Goal: Task Accomplishment & Management: Use online tool/utility

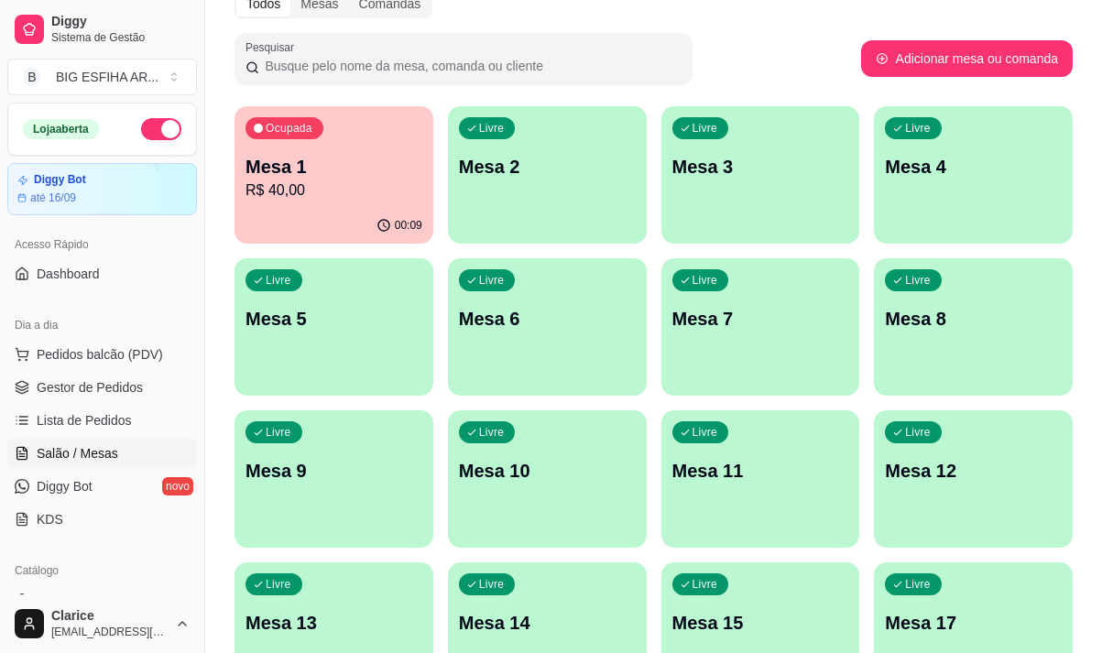
scroll to position [275, 0]
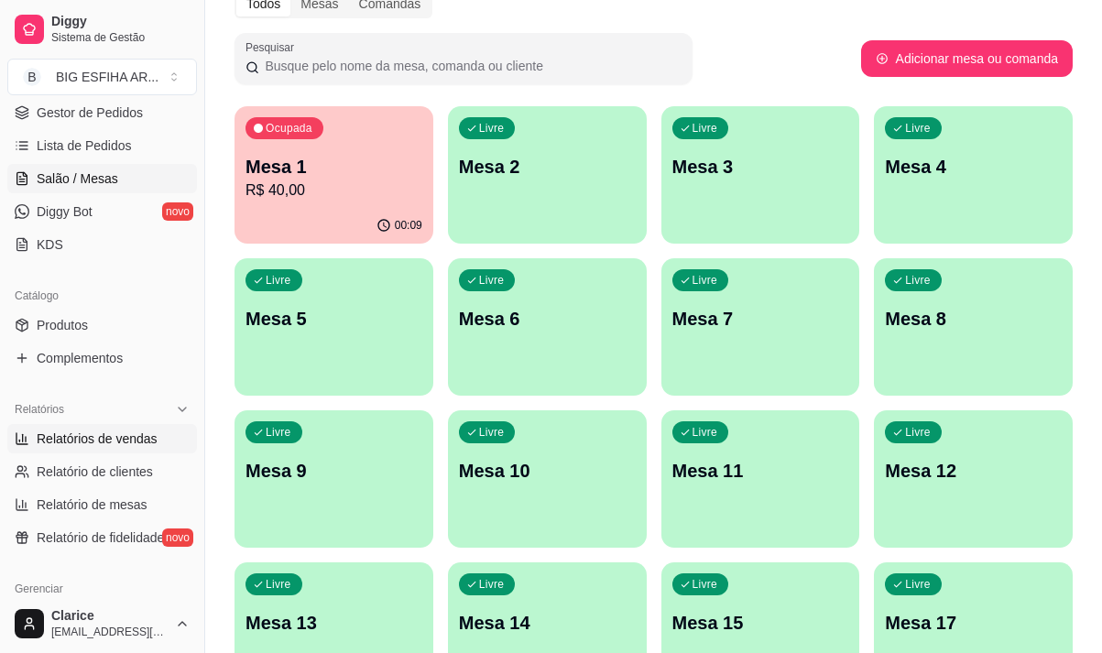
click at [163, 432] on link "Relatórios de vendas" at bounding box center [102, 438] width 190 height 29
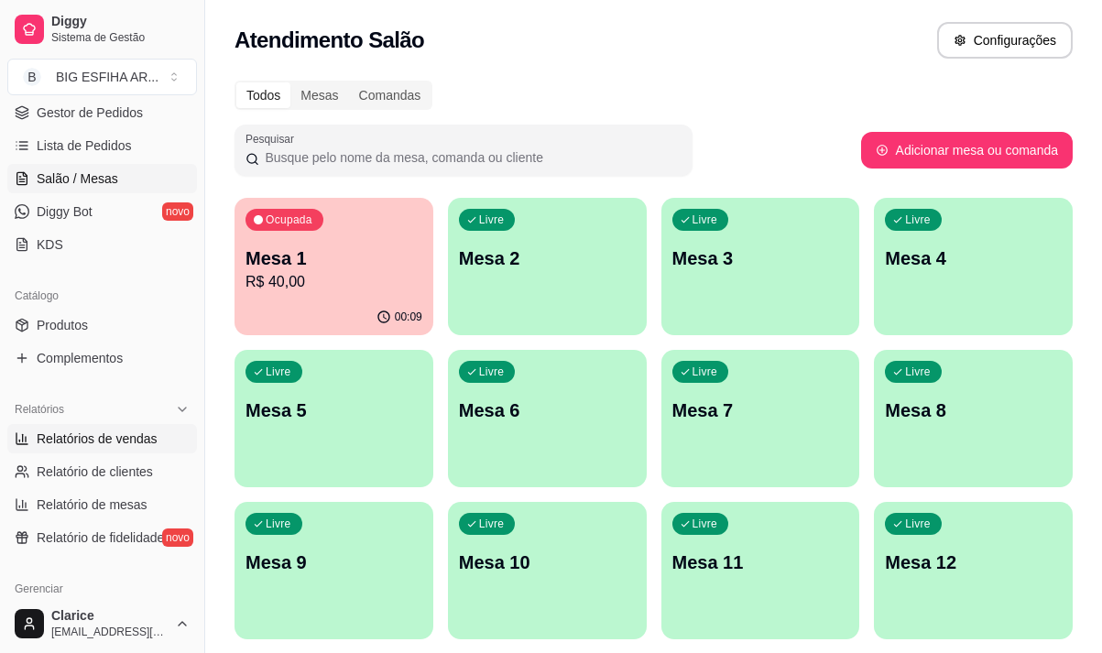
select select "ALL"
select select "0"
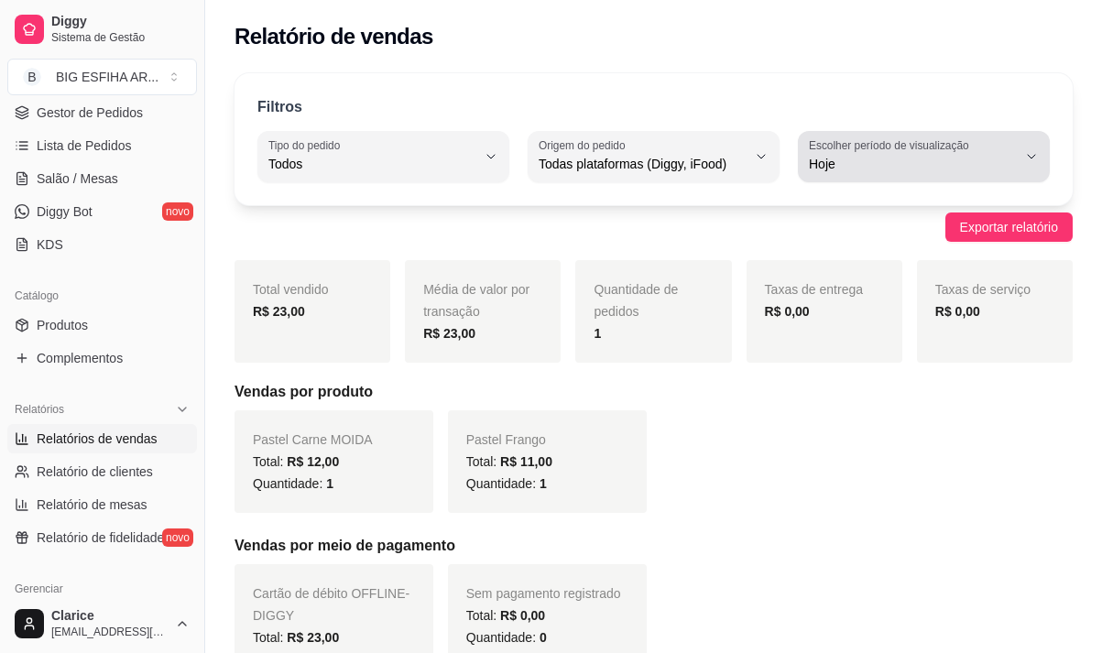
click at [881, 156] on span "Hoje" at bounding box center [913, 164] width 208 height 18
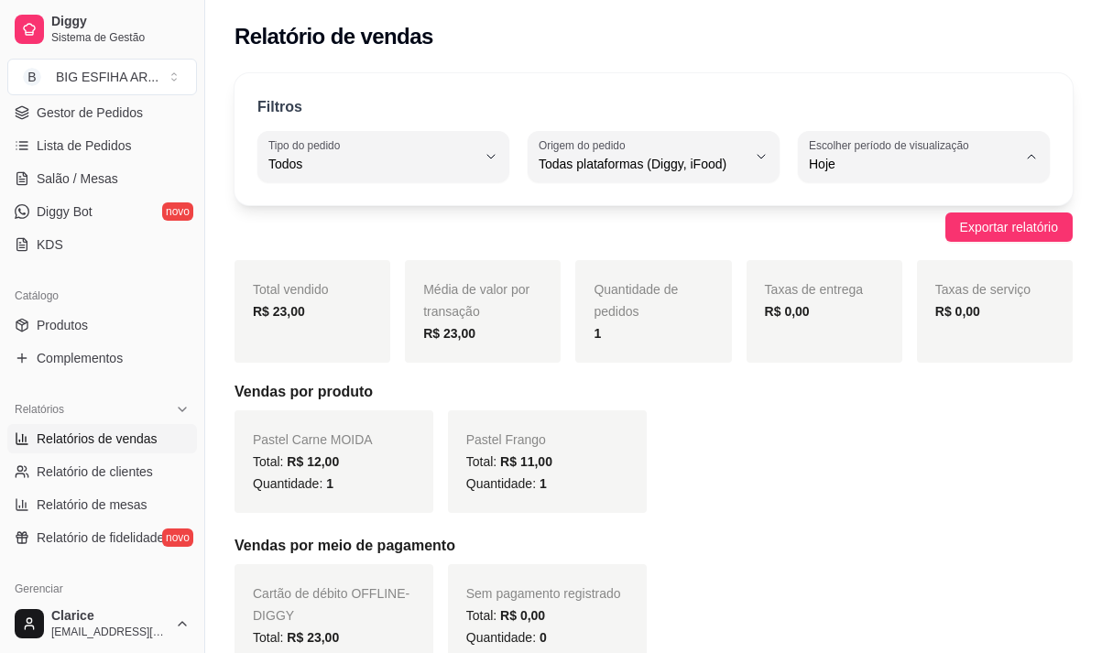
click at [842, 234] on span "Ontem" at bounding box center [915, 237] width 196 height 17
type input "1"
select select "1"
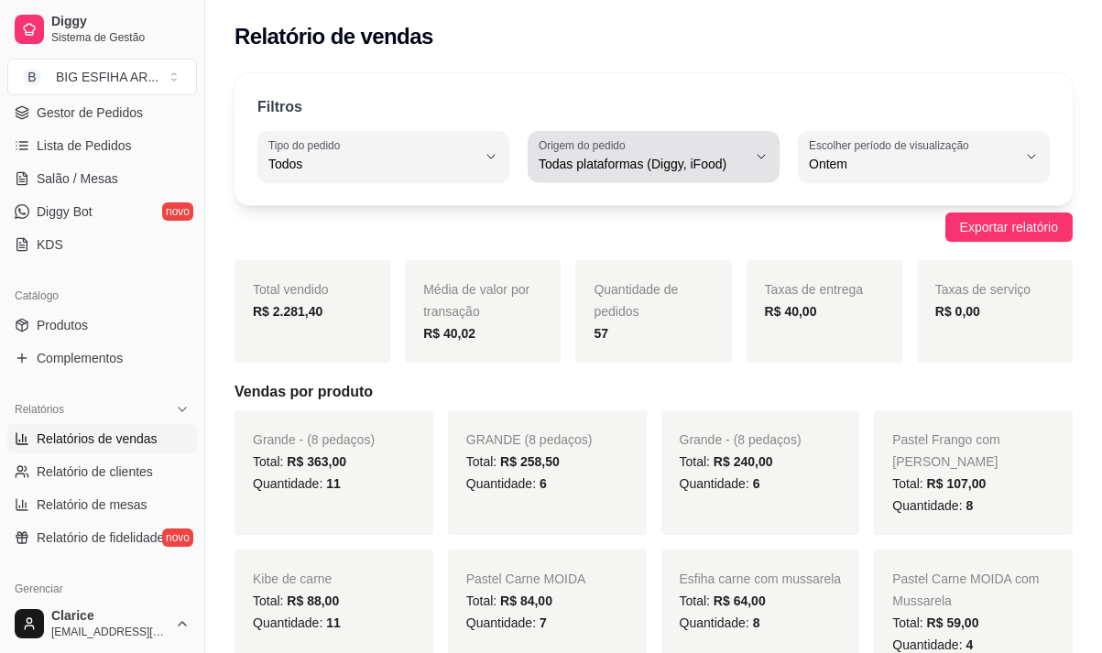
click at [762, 160] on icon "button" at bounding box center [761, 156] width 15 height 15
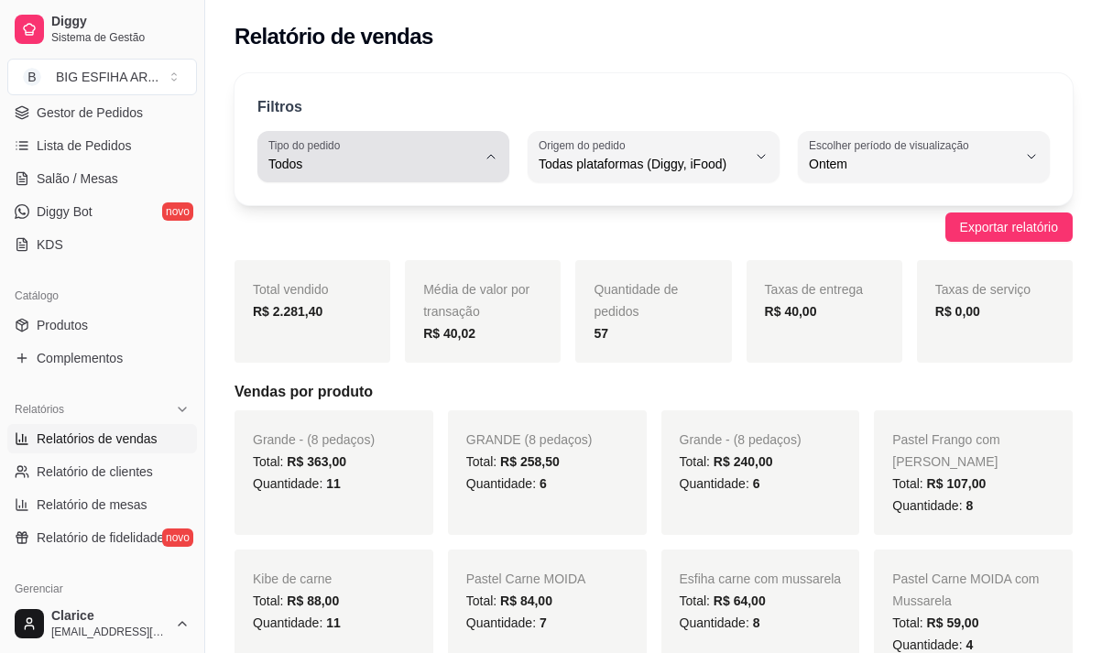
click at [420, 159] on span "Todos" at bounding box center [373, 164] width 208 height 18
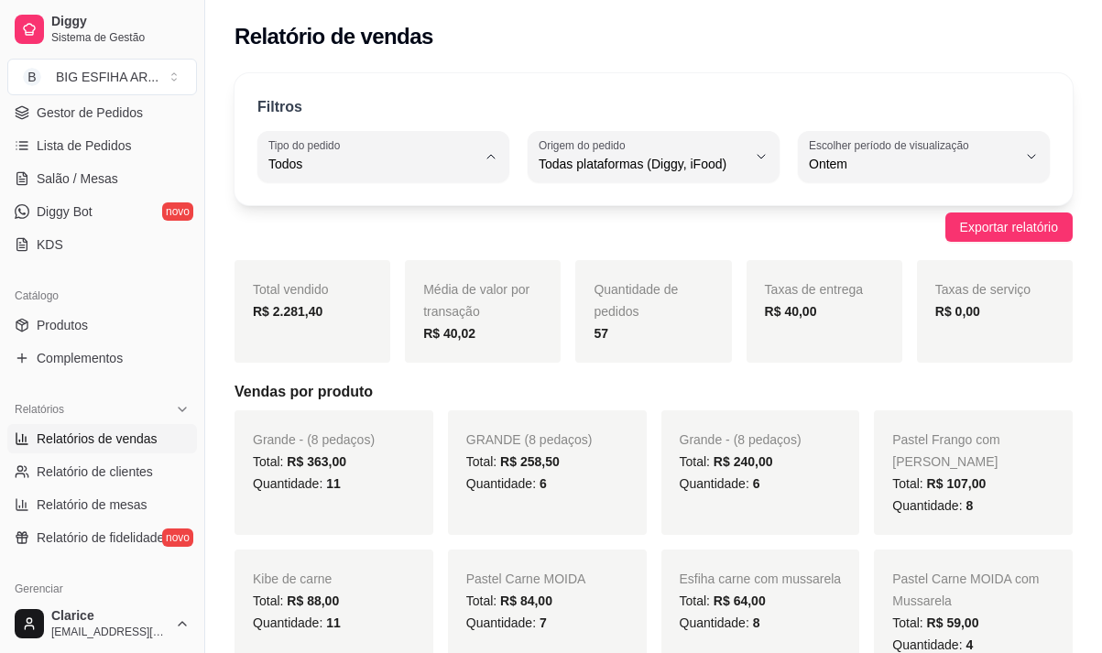
click at [411, 236] on span "Entrega" at bounding box center [375, 237] width 196 height 17
type input "DELIVERY"
select select "DELIVERY"
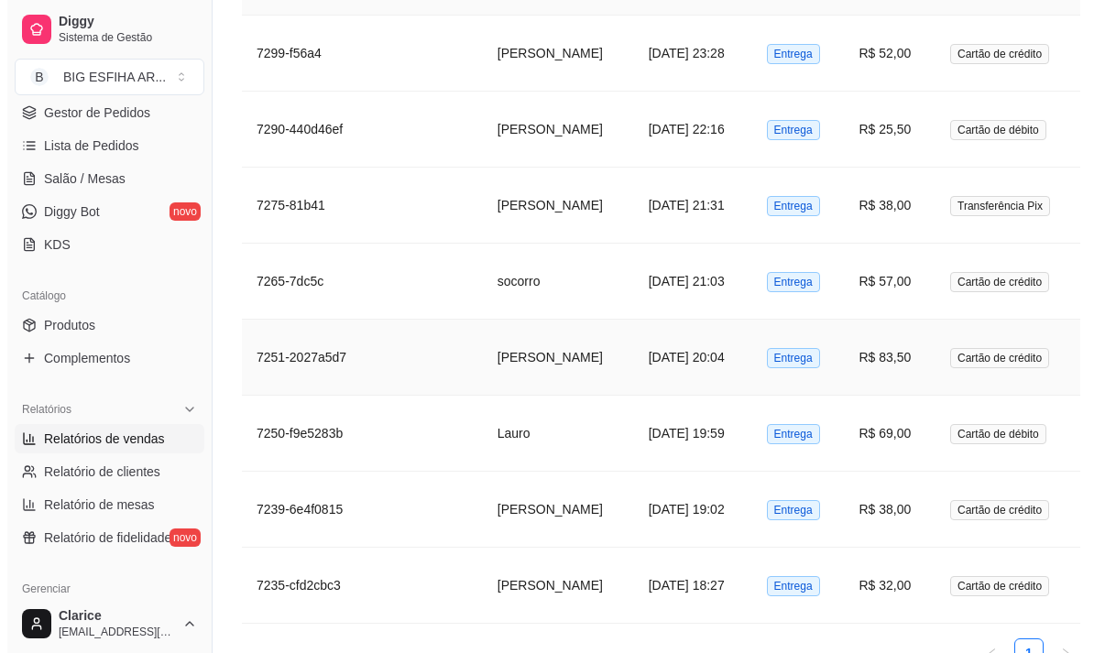
scroll to position [1466, 0]
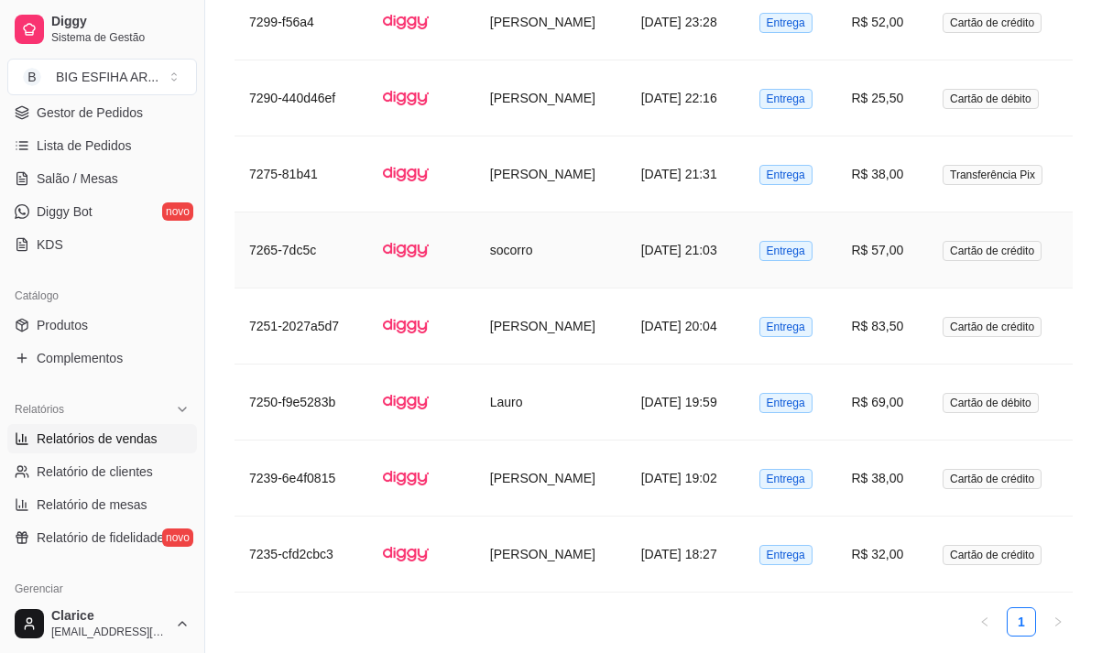
click at [707, 267] on td "[DATE] 21:03" at bounding box center [686, 251] width 118 height 76
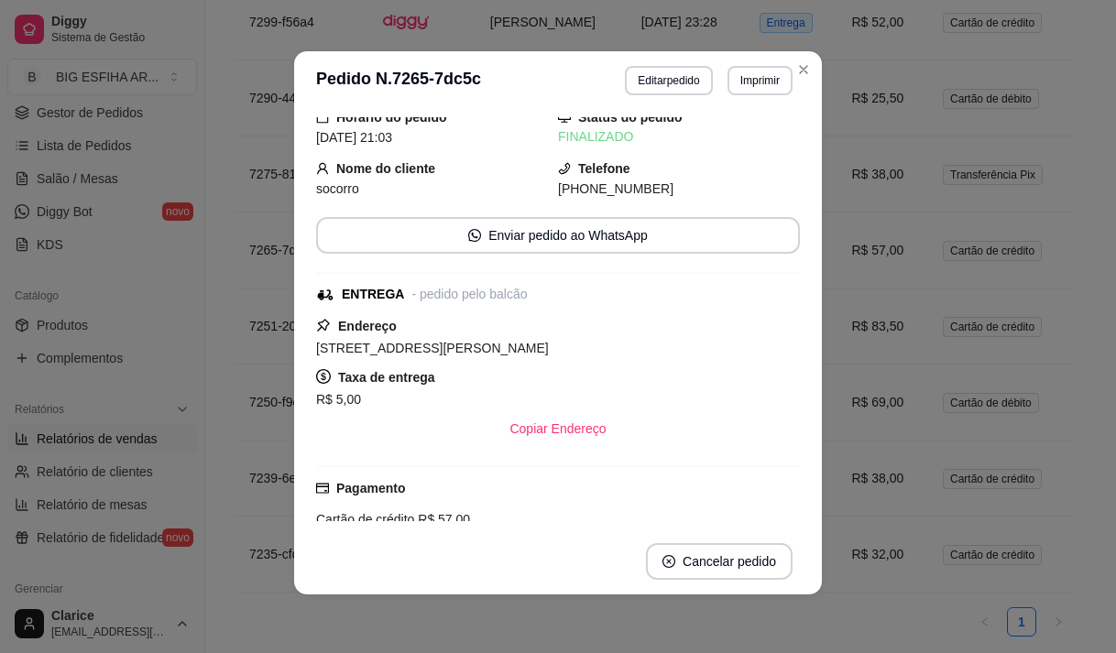
scroll to position [0, 0]
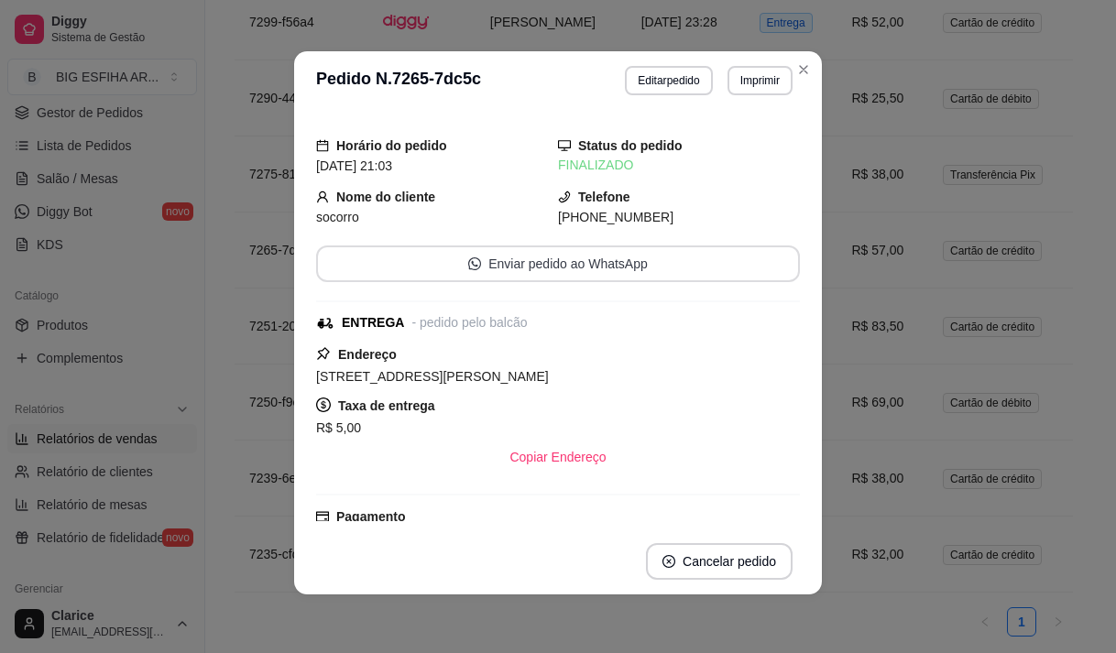
click at [543, 268] on button "Enviar pedido ao WhatsApp" at bounding box center [558, 264] width 484 height 37
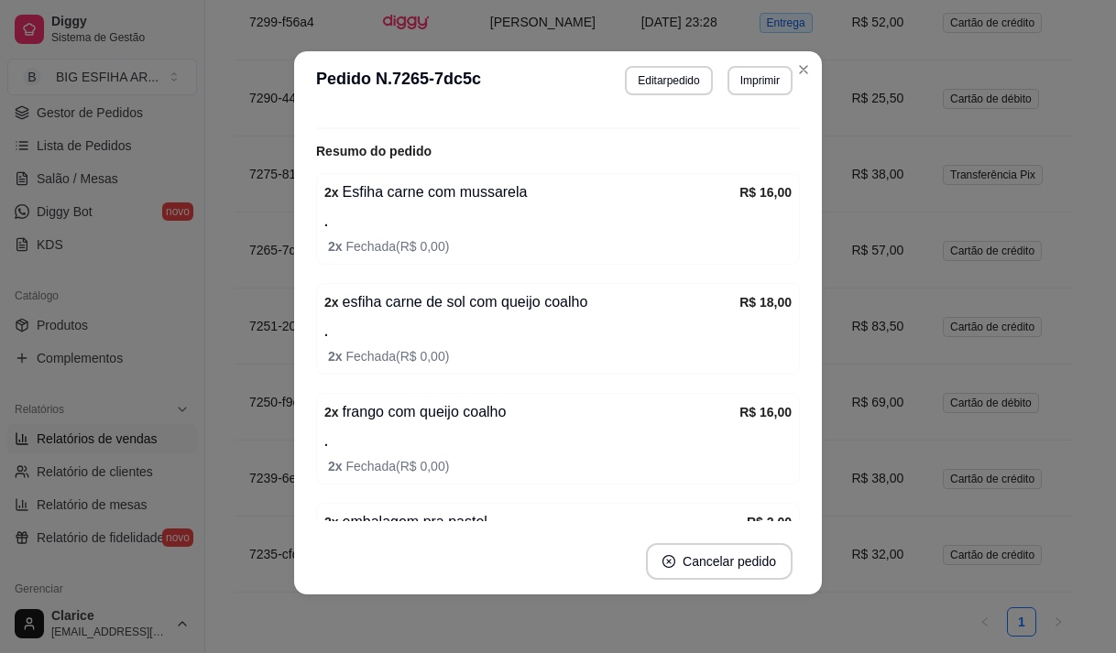
scroll to position [357, 0]
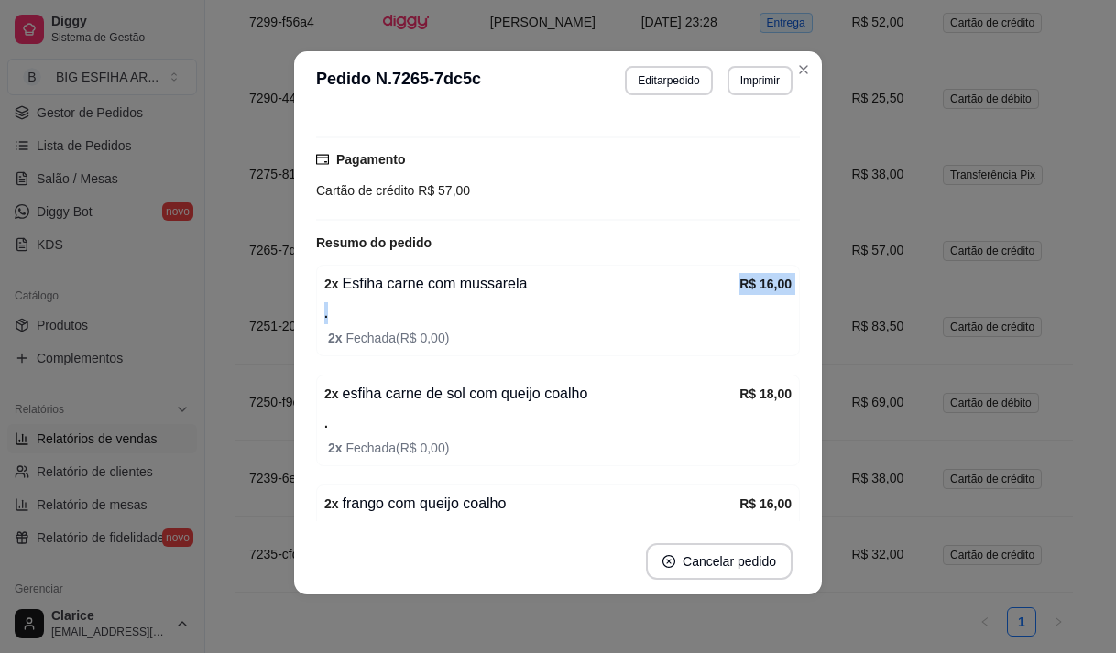
drag, startPoint x: 726, startPoint y: 285, endPoint x: 774, endPoint y: 299, distance: 50.5
click at [774, 299] on div "2 x Esfiha carne com mussarela R$ 16,00 . 2 x Fechada ( R$ 0,00 )" at bounding box center [558, 311] width 484 height 92
click at [684, 317] on div ". 2 x Fechada ( R$ 0,00 )" at bounding box center [557, 325] width 467 height 46
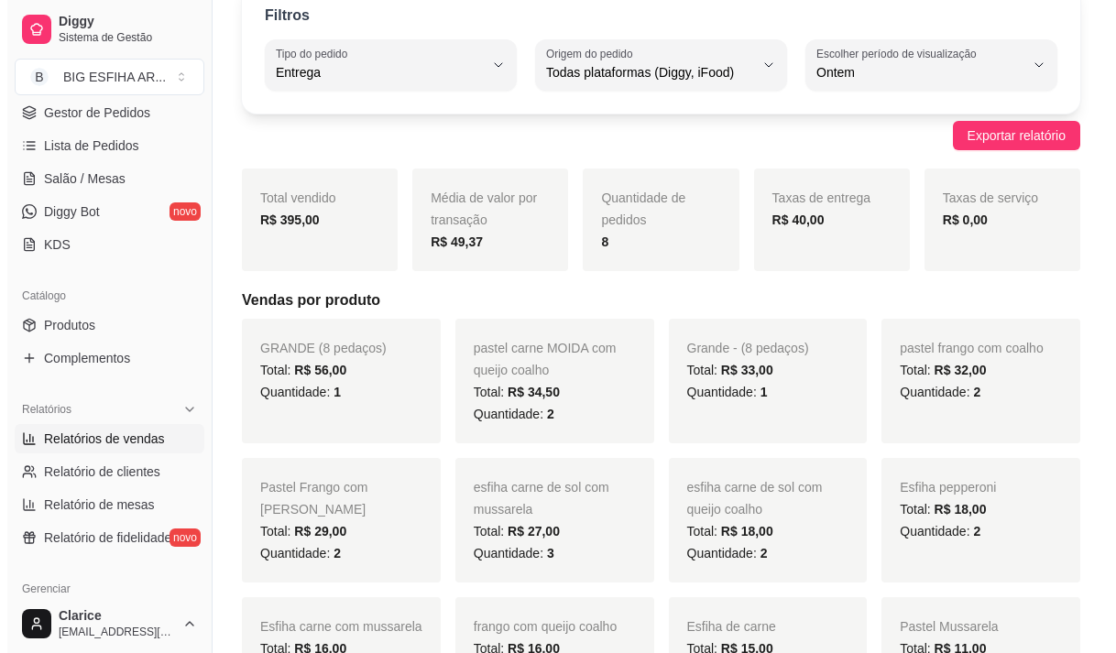
scroll to position [0, 0]
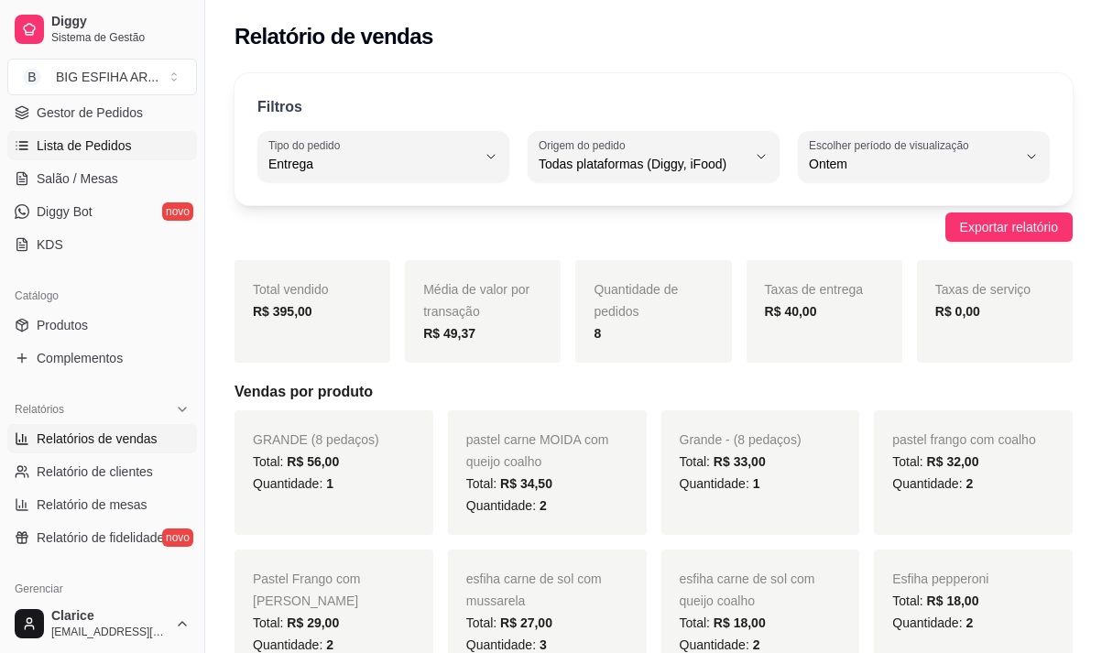
click at [87, 153] on span "Lista de Pedidos" at bounding box center [84, 146] width 95 height 18
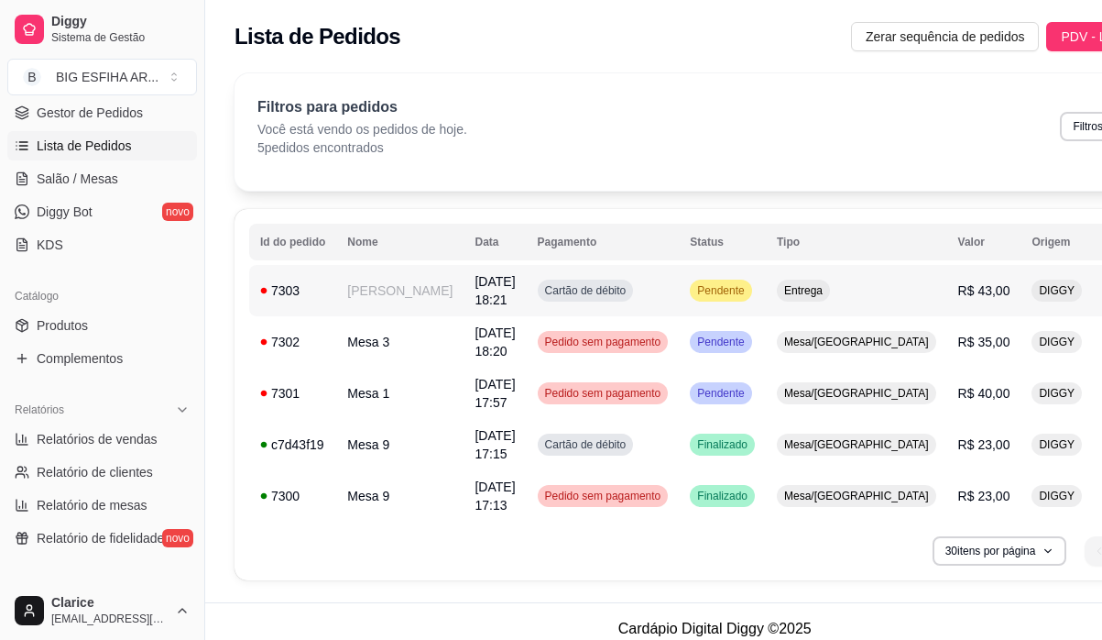
click at [401, 304] on td "[PERSON_NAME]" at bounding box center [399, 290] width 127 height 51
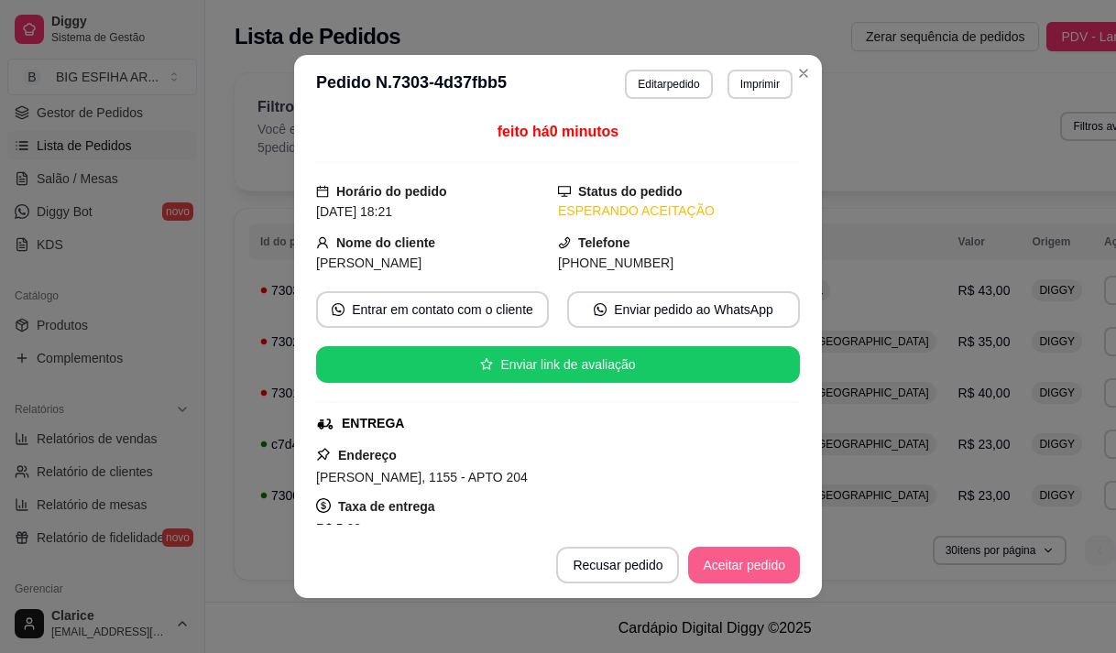
click at [716, 566] on button "Aceitar pedido" at bounding box center [744, 565] width 112 height 37
click at [719, 561] on button "Mover para preparo" at bounding box center [729, 565] width 142 height 37
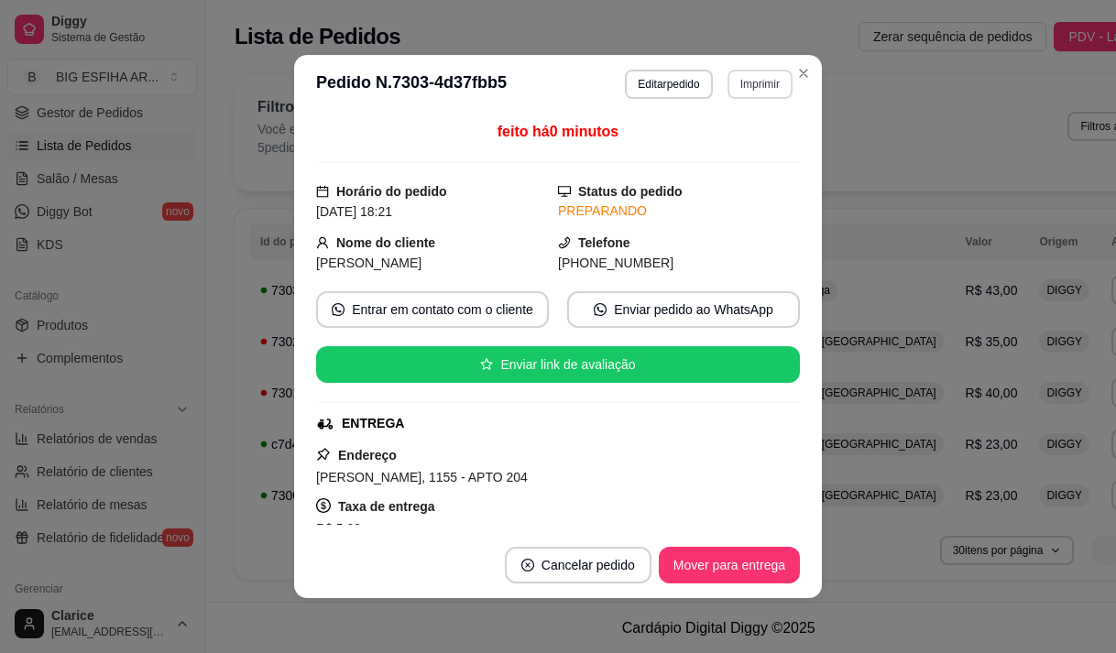
click at [746, 93] on button "Imprimir" at bounding box center [760, 84] width 65 height 29
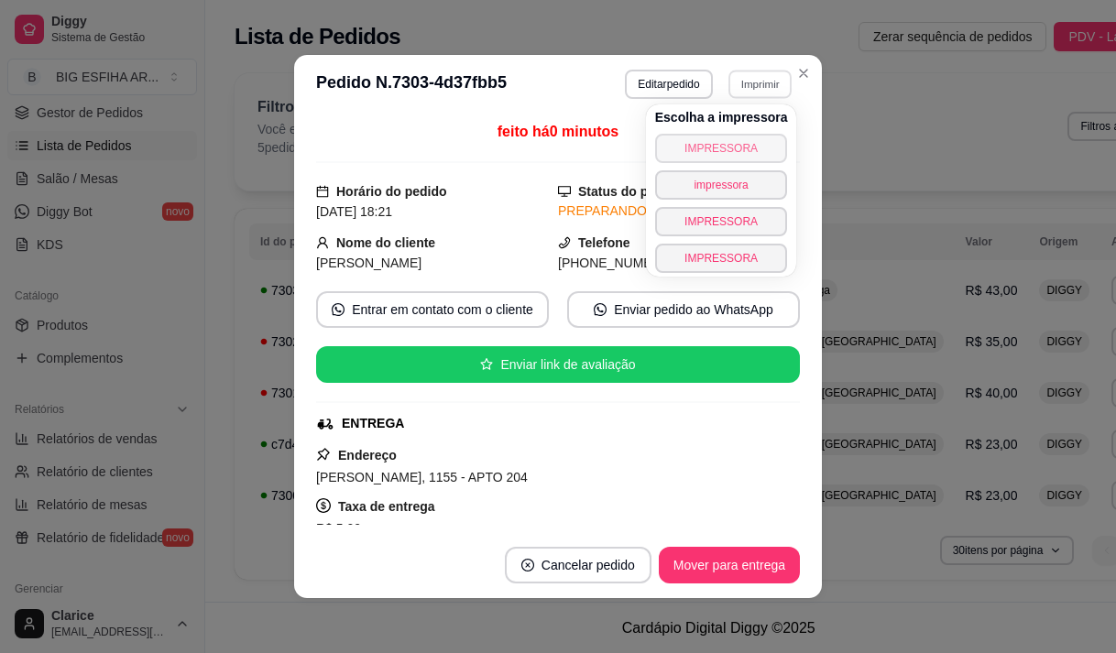
click at [716, 155] on button "IMPRESSORA" at bounding box center [721, 148] width 133 height 29
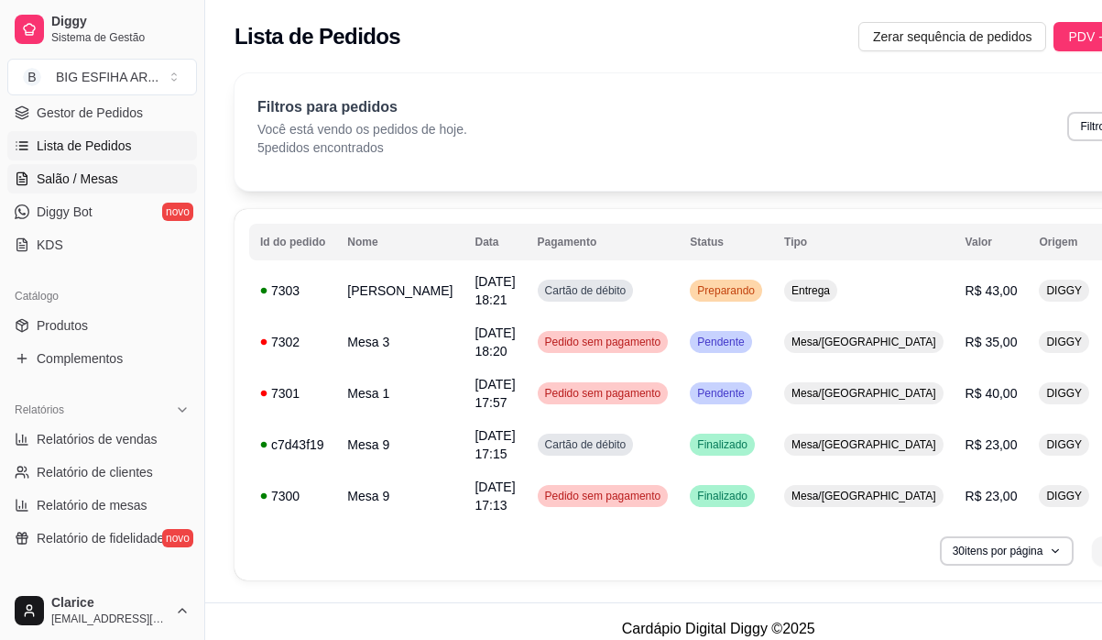
click at [55, 175] on span "Salão / Mesas" at bounding box center [78, 179] width 82 height 18
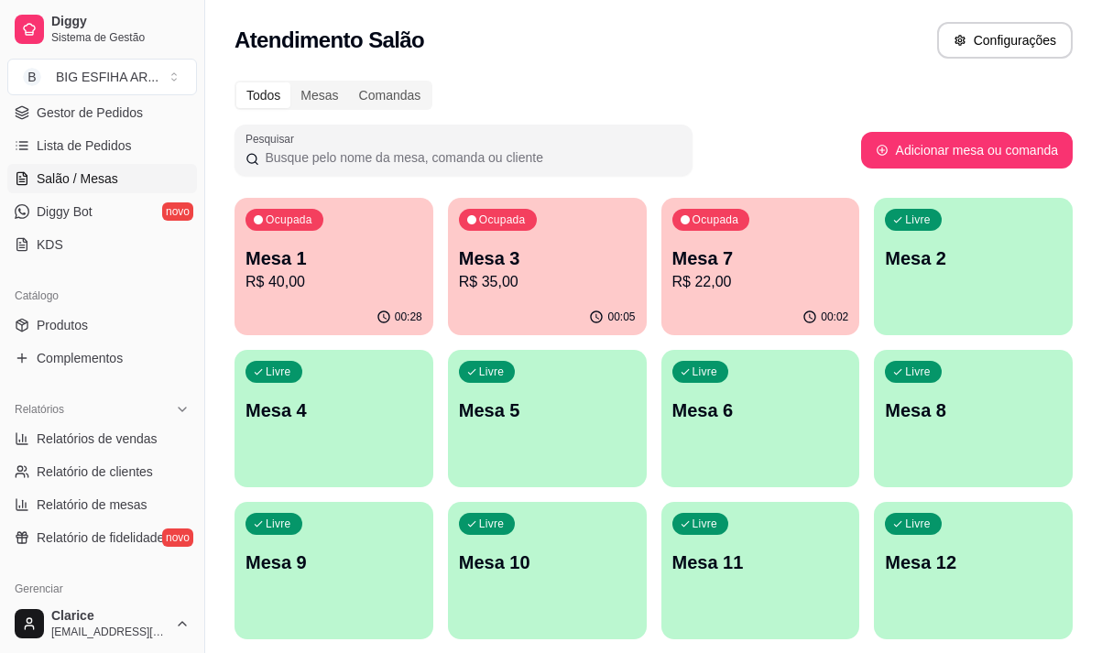
click at [737, 279] on p "R$ 22,00" at bounding box center [761, 282] width 177 height 22
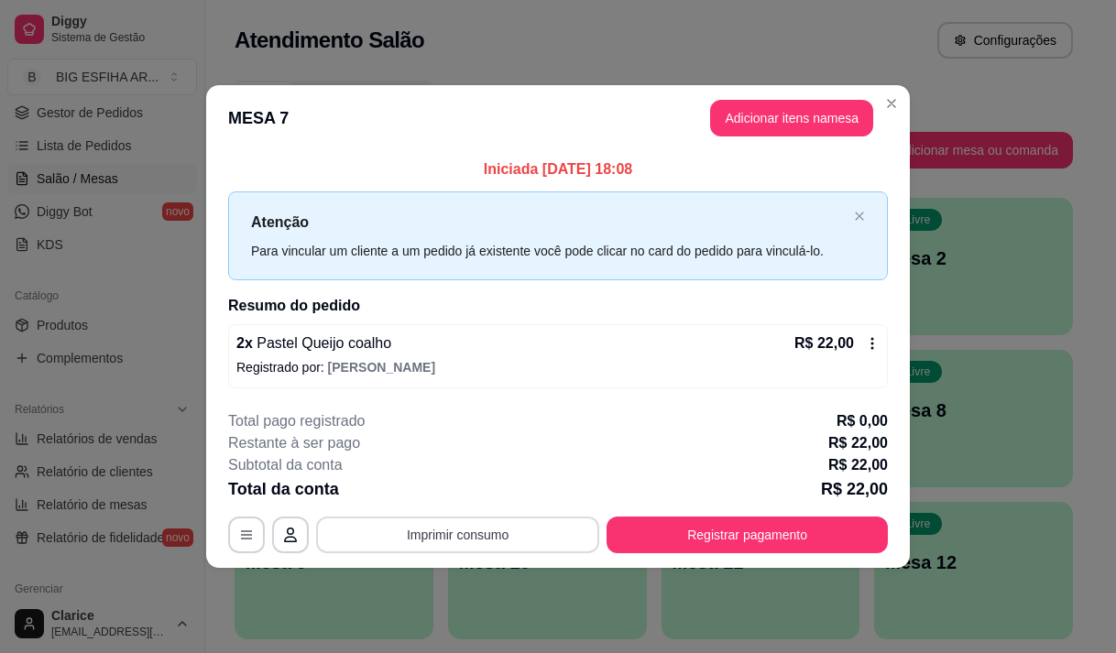
click at [430, 535] on button "Imprimir consumo" at bounding box center [457, 535] width 283 height 37
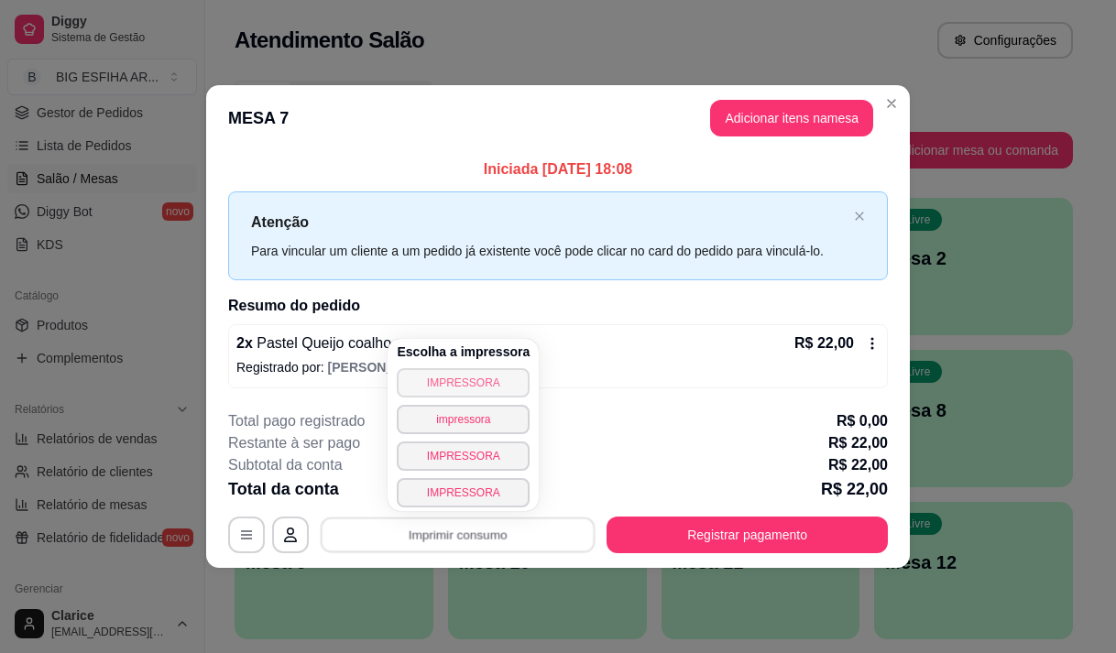
click at [443, 384] on button "IMPRESSORA" at bounding box center [463, 382] width 133 height 29
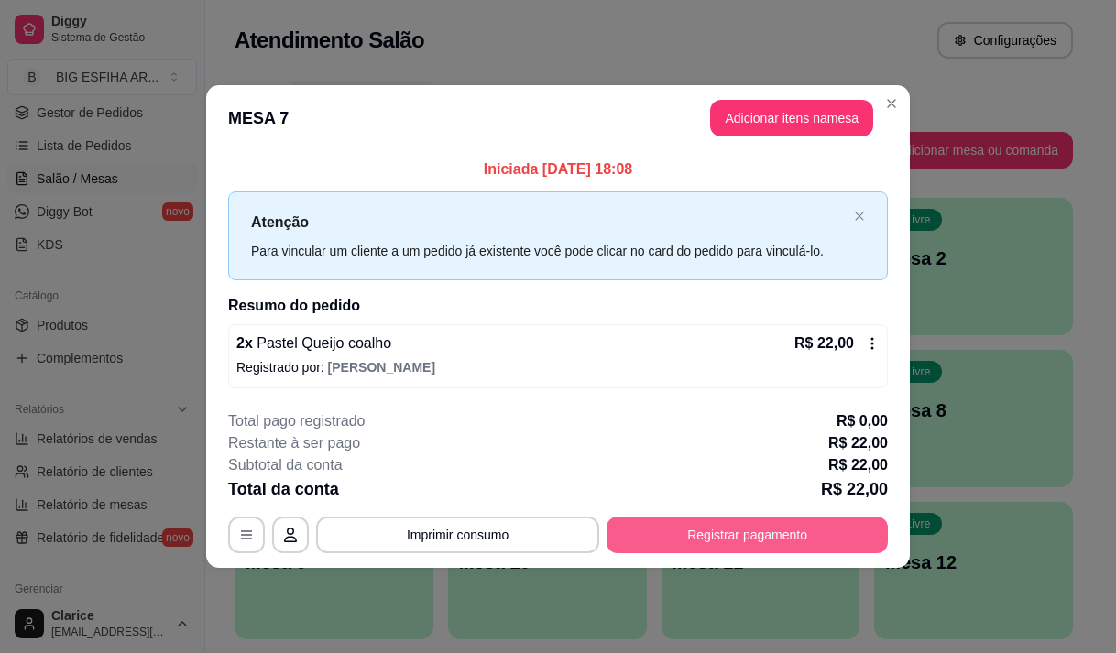
click at [691, 541] on button "Registrar pagamento" at bounding box center [747, 535] width 281 height 37
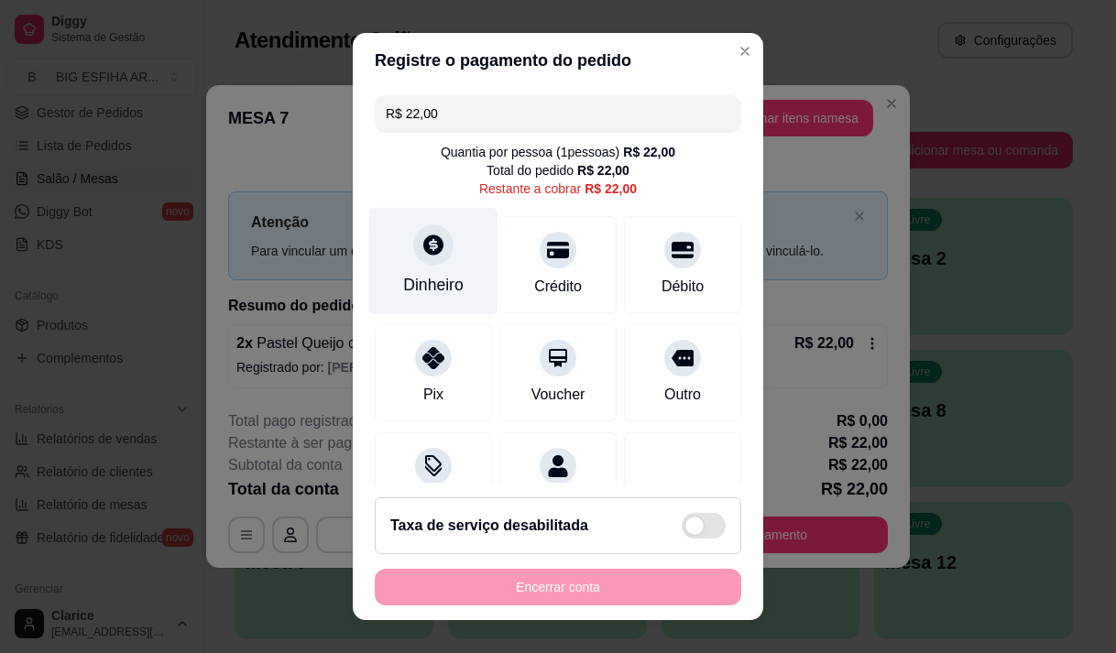
click at [441, 269] on div "Dinheiro" at bounding box center [433, 260] width 129 height 107
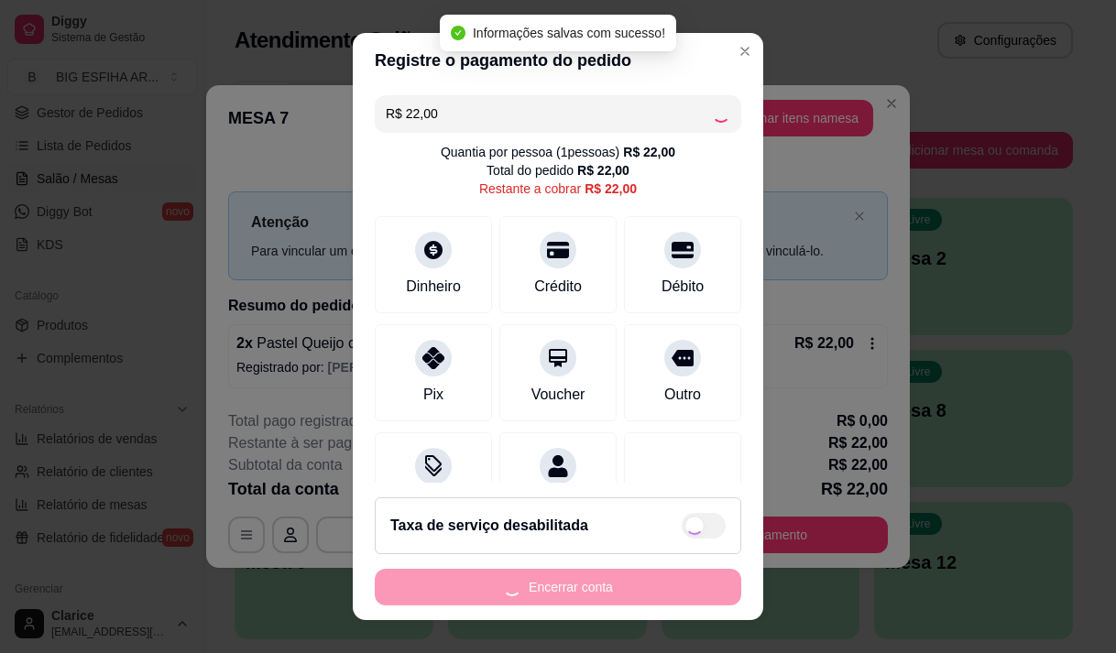
type input "R$ 0,00"
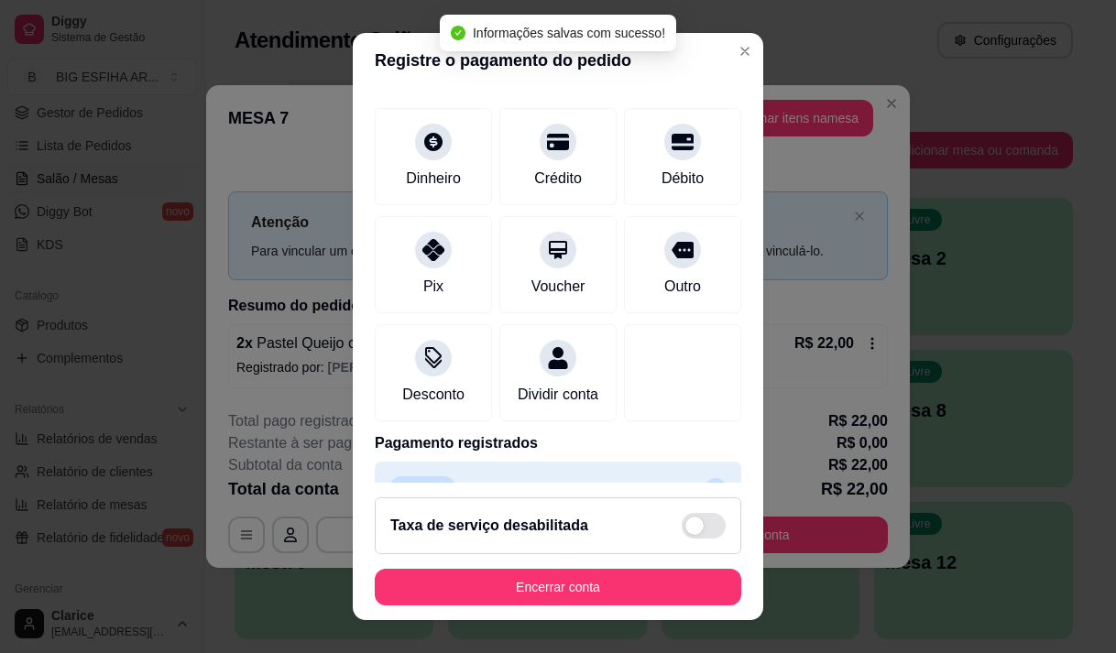
scroll to position [152, 0]
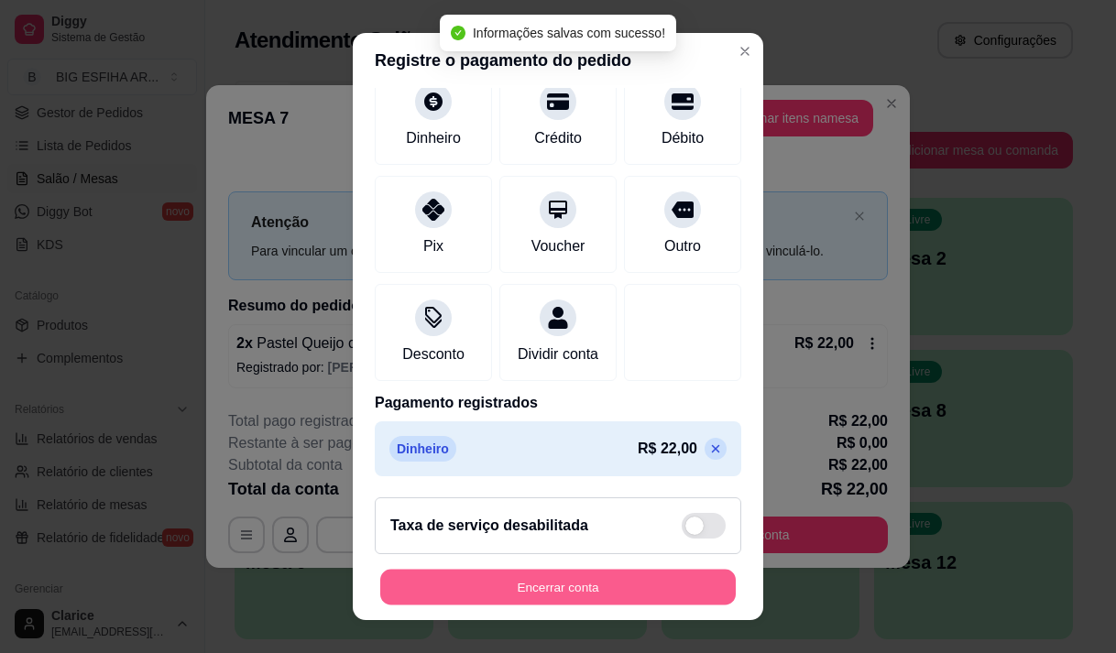
click at [613, 589] on button "Encerrar conta" at bounding box center [558, 588] width 356 height 36
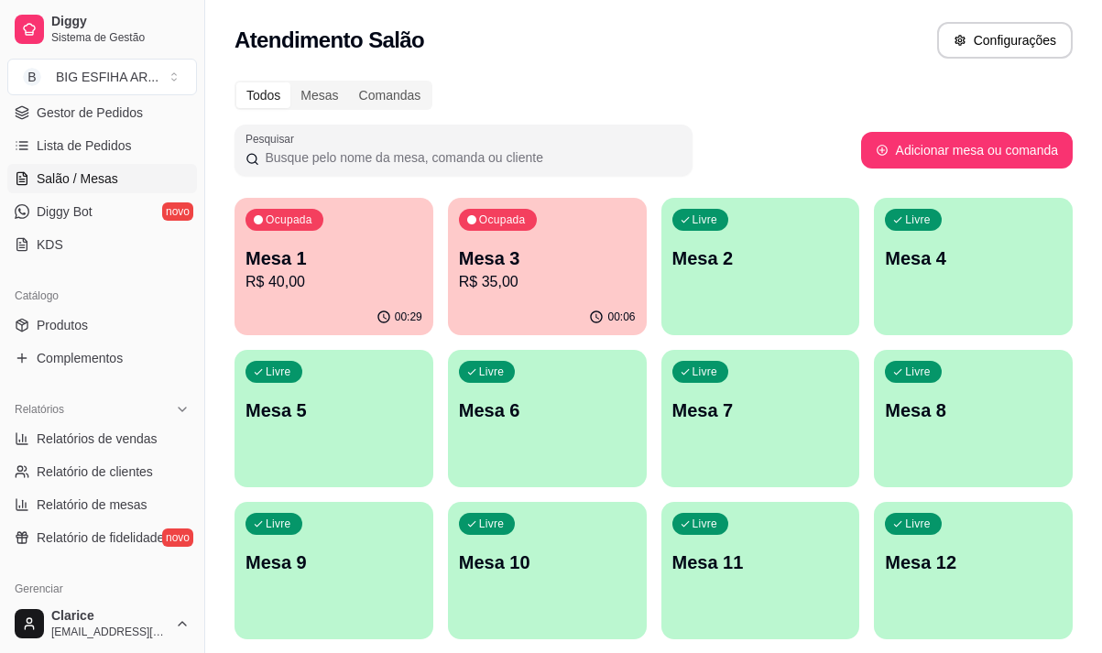
click at [349, 302] on div "00:29" at bounding box center [334, 318] width 199 height 36
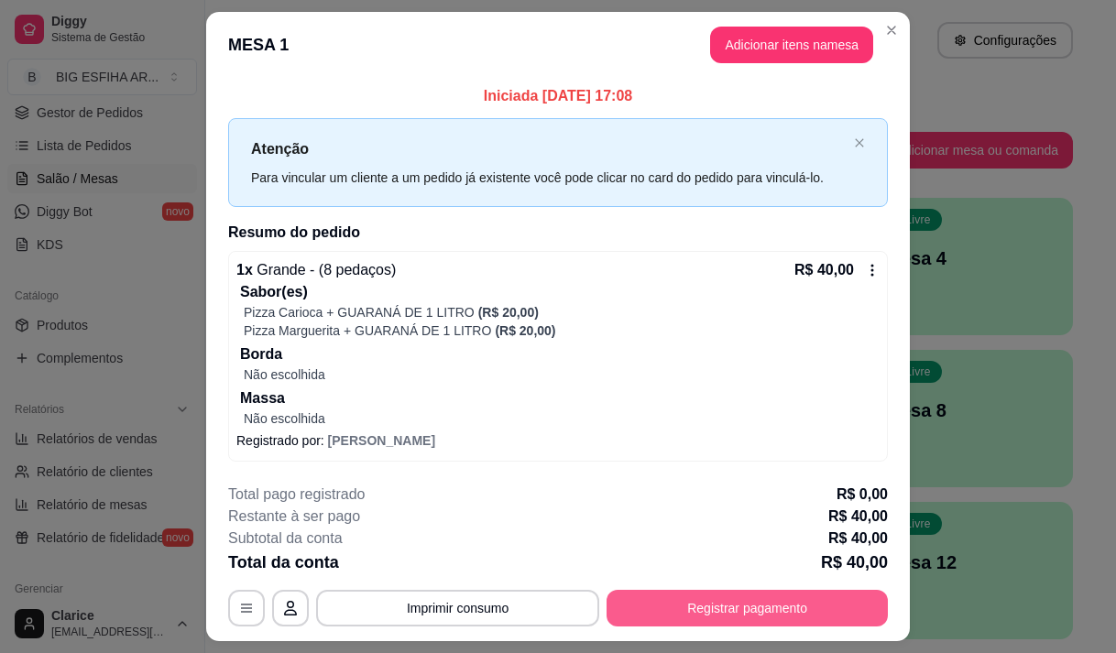
click at [707, 600] on button "Registrar pagamento" at bounding box center [747, 608] width 281 height 37
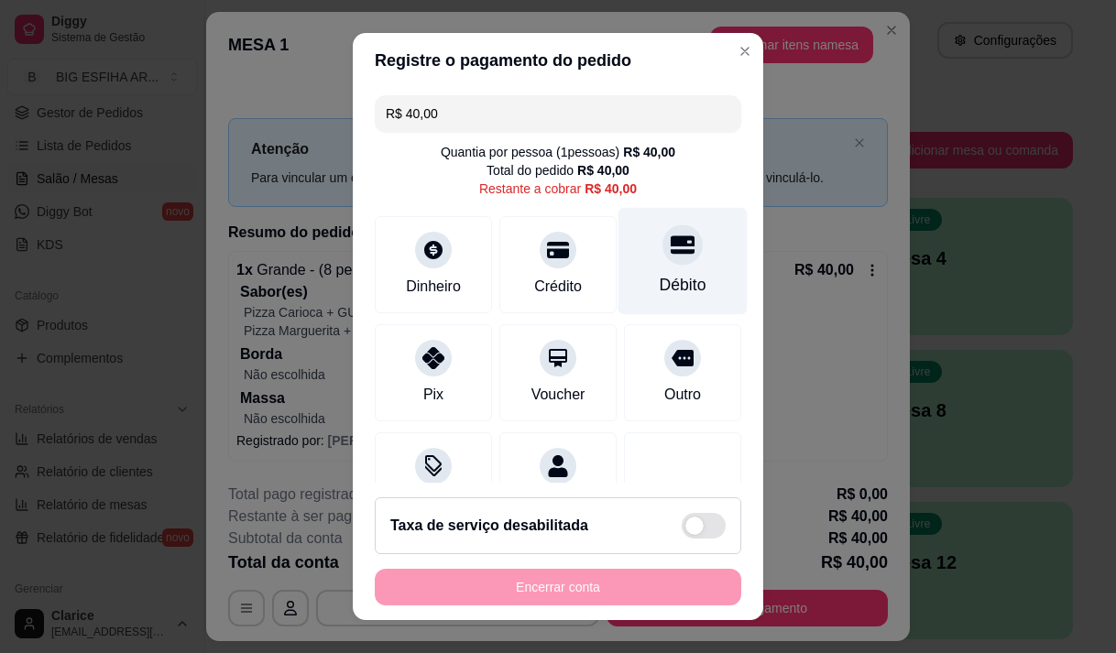
click at [671, 257] on icon at bounding box center [683, 245] width 24 height 24
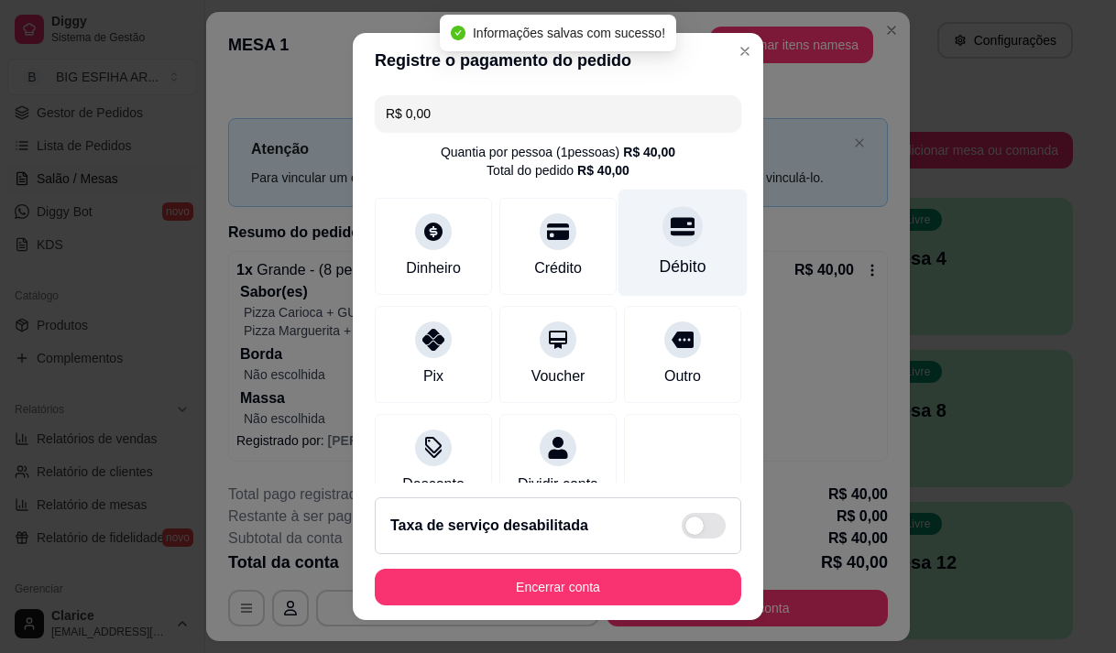
type input "R$ 0,00"
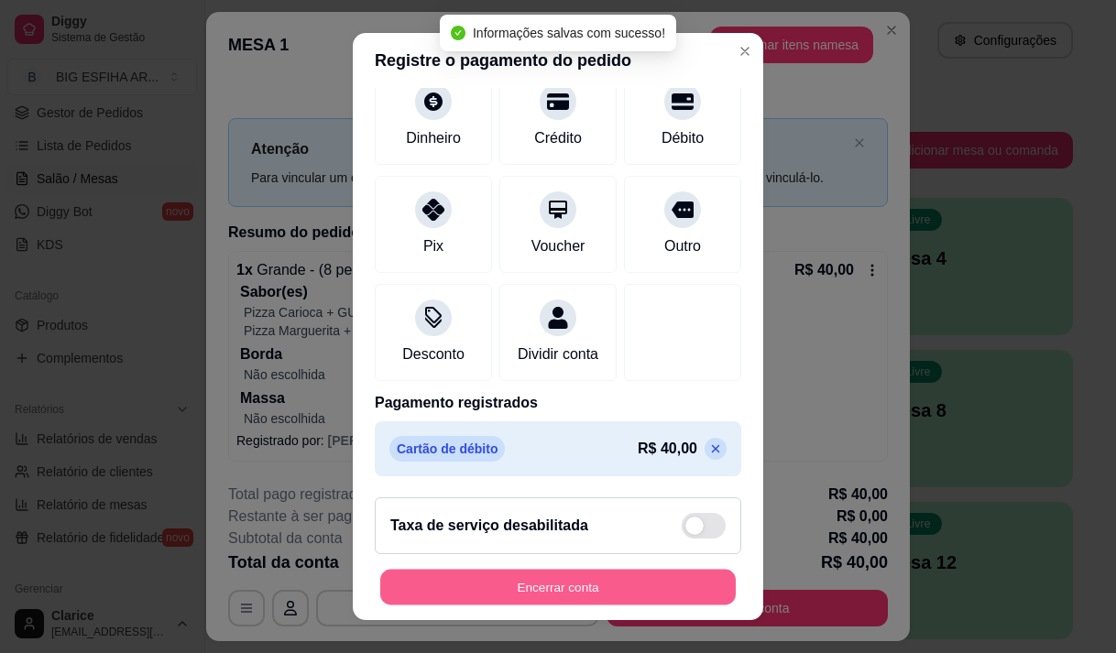
click at [554, 591] on button "Encerrar conta" at bounding box center [558, 588] width 356 height 36
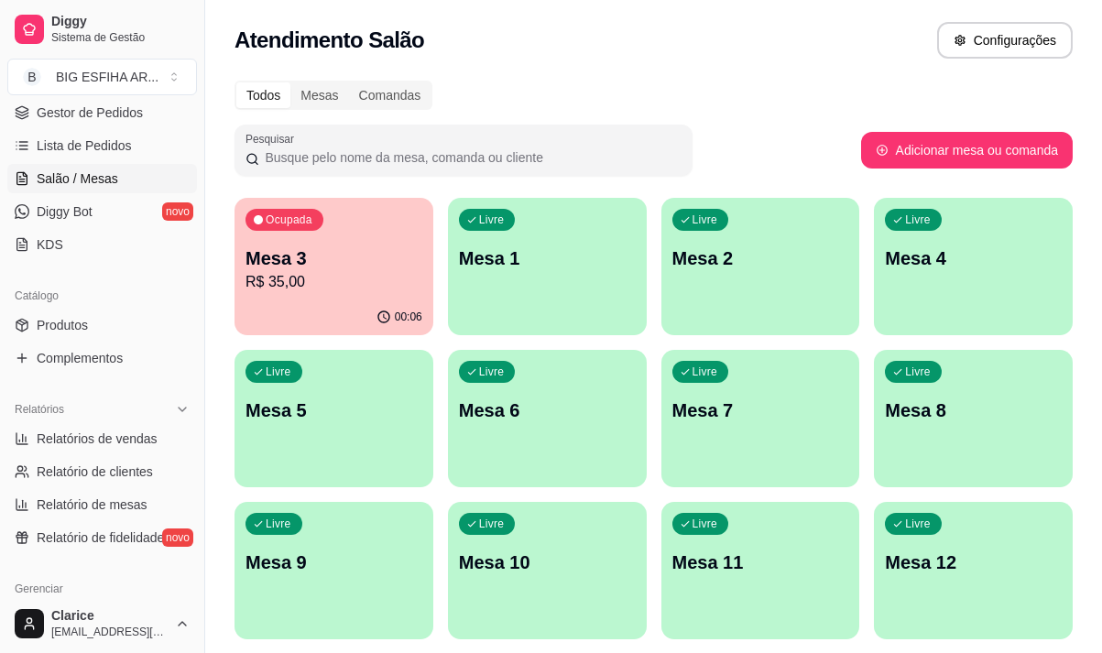
click at [753, 591] on div "Livre Mesa 11" at bounding box center [761, 559] width 199 height 115
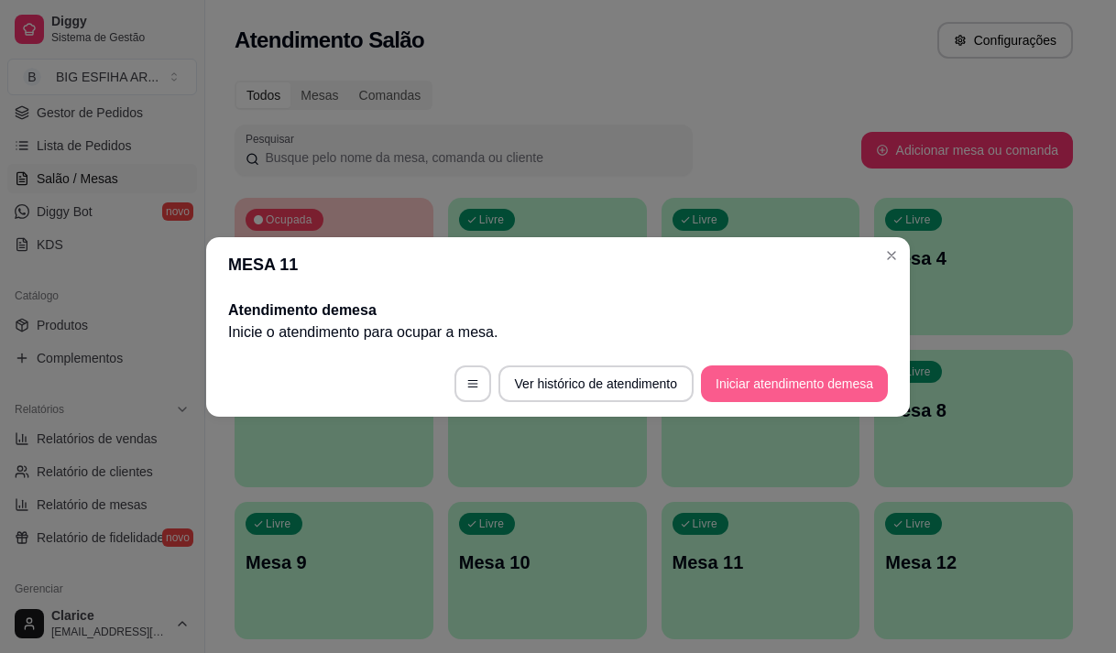
click at [724, 386] on button "Iniciar atendimento de mesa" at bounding box center [794, 384] width 187 height 37
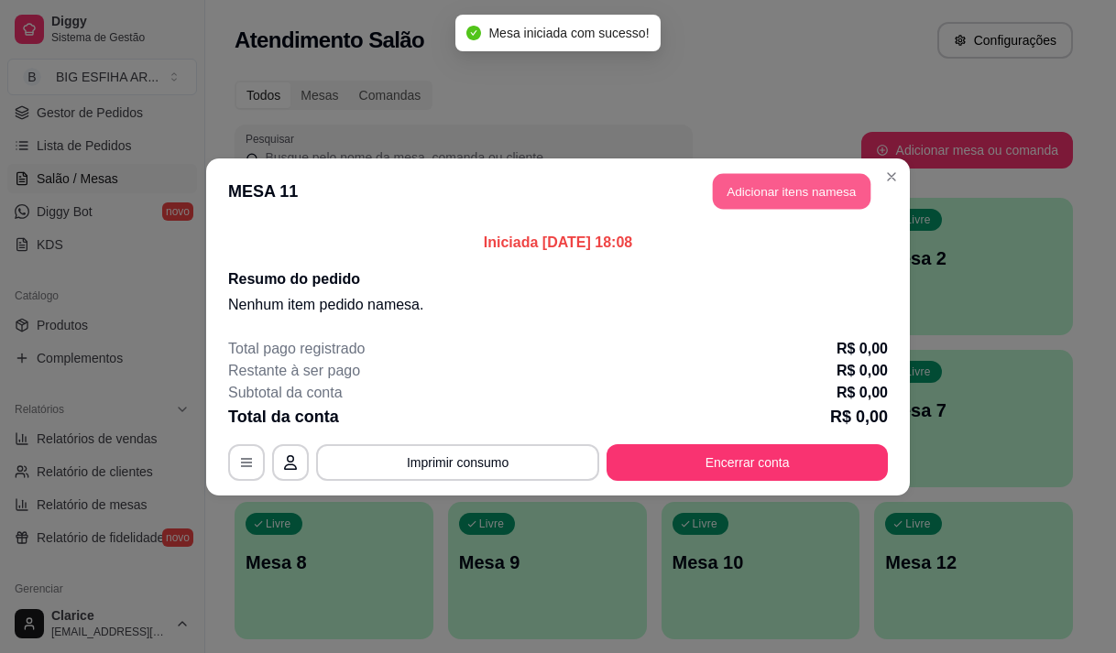
click at [739, 202] on button "Adicionar itens na mesa" at bounding box center [792, 191] width 158 height 36
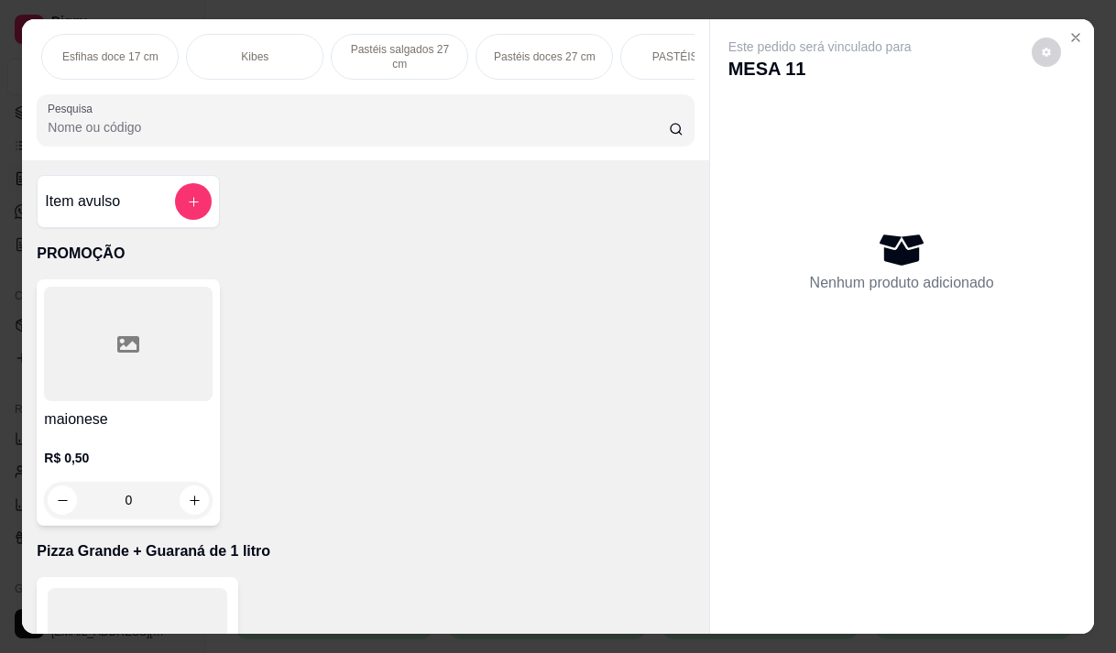
scroll to position [0, 1150]
click at [543, 58] on div "Beirutes" at bounding box center [547, 57] width 137 height 46
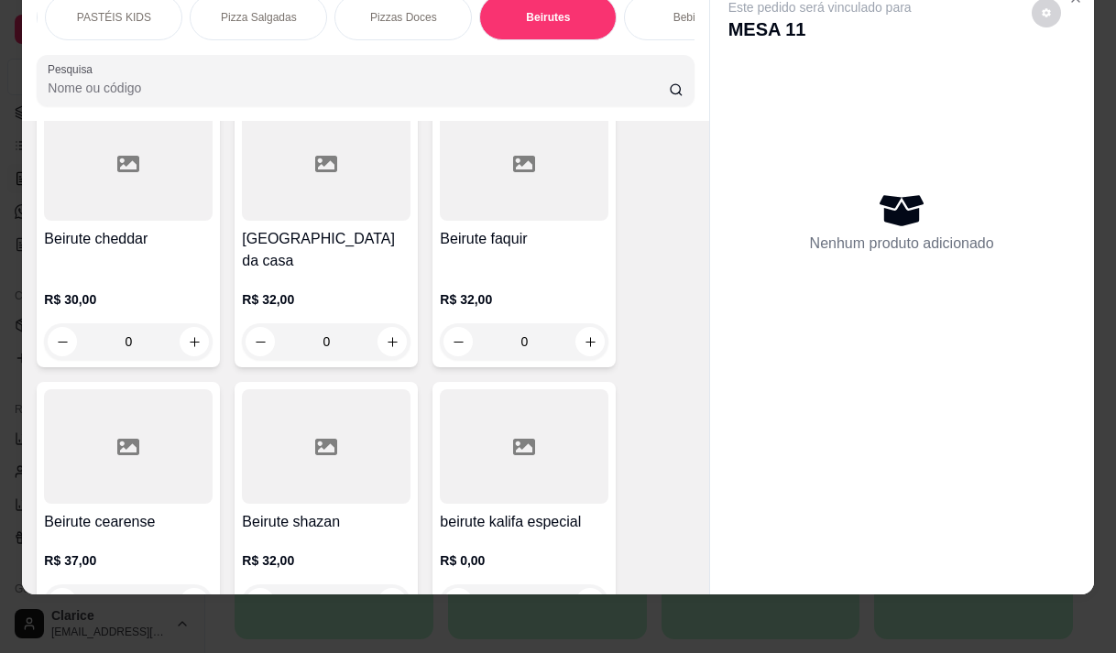
scroll to position [15299, 0]
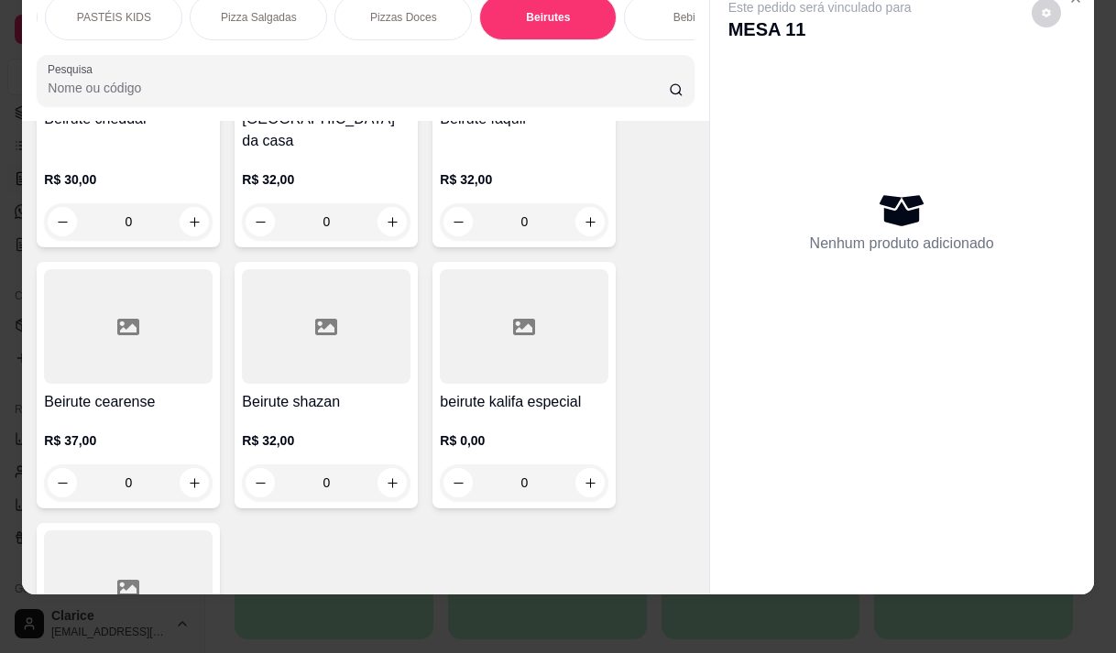
click at [321, 269] on div at bounding box center [326, 326] width 169 height 115
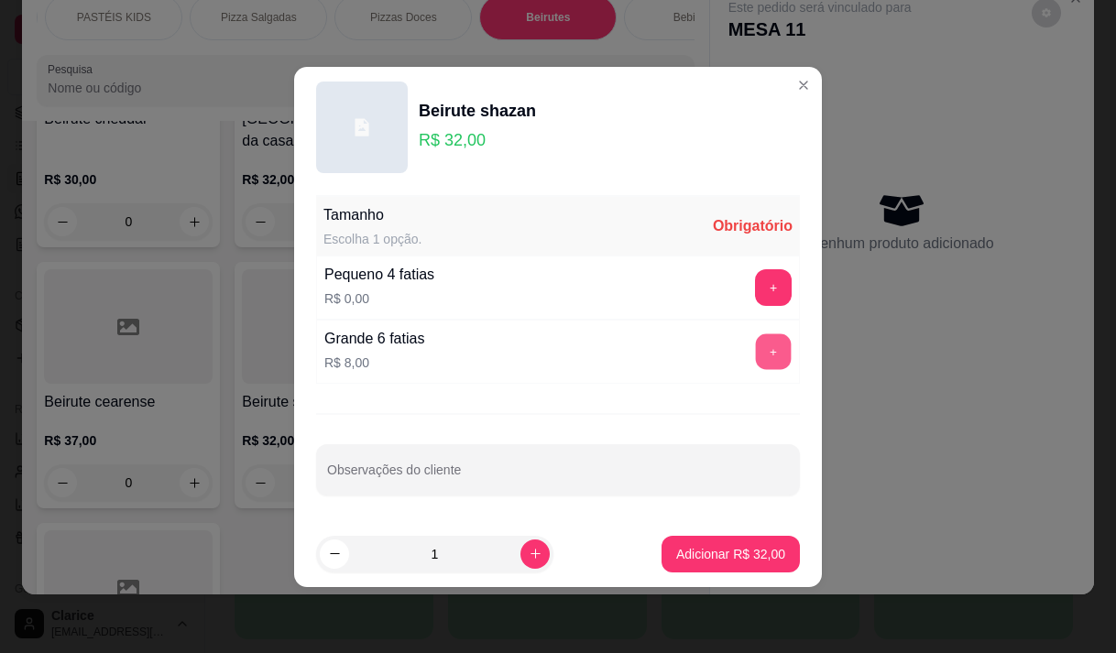
click at [763, 348] on button "+" at bounding box center [774, 352] width 36 height 36
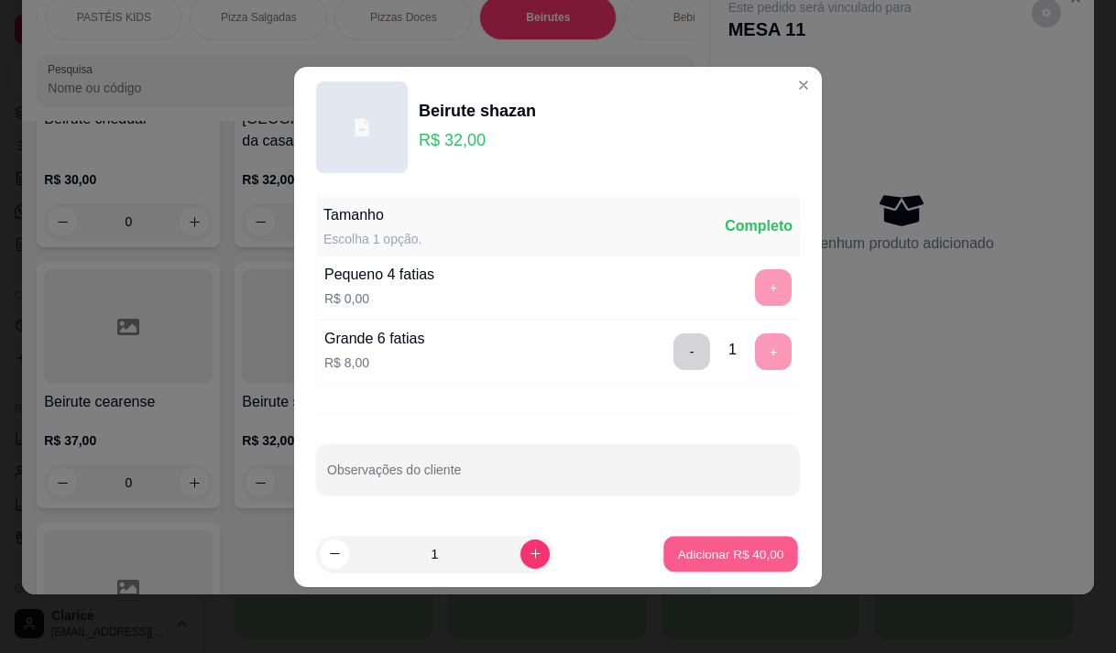
click at [700, 556] on p "Adicionar R$ 40,00" at bounding box center [731, 553] width 106 height 17
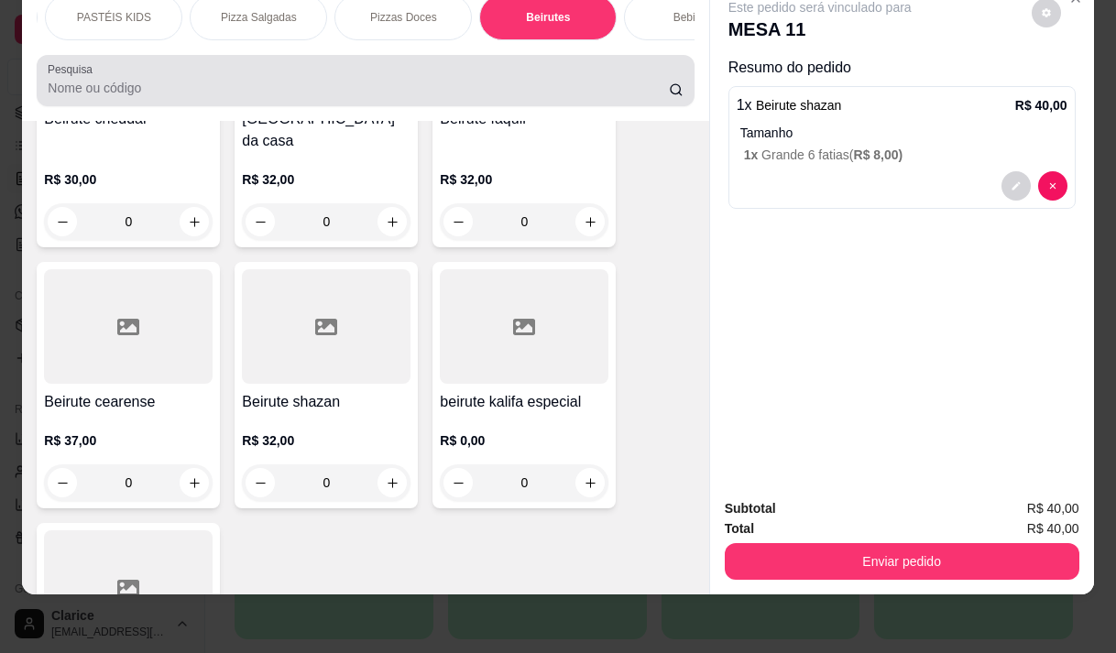
click at [78, 88] on input "Pesquisa" at bounding box center [358, 88] width 621 height 18
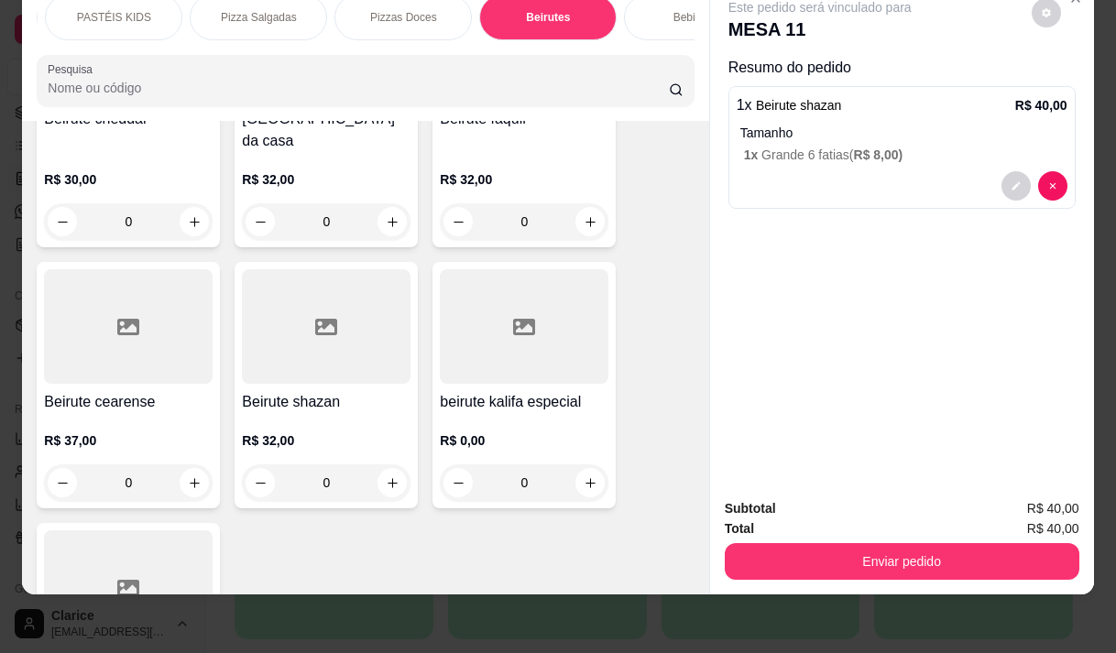
click at [121, 41] on div "PROMOÇÃO Pizza Grande + Guaraná de 1 litro PIZZA PROMOÇÃO + BORDA Esfihas salga…" at bounding box center [365, 50] width 686 height 141
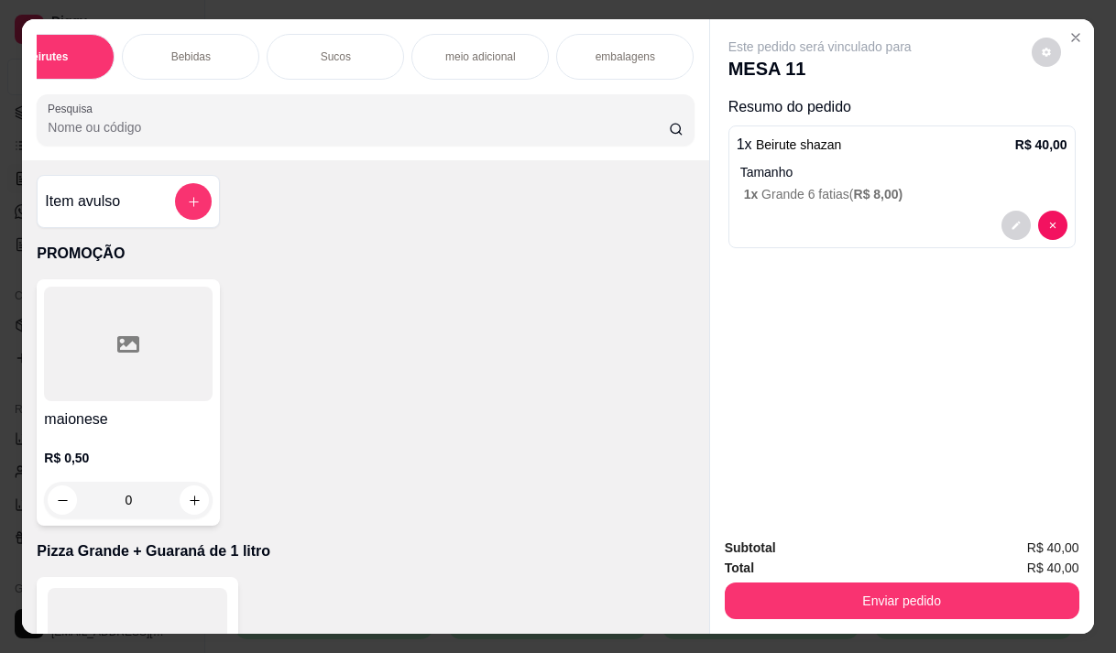
scroll to position [0, 1078]
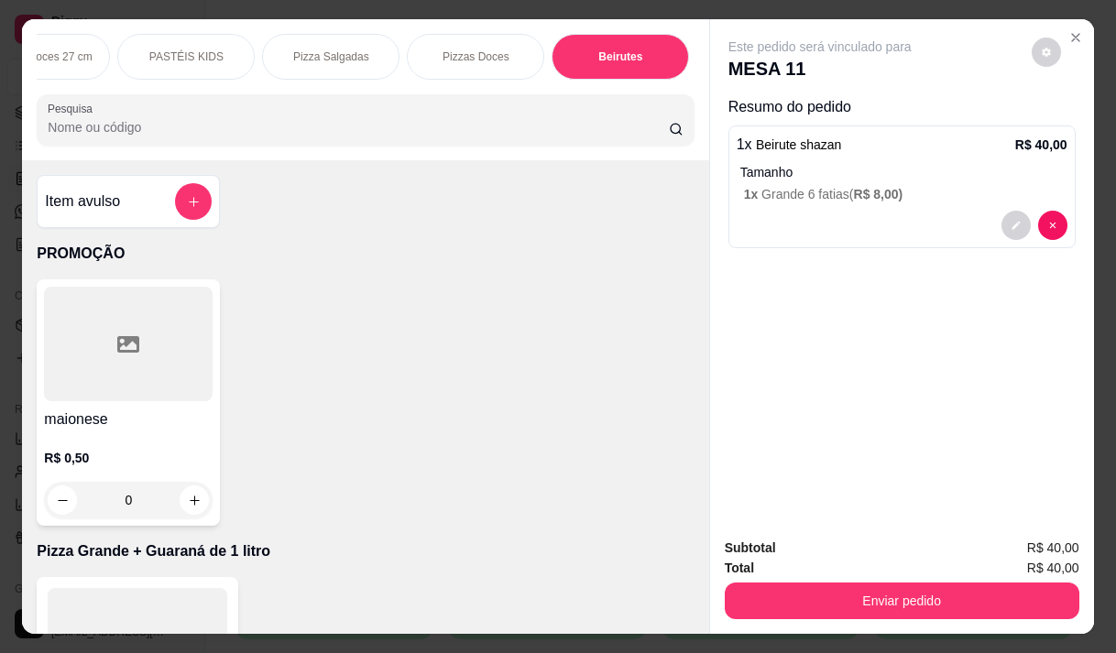
click at [329, 59] on div "Pizza Salgadas" at bounding box center [330, 57] width 137 height 46
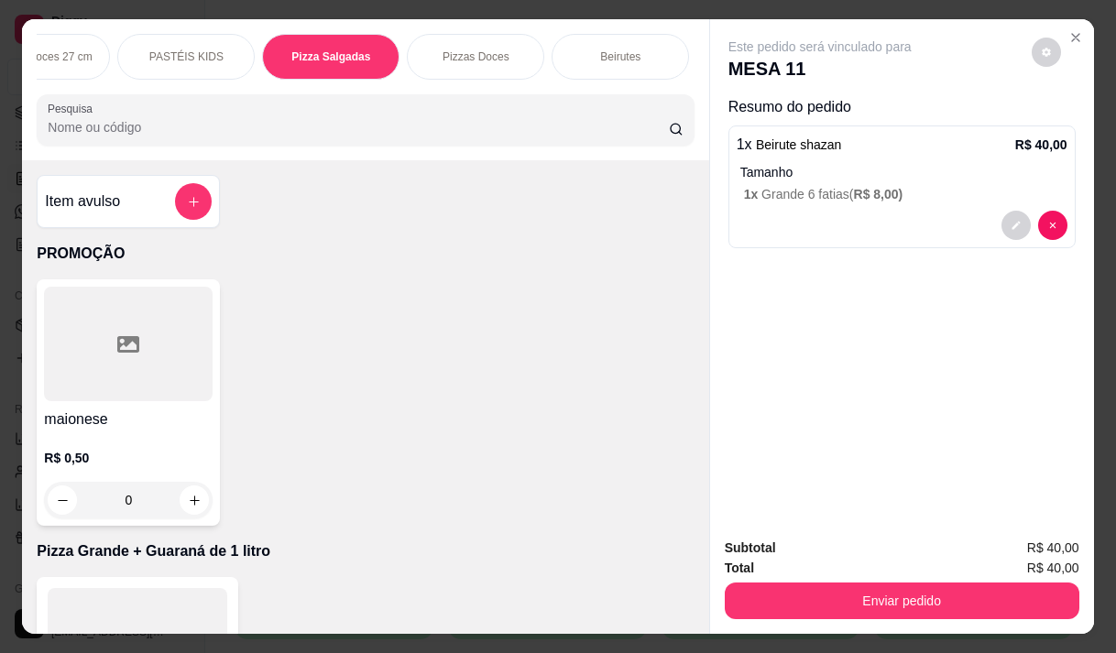
scroll to position [46, 0]
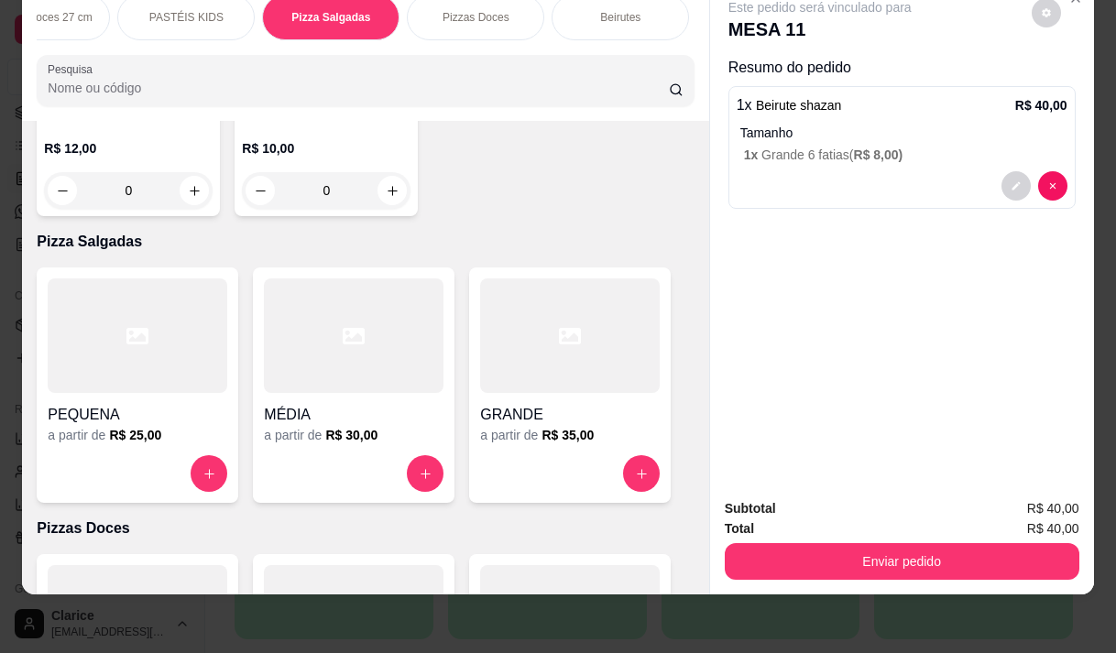
click at [538, 283] on div at bounding box center [570, 336] width 180 height 115
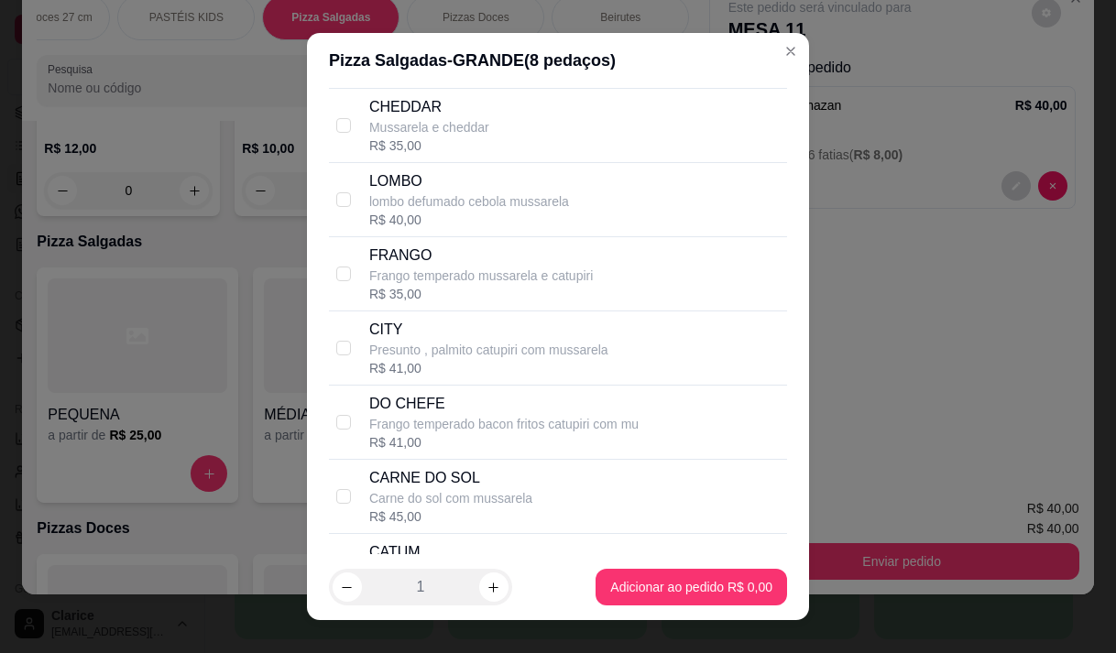
scroll to position [825, 0]
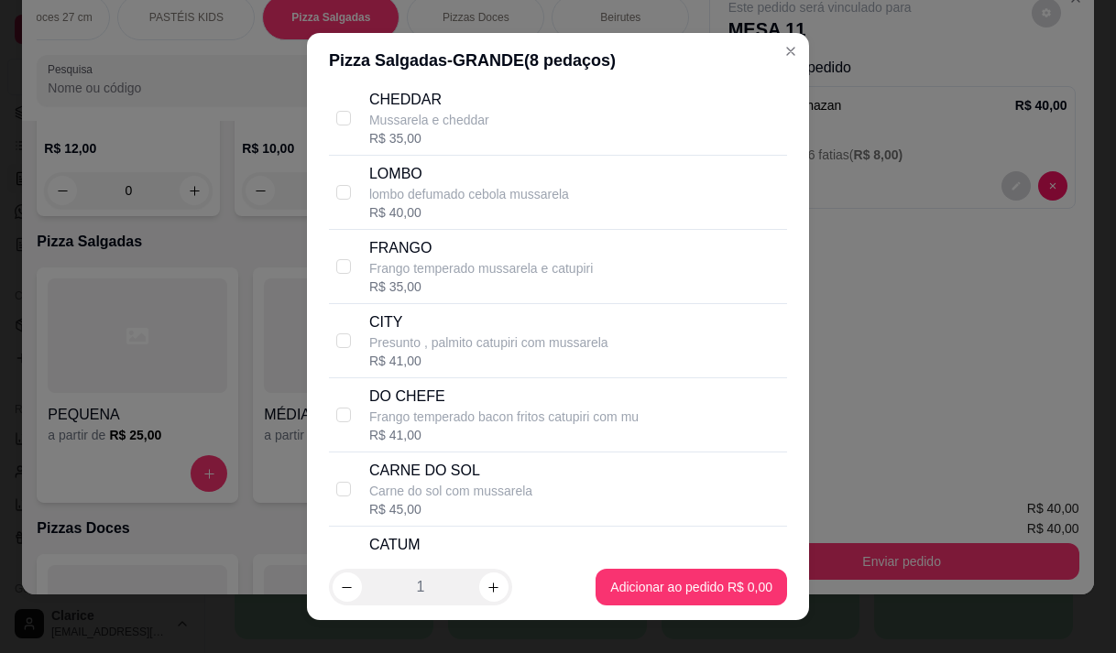
click at [493, 259] on p "FRANGO" at bounding box center [481, 248] width 224 height 22
checkbox input "true"
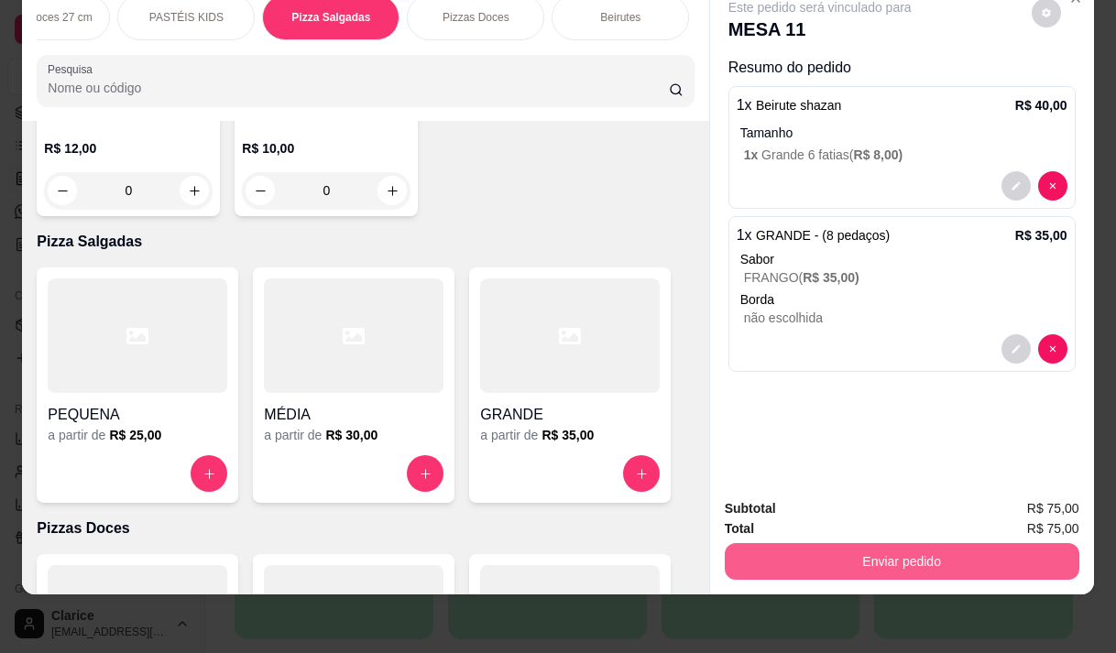
click at [866, 555] on button "Enviar pedido" at bounding box center [902, 561] width 355 height 37
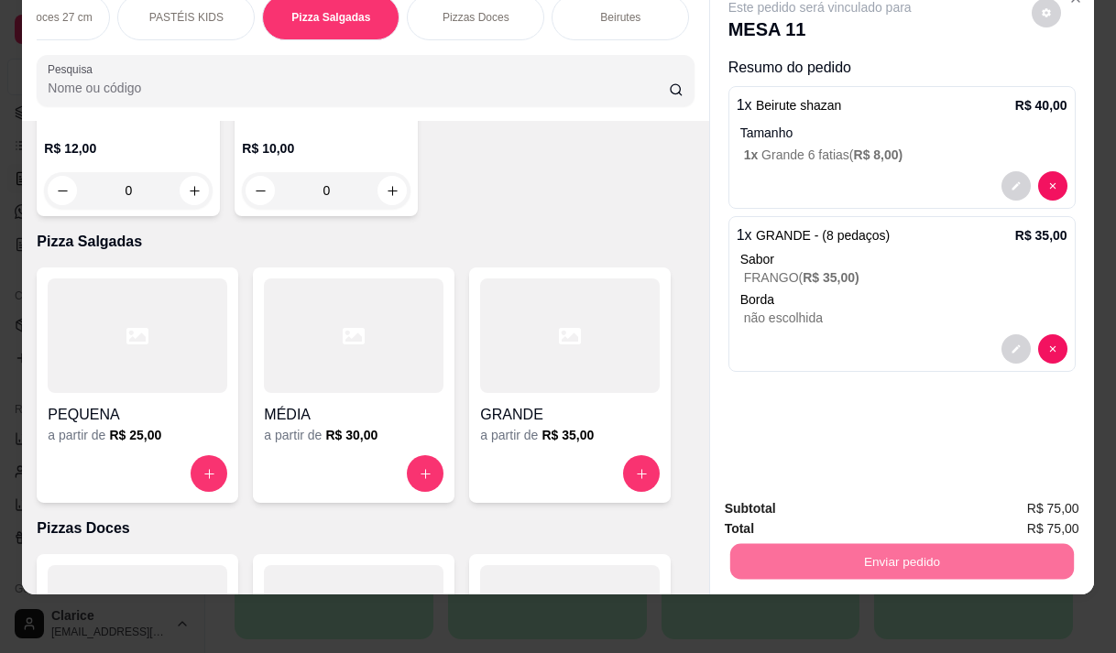
click at [855, 496] on button "Não registrar e enviar pedido" at bounding box center [841, 503] width 191 height 35
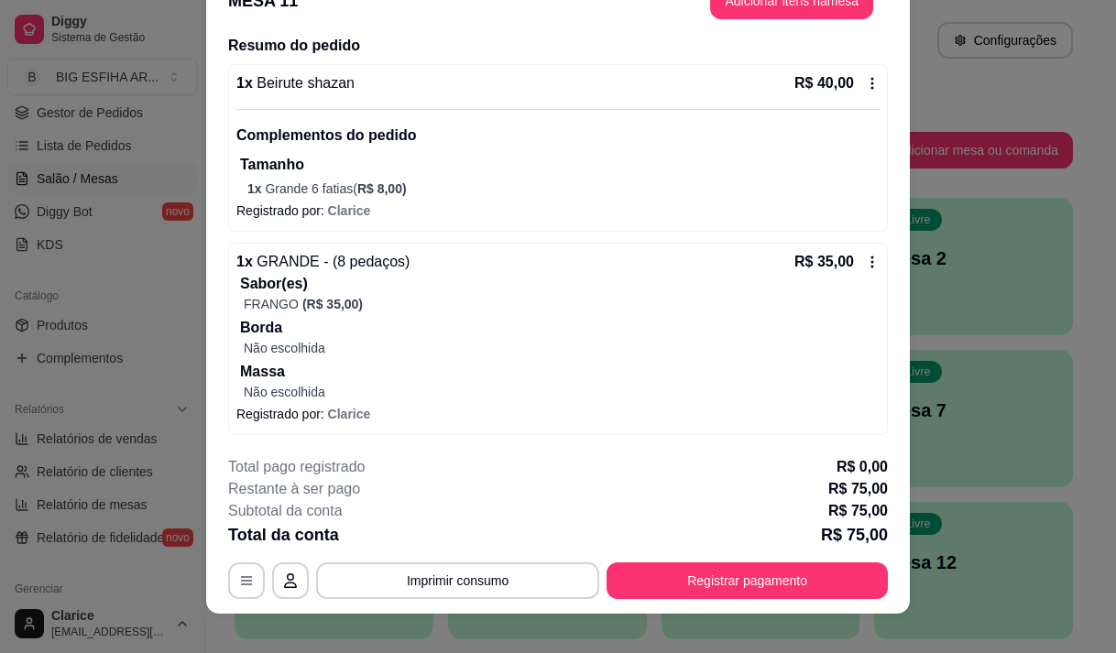
scroll to position [55, 0]
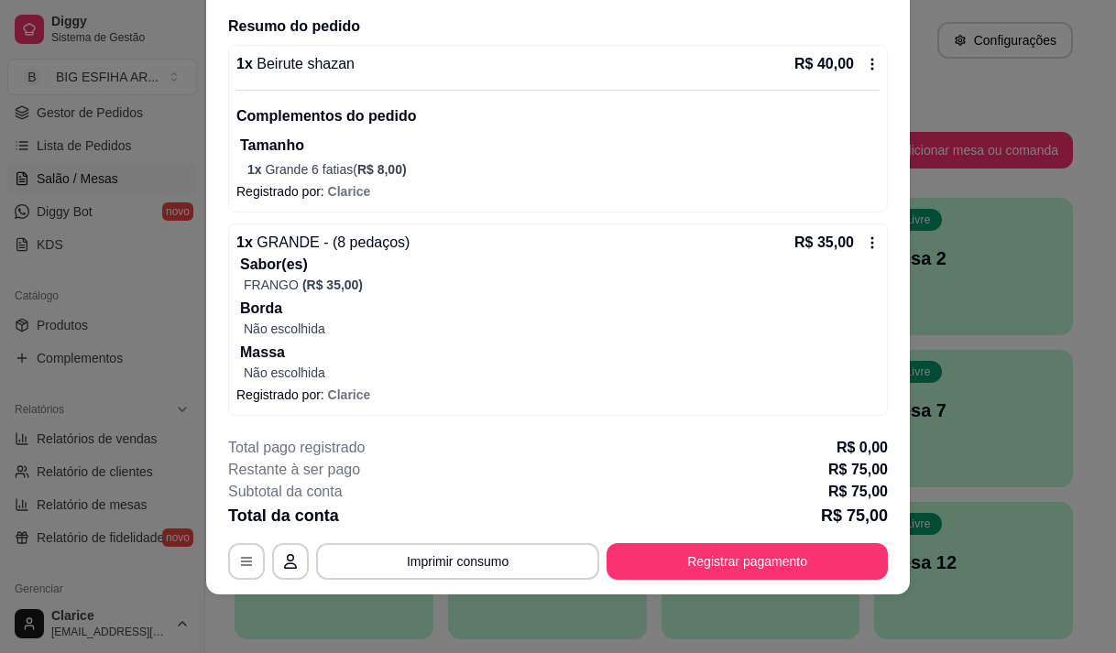
click at [392, 346] on p "Massa" at bounding box center [560, 353] width 640 height 22
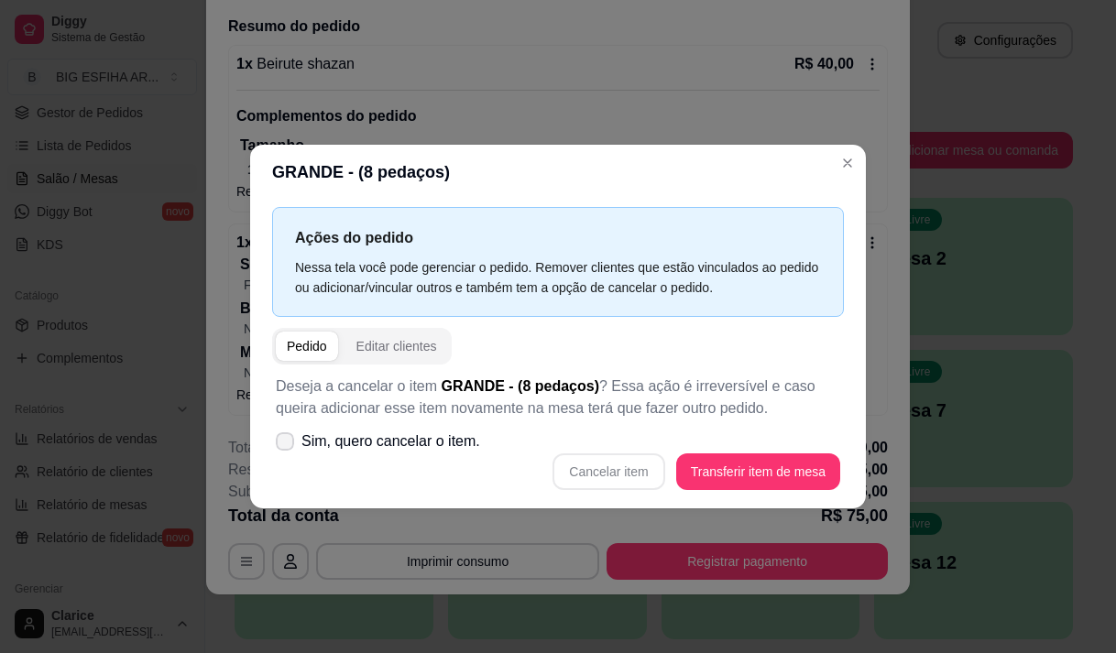
click at [387, 442] on span "Sim, quero cancelar o item." at bounding box center [391, 442] width 179 height 22
click at [287, 444] on input "Sim, quero cancelar o item." at bounding box center [281, 450] width 12 height 12
checkbox input "true"
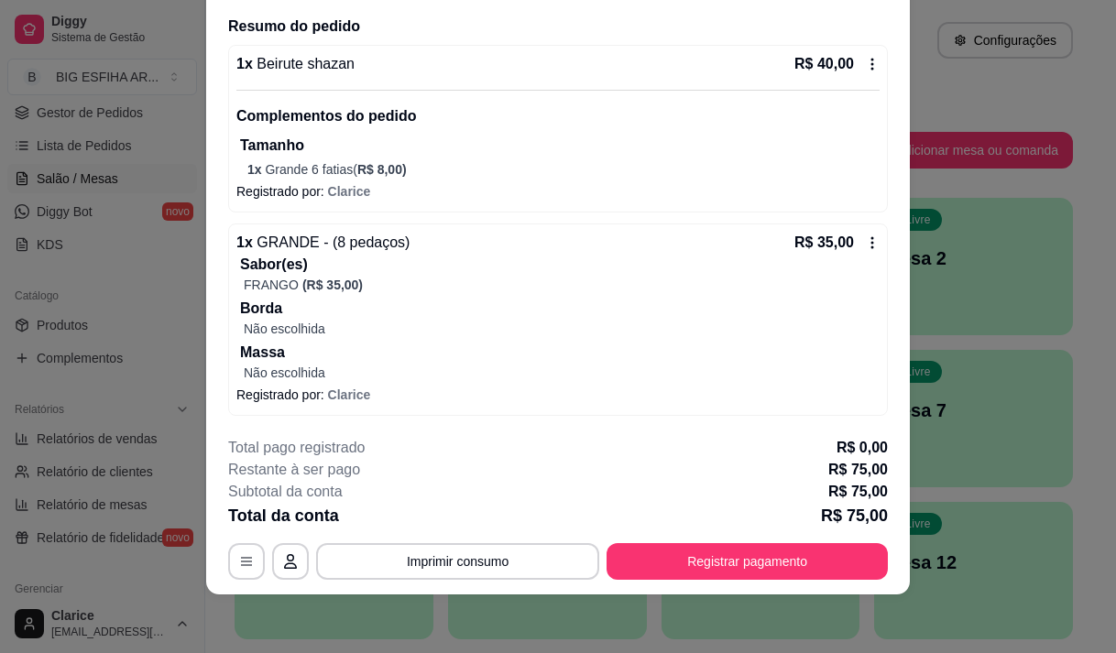
click at [401, 311] on p "Borda" at bounding box center [560, 309] width 640 height 22
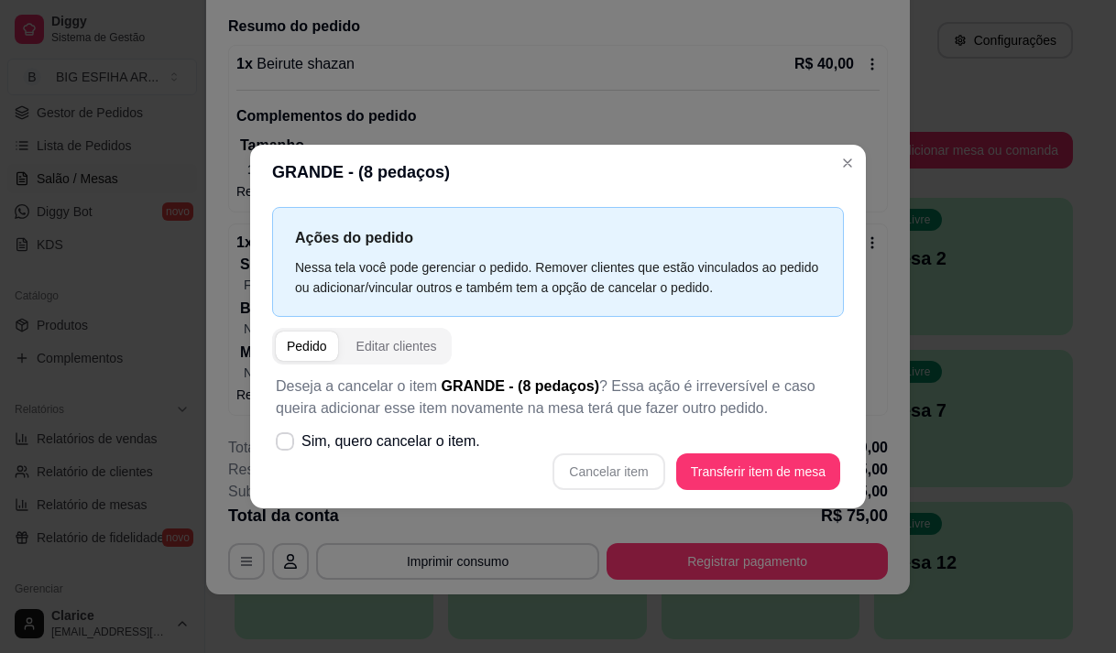
click at [625, 475] on div "Cancelar item Transferir item de mesa" at bounding box center [558, 472] width 565 height 37
click at [303, 439] on span "Sim, quero cancelar o item." at bounding box center [391, 442] width 179 height 22
click at [287, 444] on input "Sim, quero cancelar o item." at bounding box center [281, 450] width 12 height 12
checkbox input "true"
click at [630, 468] on button "Cancelar item" at bounding box center [609, 472] width 112 height 37
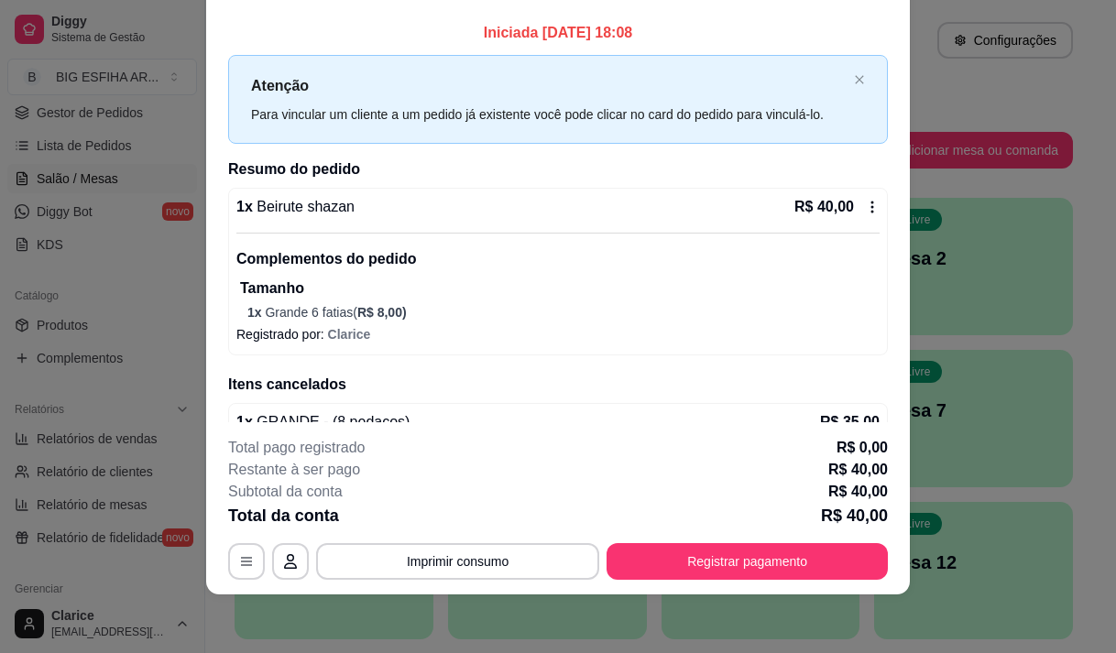
scroll to position [0, 0]
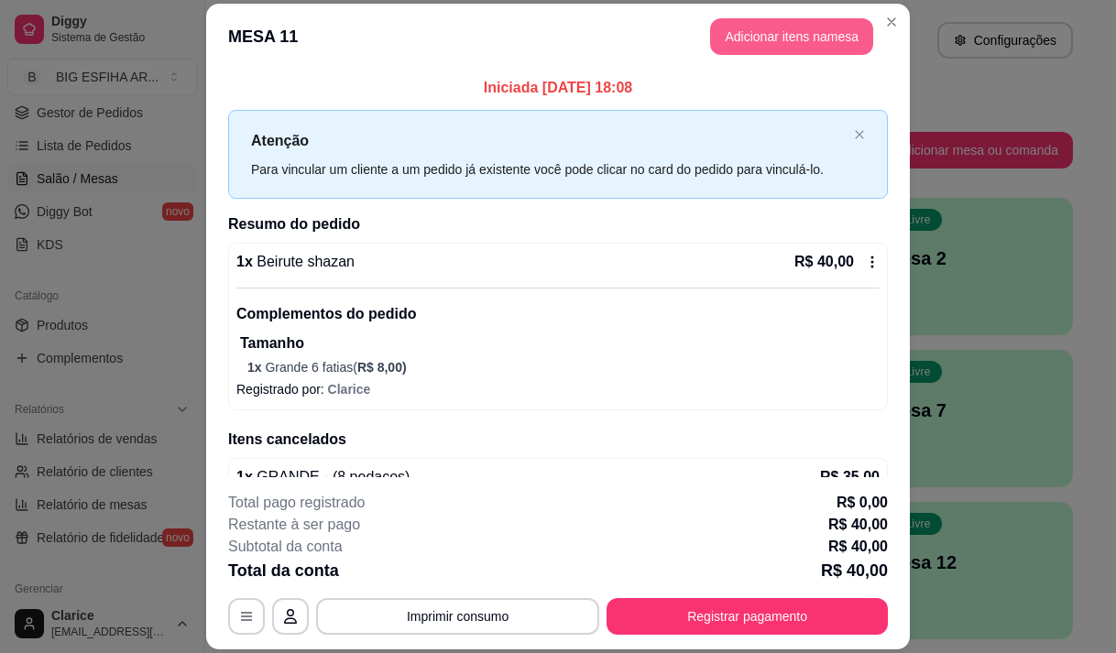
click at [763, 29] on button "Adicionar itens na mesa" at bounding box center [791, 36] width 163 height 37
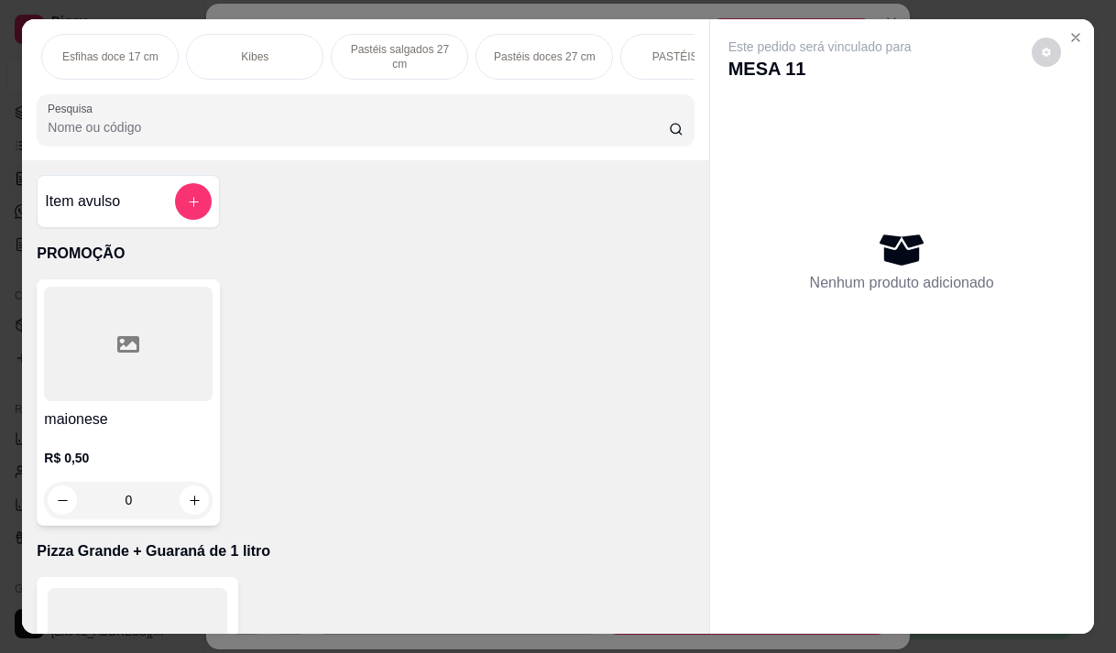
scroll to position [0, 1150]
click at [241, 55] on p "Pizza Salgadas" at bounding box center [259, 56] width 76 height 15
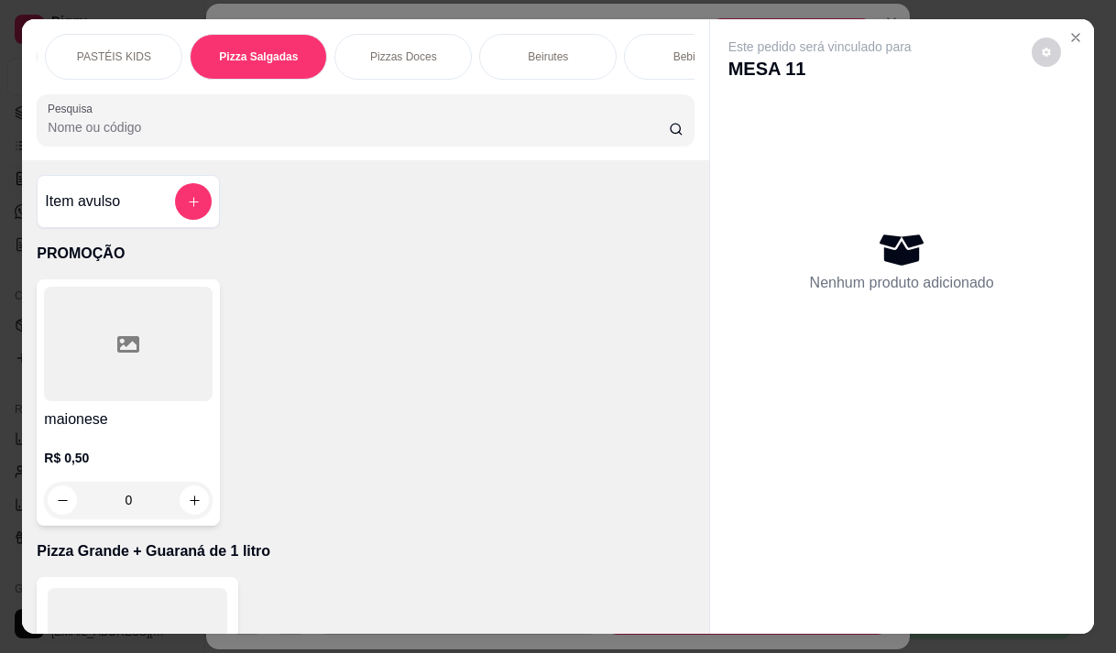
scroll to position [46, 0]
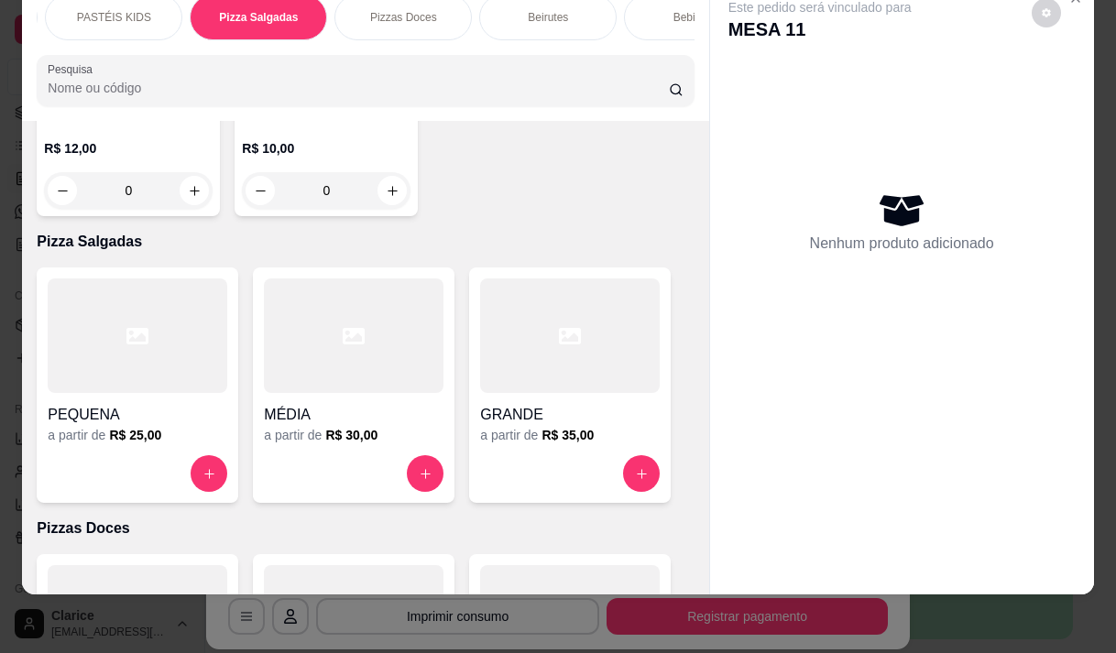
click at [592, 282] on div at bounding box center [570, 336] width 180 height 115
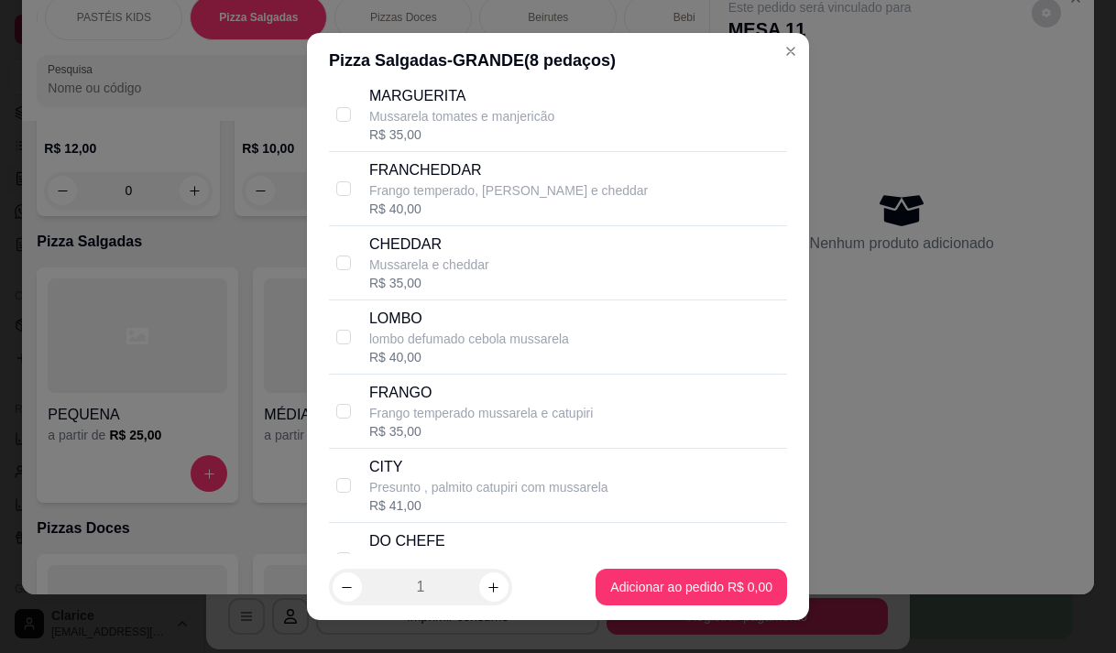
scroll to position [733, 0]
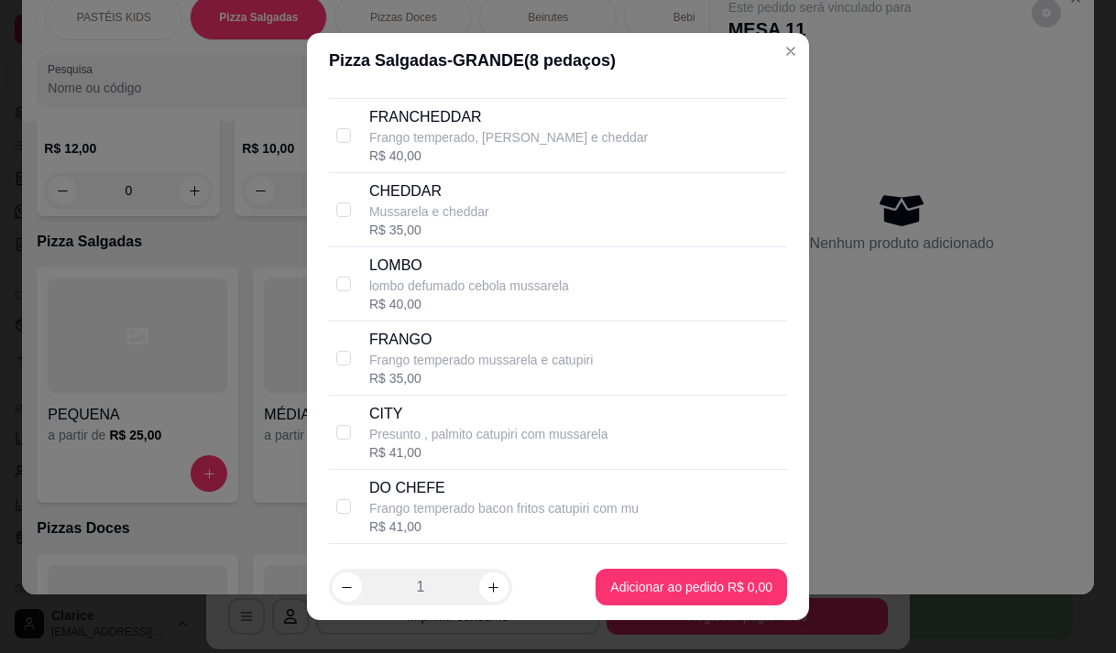
click at [450, 369] on p "Frango temperado mussarela e catupiri" at bounding box center [481, 360] width 224 height 18
checkbox input "true"
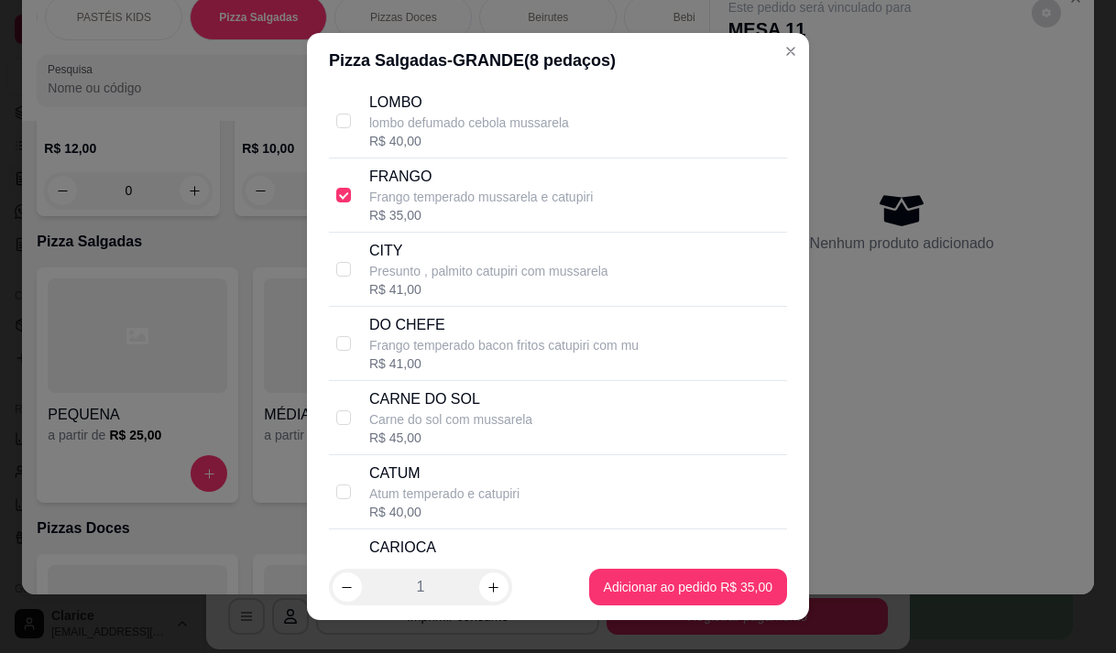
scroll to position [1008, 0]
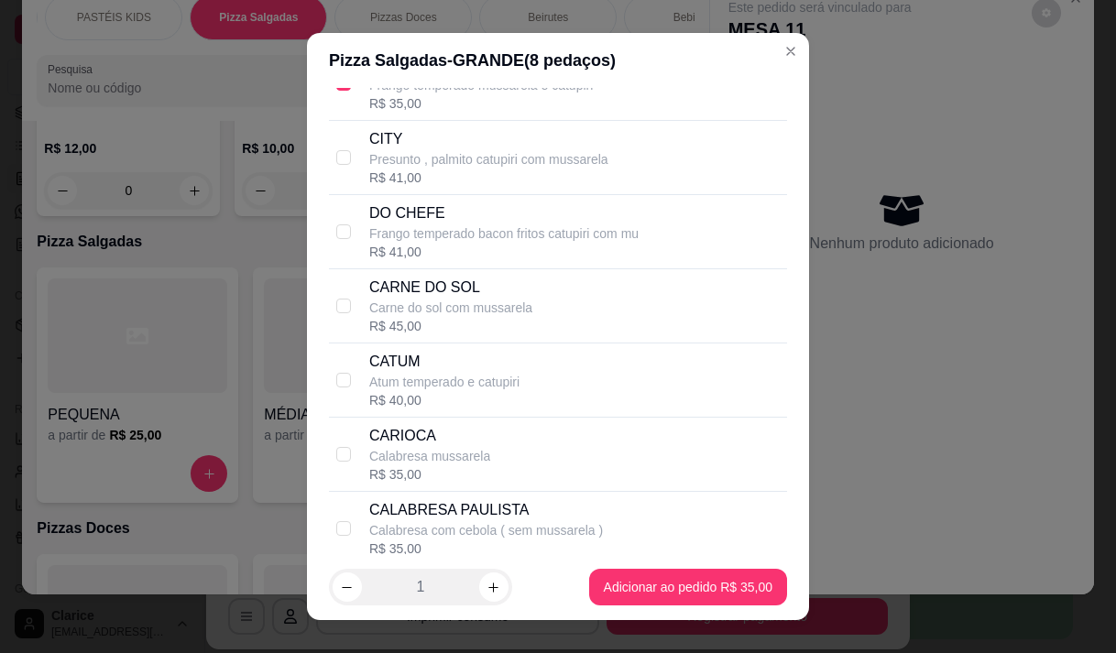
click at [439, 447] on p "CARIOCA" at bounding box center [429, 436] width 121 height 22
checkbox input "true"
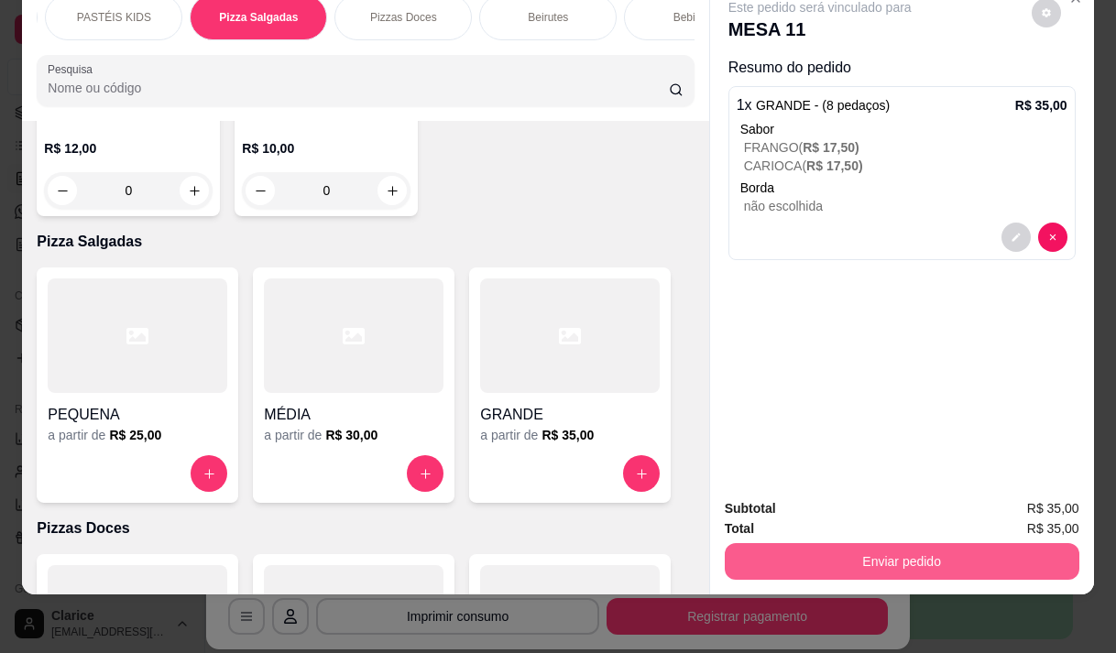
click at [786, 539] on div "Enviar pedido" at bounding box center [902, 559] width 355 height 41
click at [803, 543] on button "Enviar pedido" at bounding box center [902, 561] width 355 height 37
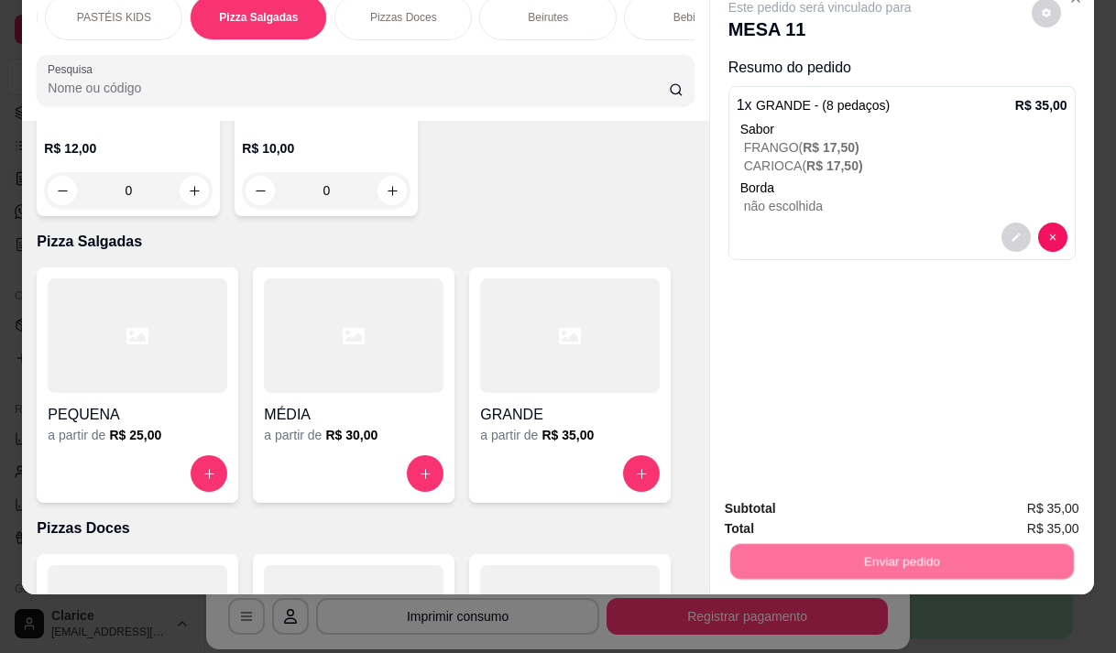
click at [796, 502] on button "Não registrar e enviar pedido" at bounding box center [841, 503] width 185 height 34
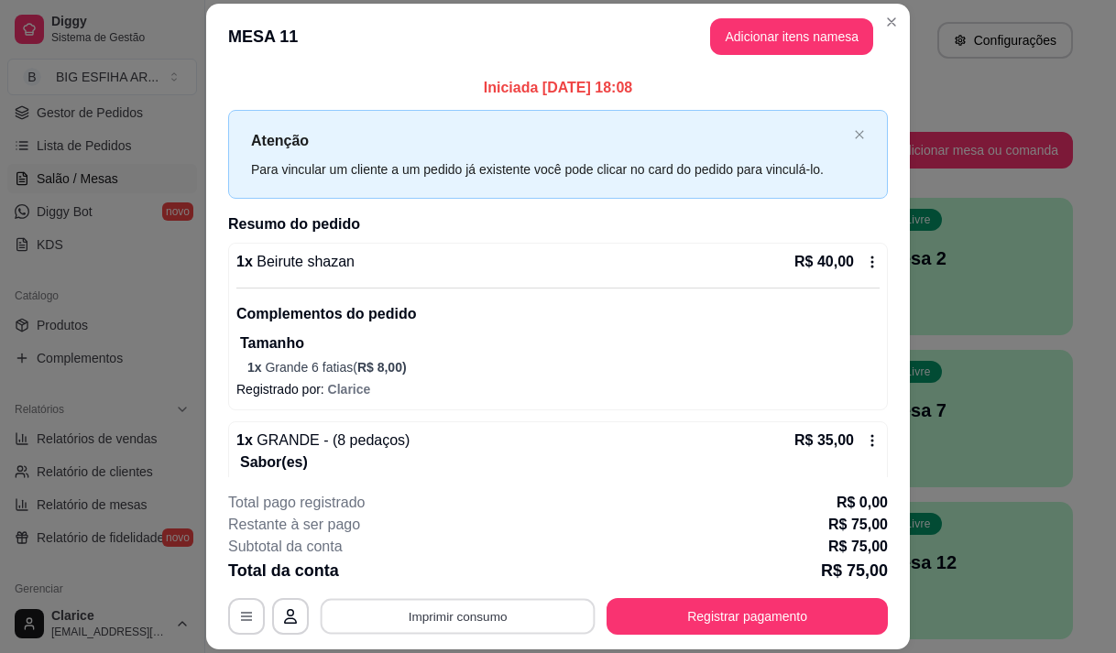
click at [519, 612] on button "Imprimir consumo" at bounding box center [458, 617] width 275 height 36
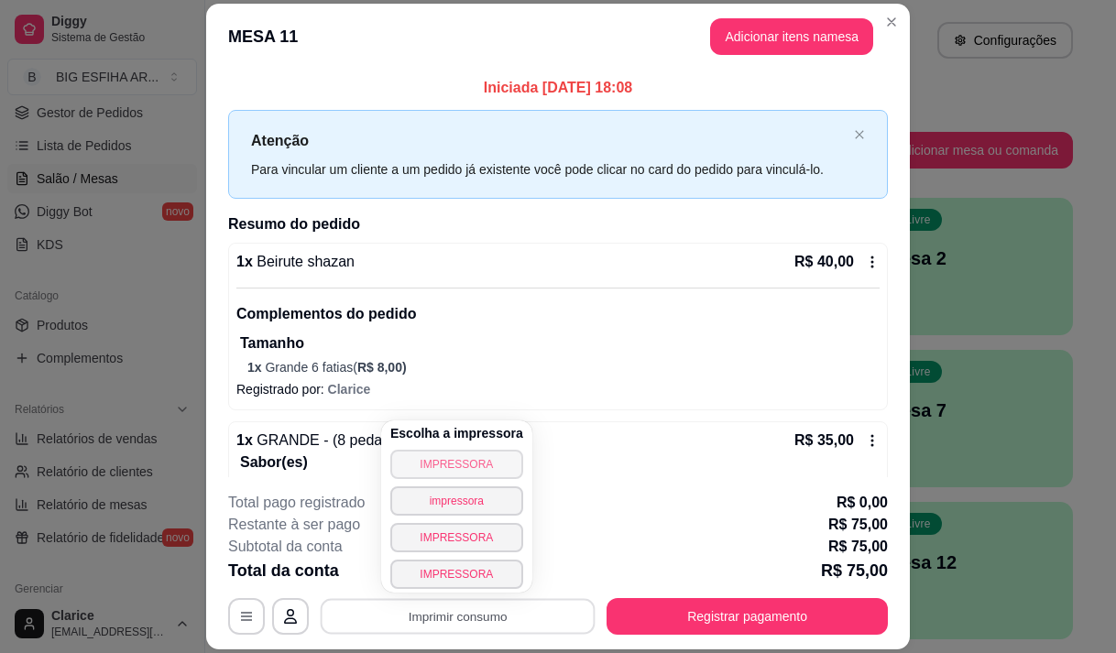
click at [472, 457] on button "IMPRESSORA" at bounding box center [456, 464] width 133 height 29
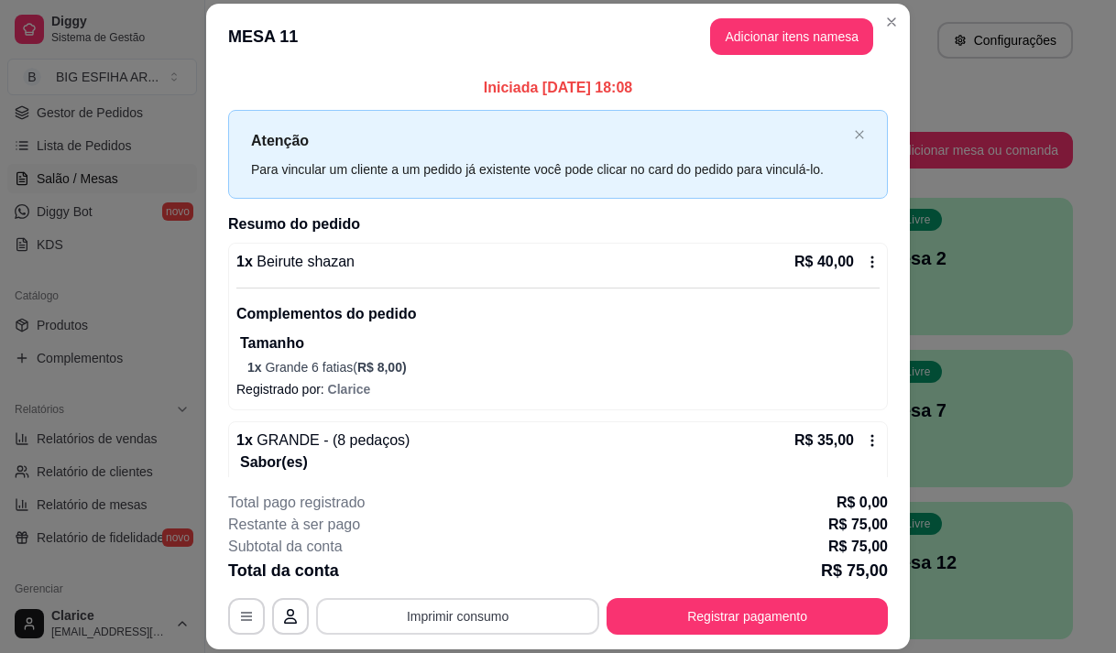
click at [519, 616] on button "Imprimir consumo" at bounding box center [457, 616] width 283 height 37
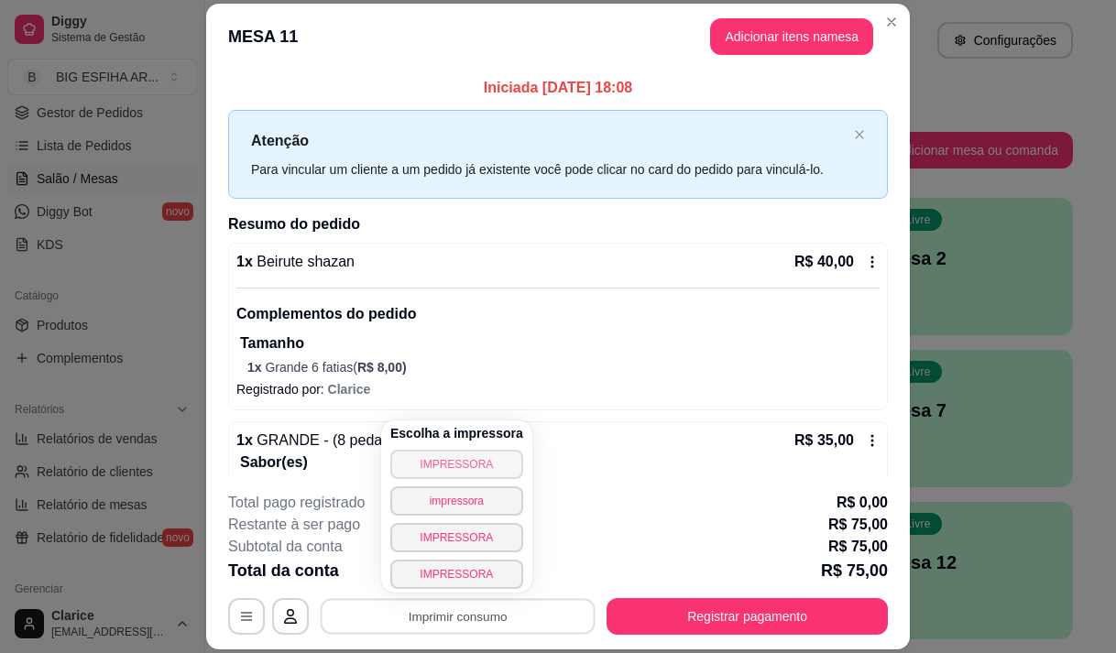
click at [441, 467] on button "IMPRESSORA" at bounding box center [456, 464] width 133 height 29
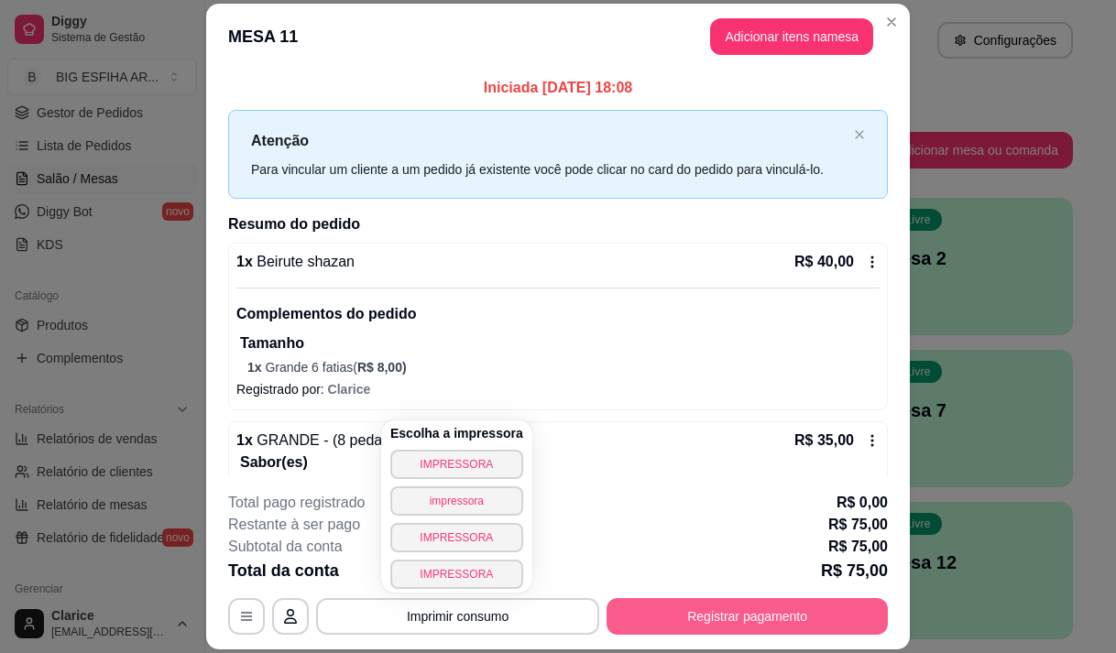
click at [652, 605] on button "Registrar pagamento" at bounding box center [747, 616] width 281 height 37
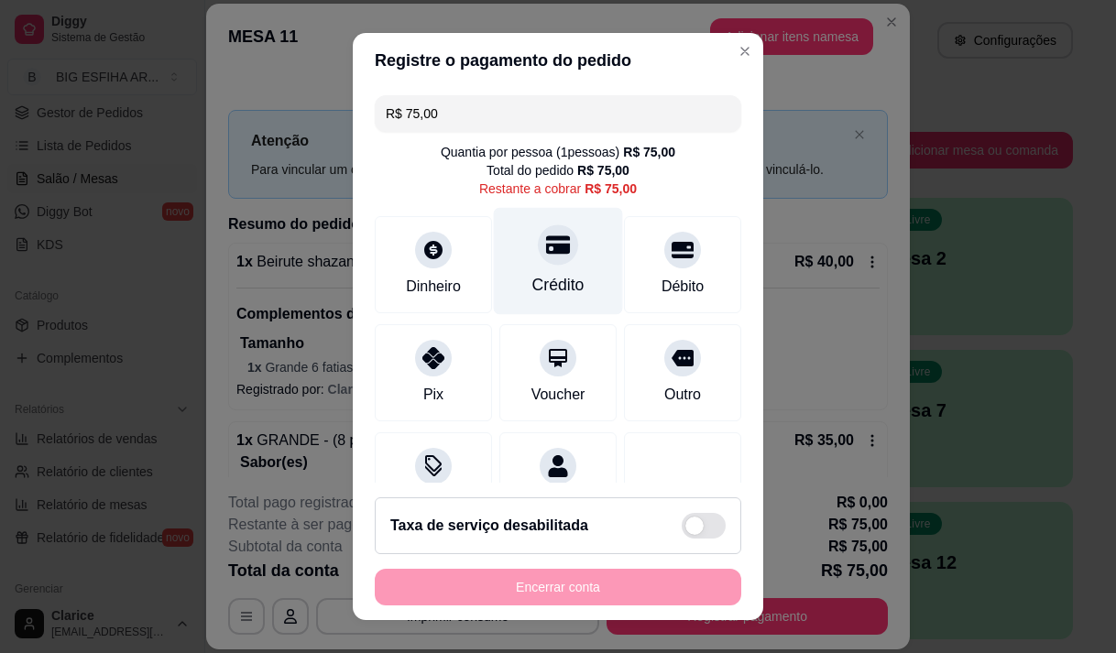
click at [546, 256] on icon at bounding box center [558, 245] width 24 height 24
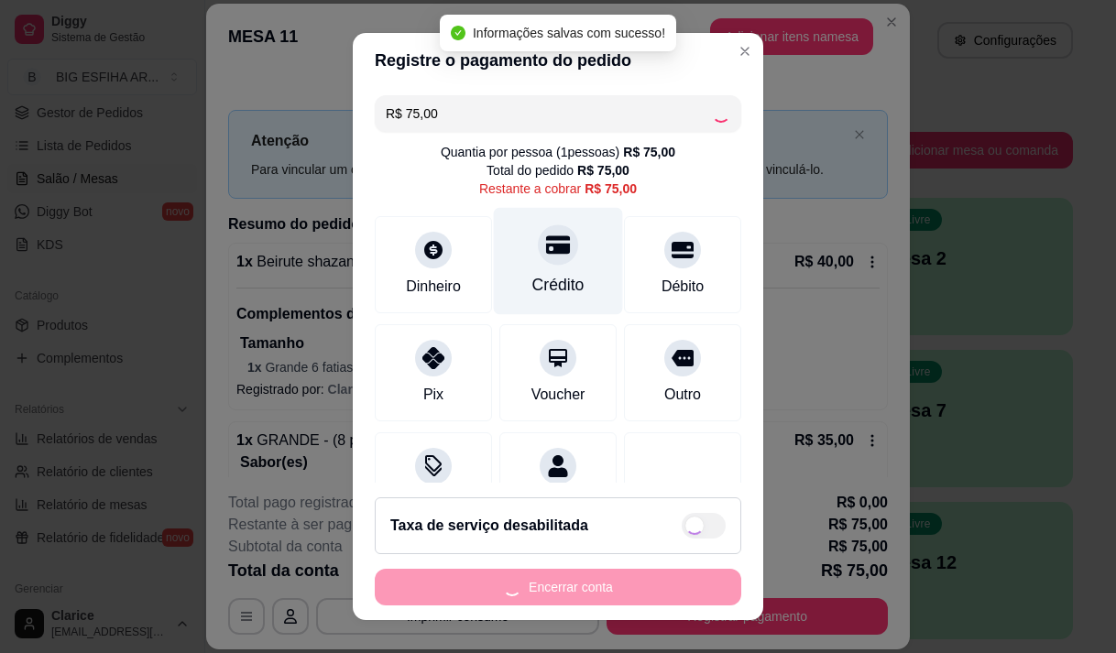
type input "R$ 0,00"
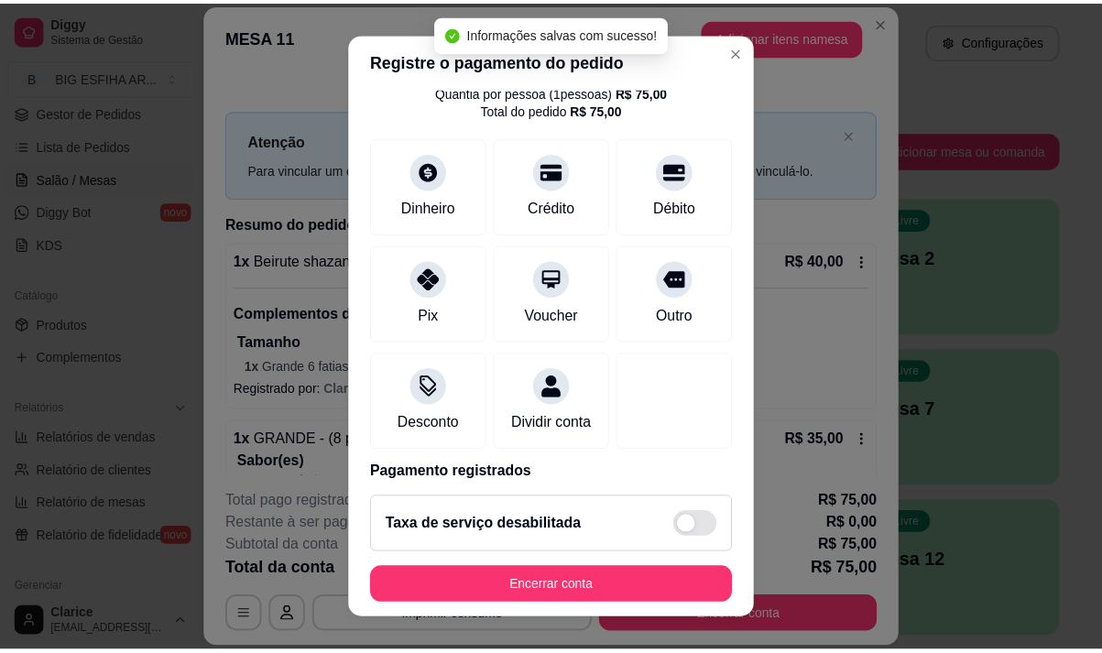
scroll to position [152, 0]
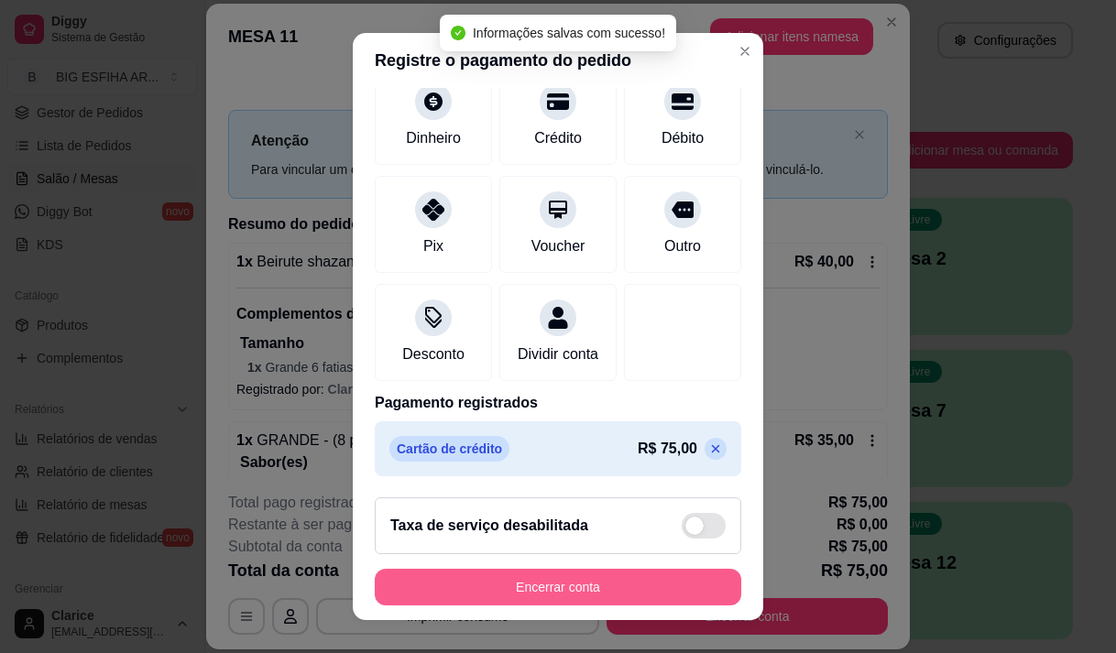
click at [567, 587] on button "Encerrar conta" at bounding box center [558, 587] width 367 height 37
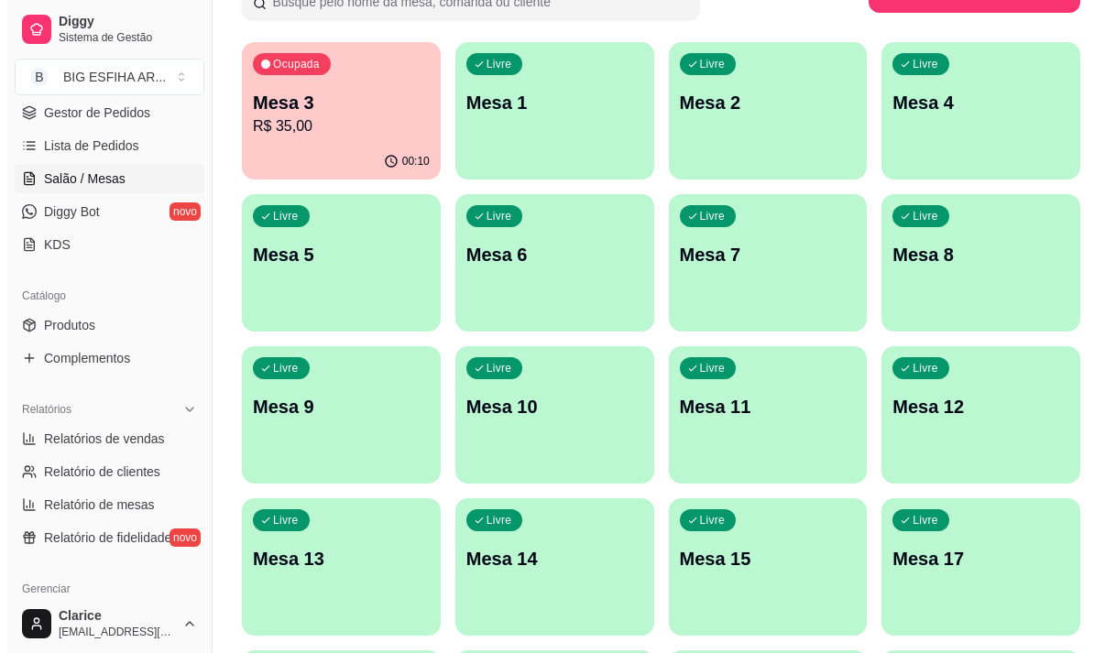
scroll to position [0, 0]
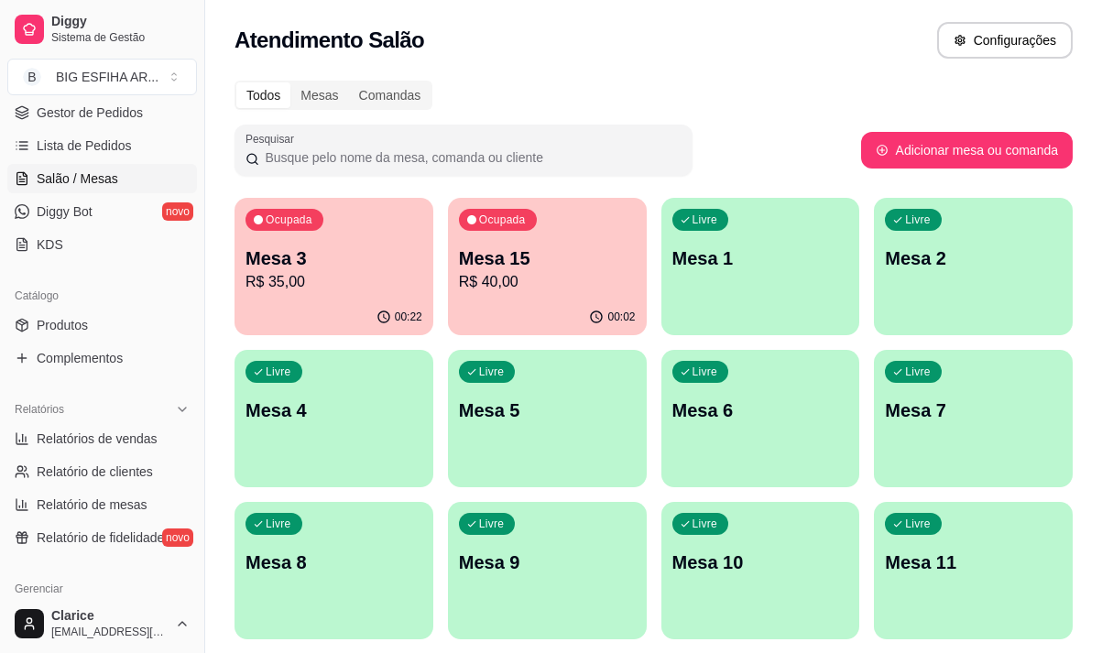
click at [556, 270] on div "Mesa 15 R$ 40,00" at bounding box center [547, 270] width 177 height 48
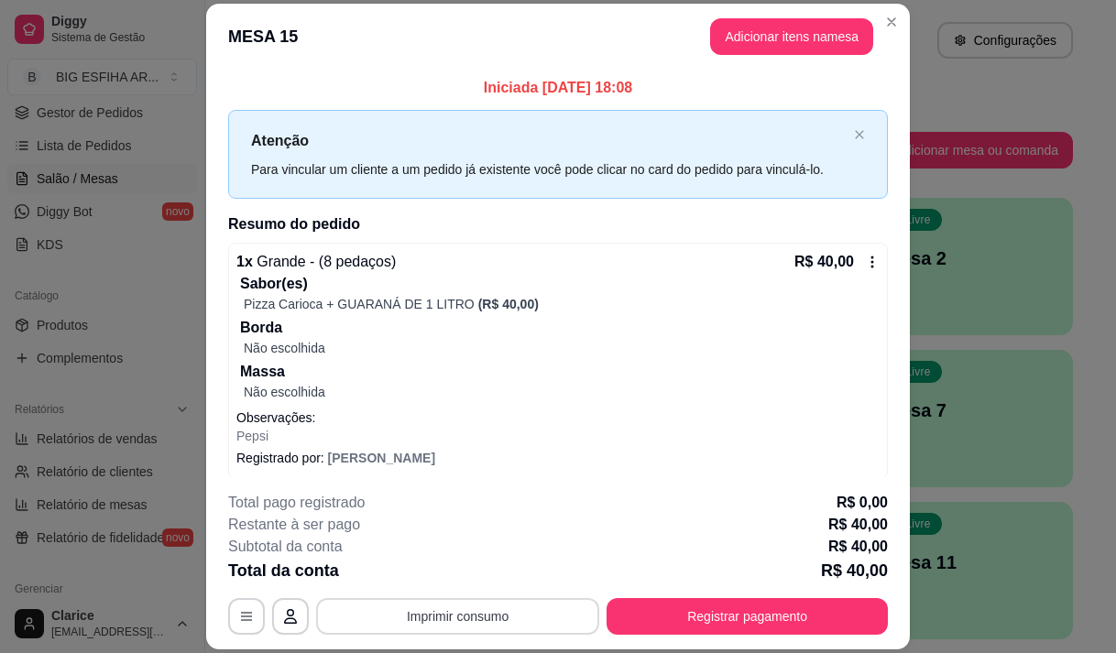
click at [396, 619] on button "Imprimir consumo" at bounding box center [457, 616] width 283 height 37
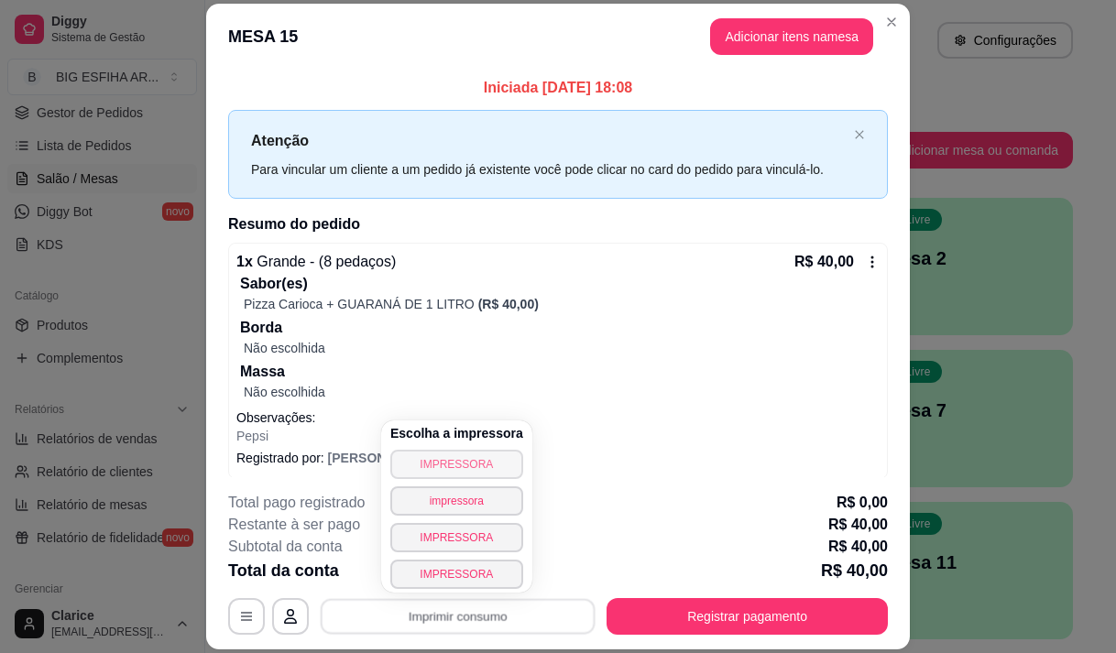
click at [398, 460] on button "IMPRESSORA" at bounding box center [456, 464] width 133 height 29
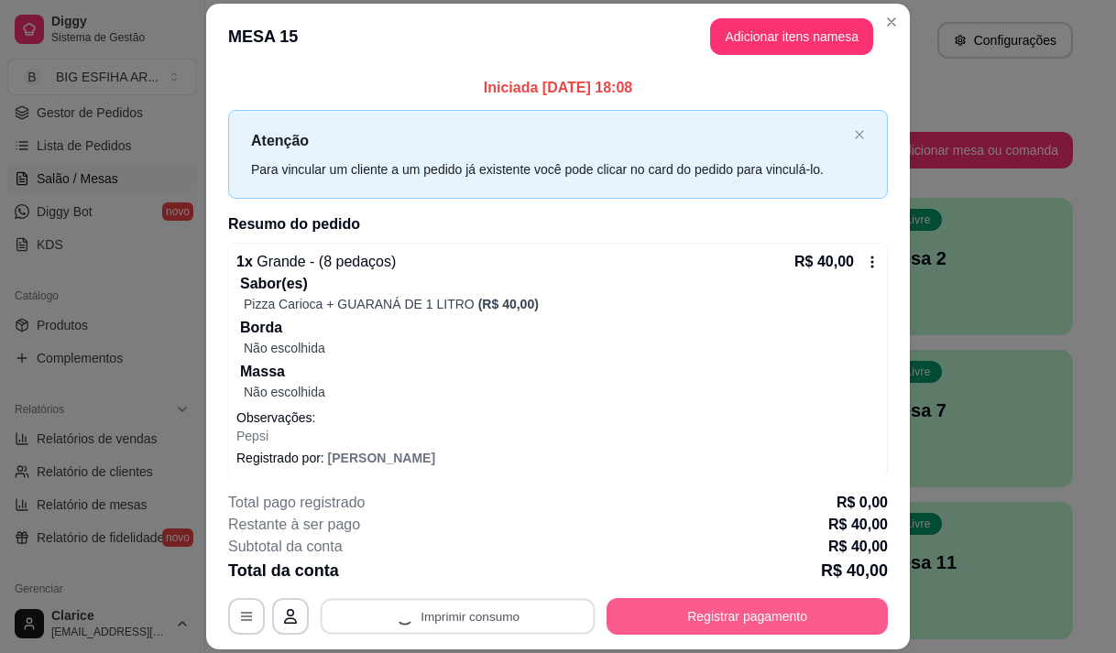
click at [675, 609] on button "Registrar pagamento" at bounding box center [747, 616] width 281 height 37
click at [679, 613] on button "Registrar pagamento" at bounding box center [747, 617] width 273 height 36
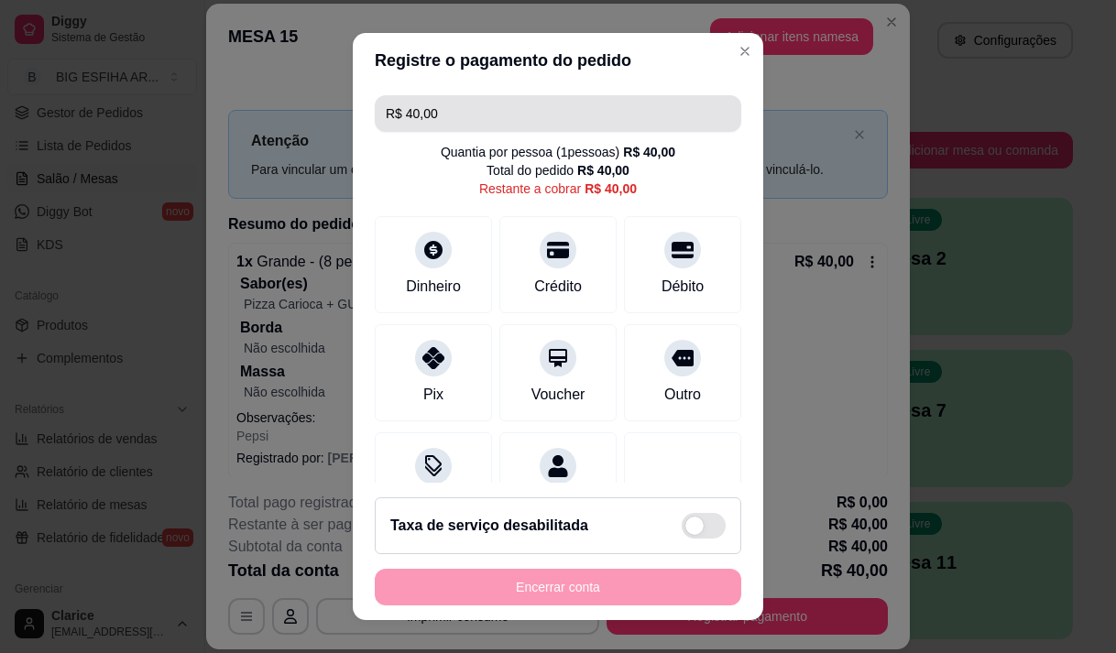
click at [486, 122] on input "R$ 40,00" at bounding box center [558, 113] width 345 height 37
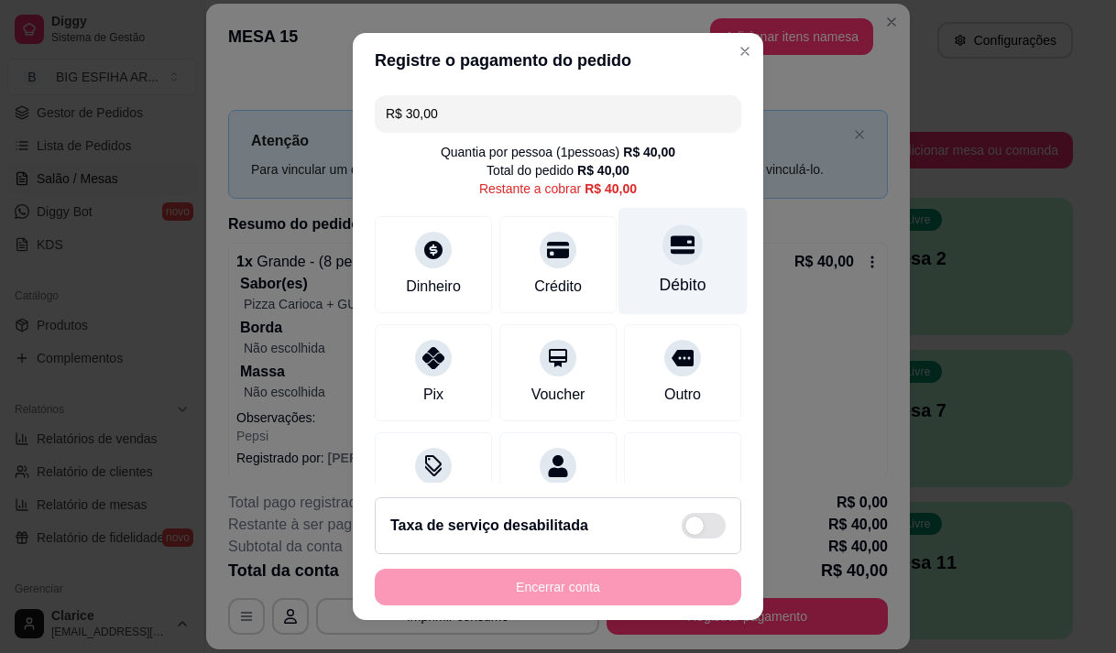
click at [660, 278] on div "Débito" at bounding box center [683, 285] width 47 height 24
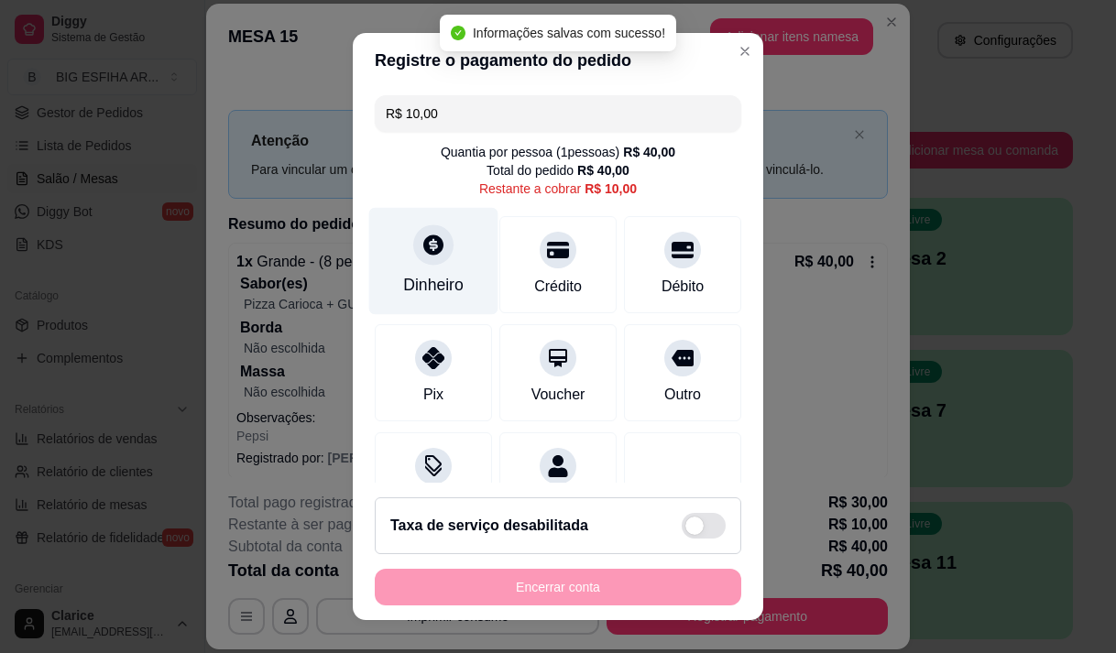
click at [406, 259] on div "Dinheiro" at bounding box center [433, 260] width 129 height 107
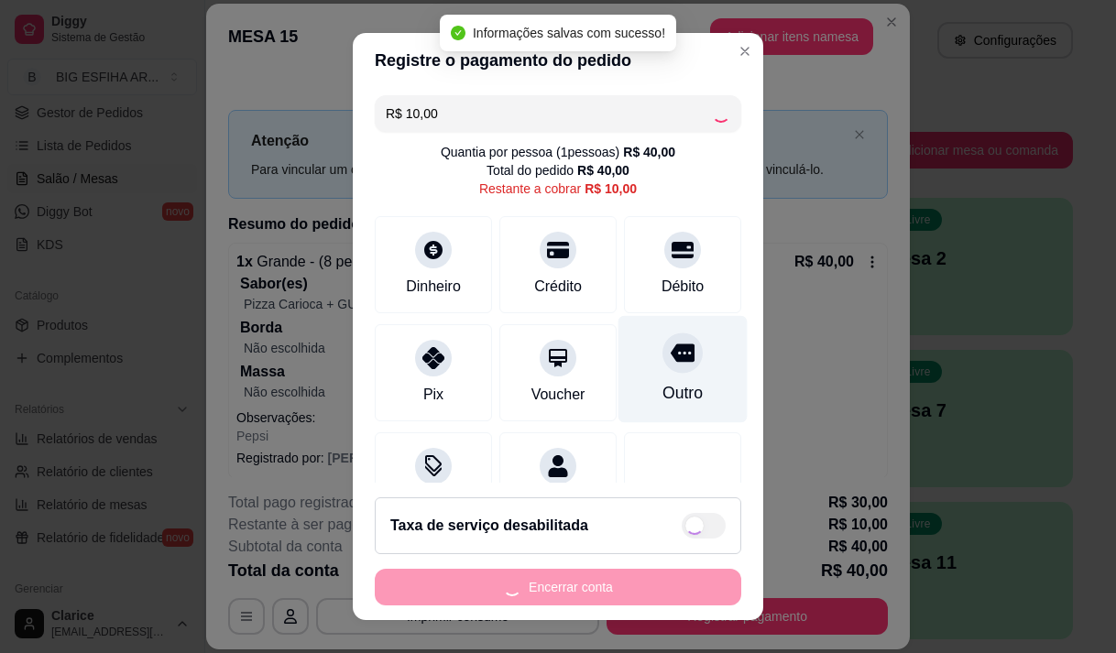
type input "R$ 0,00"
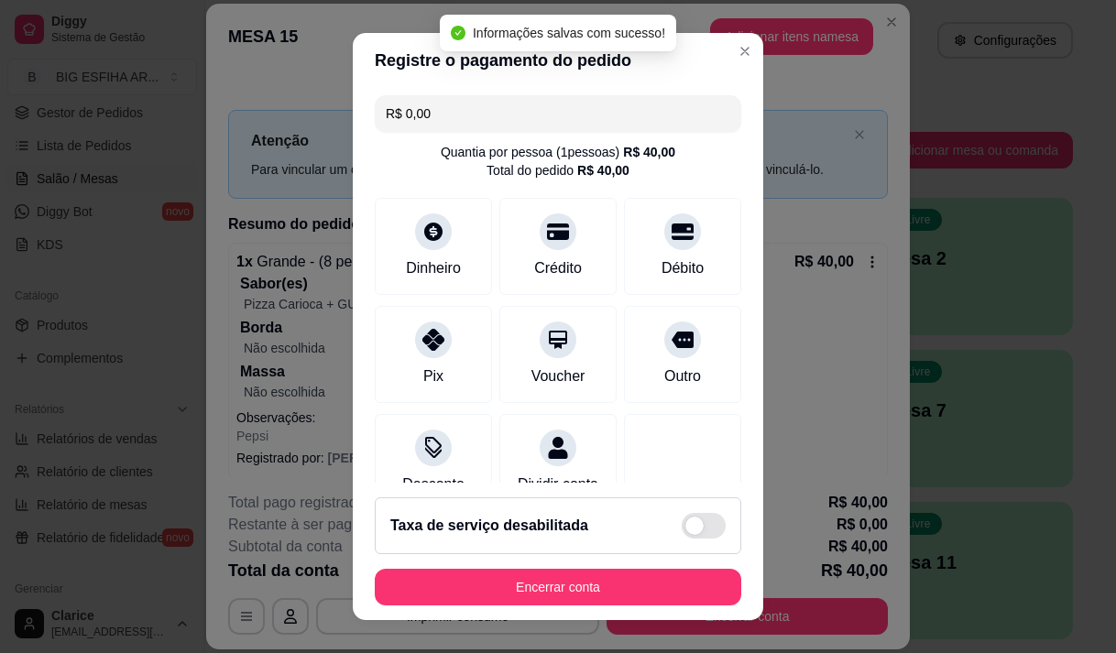
scroll to position [222, 0]
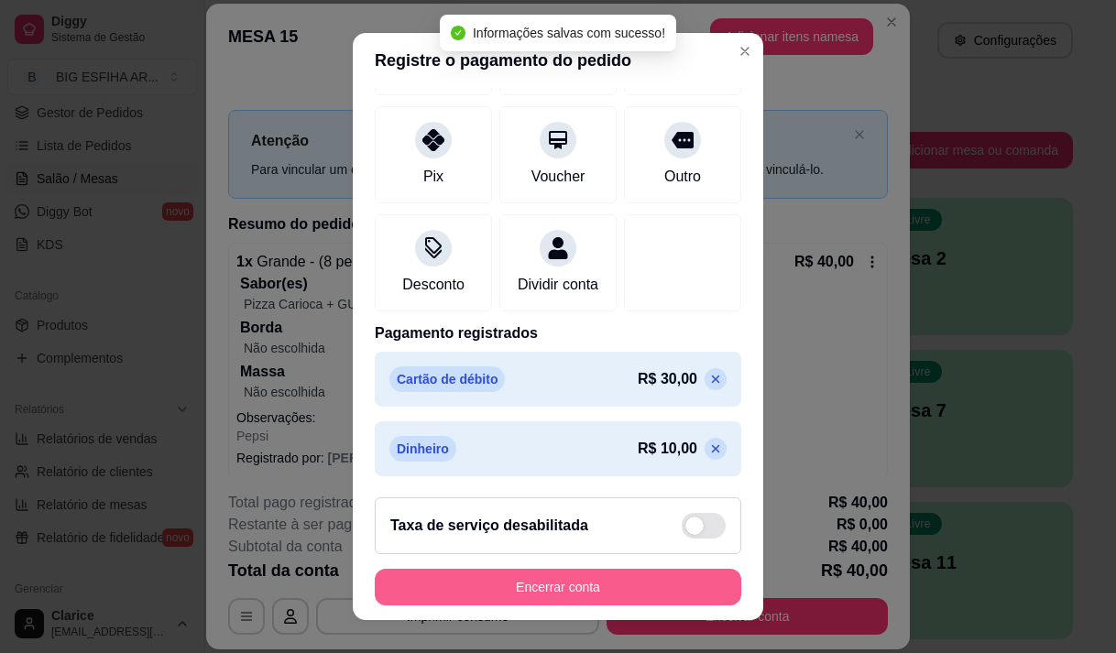
click at [467, 598] on button "Encerrar conta" at bounding box center [558, 587] width 367 height 37
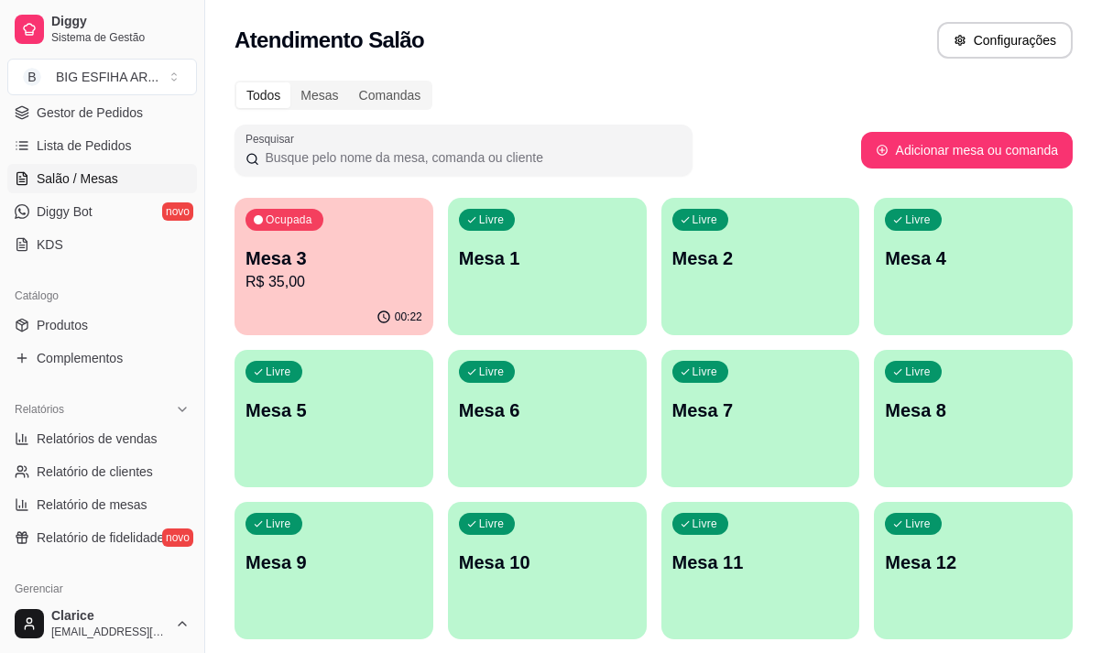
click at [374, 288] on p "R$ 35,00" at bounding box center [334, 282] width 177 height 22
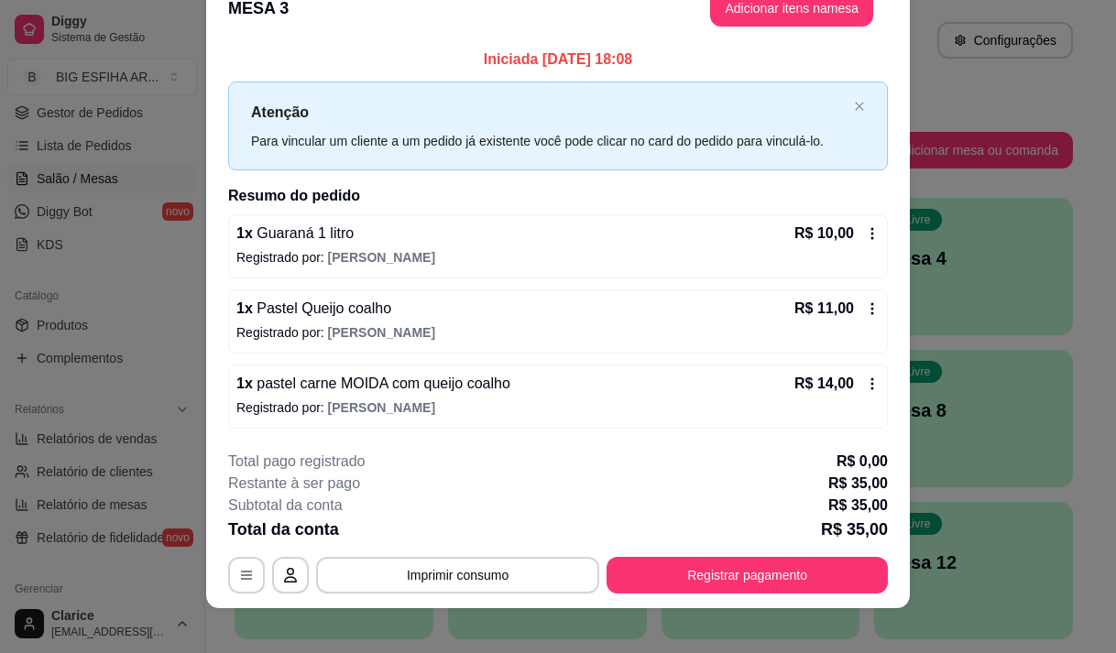
scroll to position [49, 0]
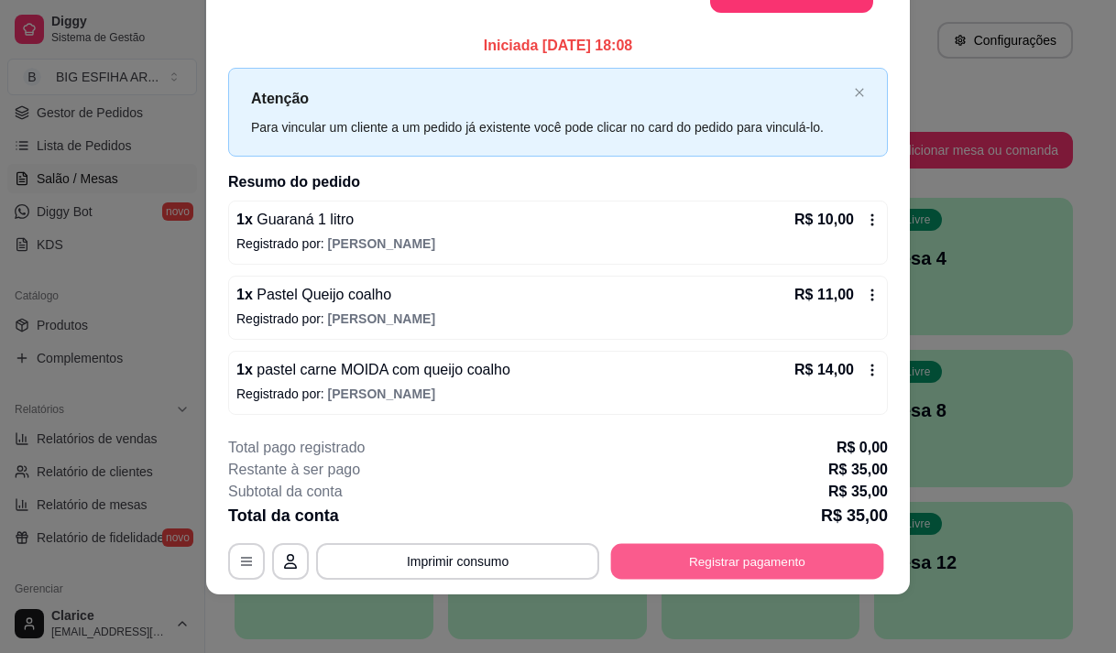
click at [624, 556] on button "Registrar pagamento" at bounding box center [747, 562] width 273 height 36
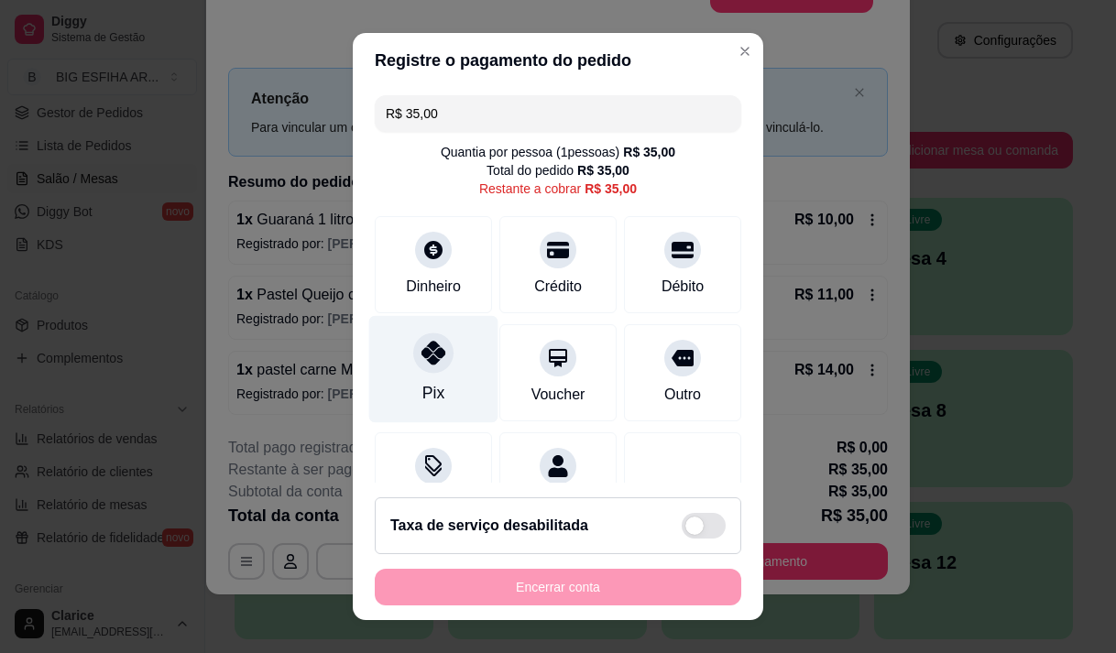
click at [419, 377] on div "Pix" at bounding box center [433, 368] width 129 height 107
type input "R$ 0,00"
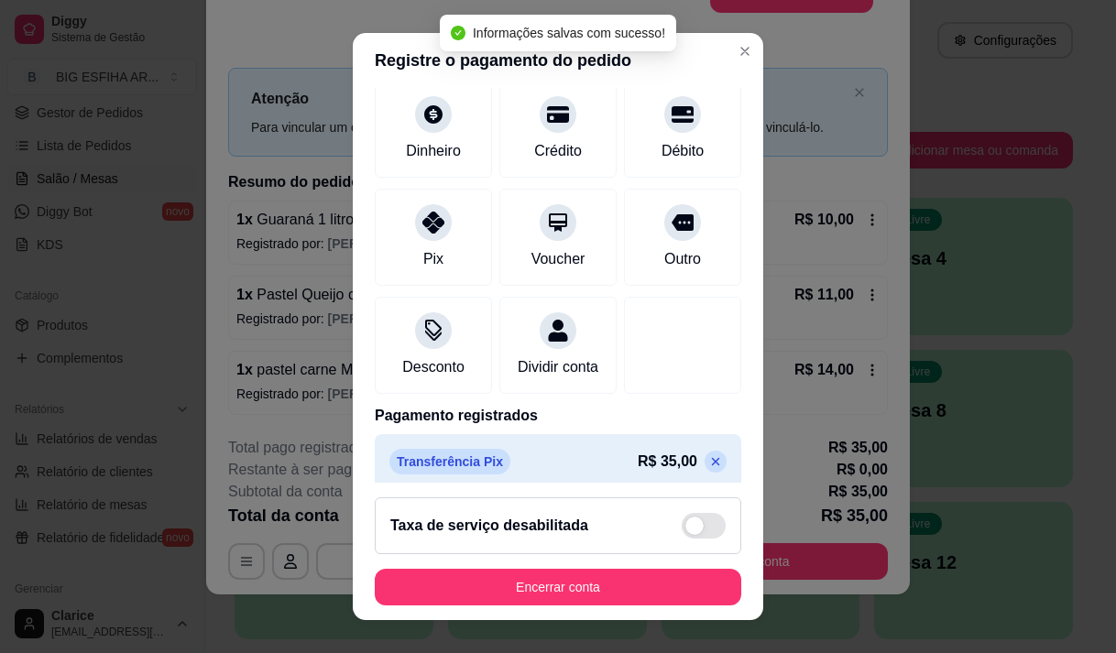
scroll to position [152, 0]
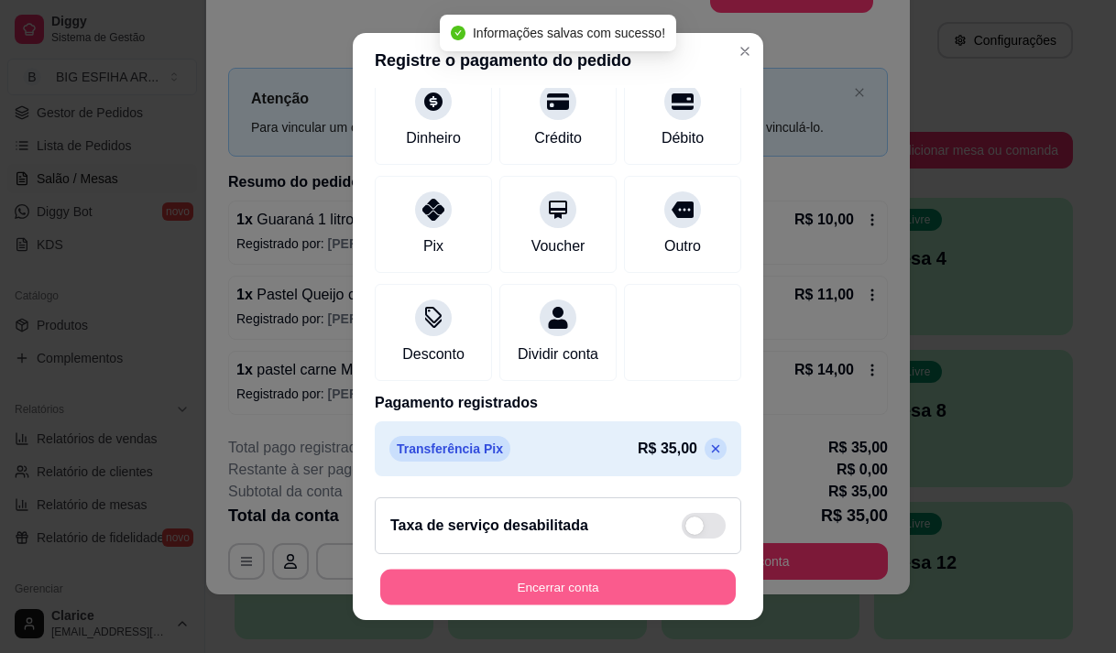
click at [520, 598] on button "Encerrar conta" at bounding box center [558, 588] width 356 height 36
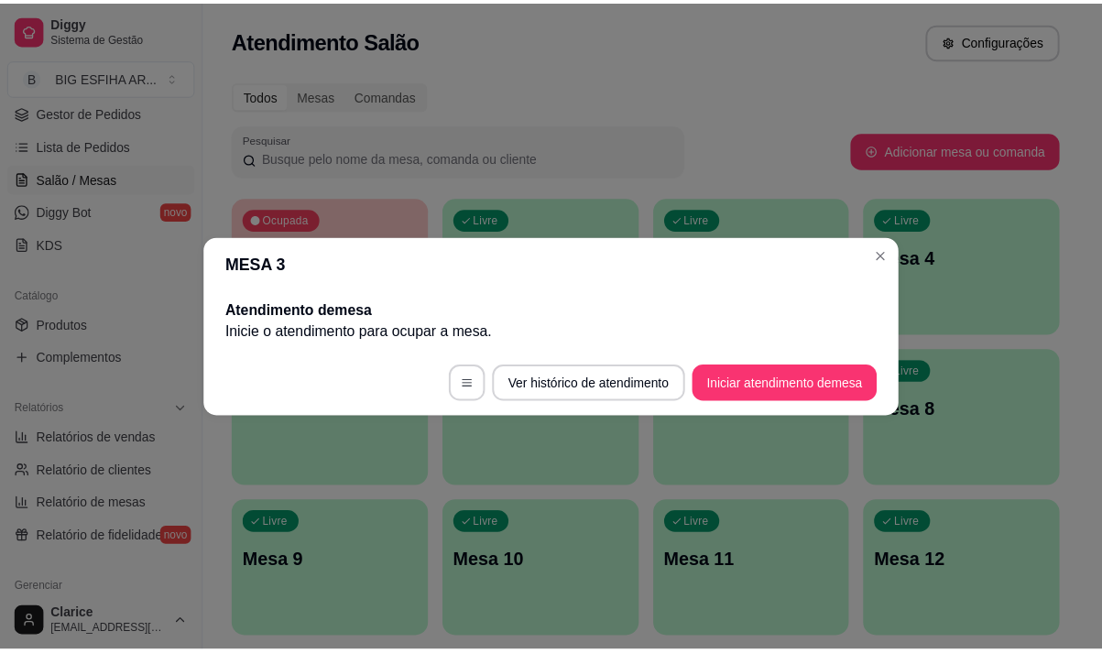
scroll to position [0, 0]
